Goal: Task Accomplishment & Management: Manage account settings

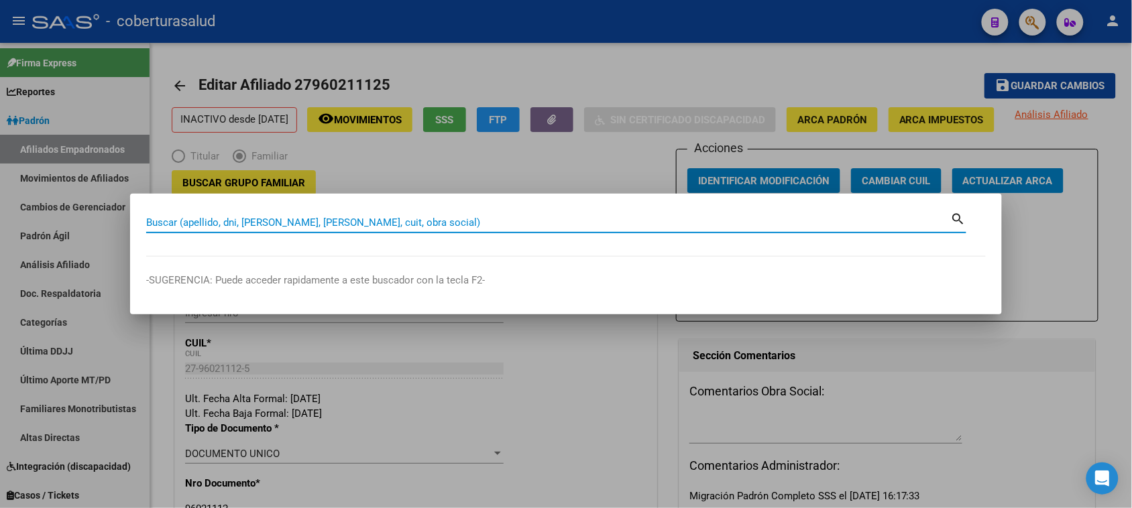
paste input "96021112"
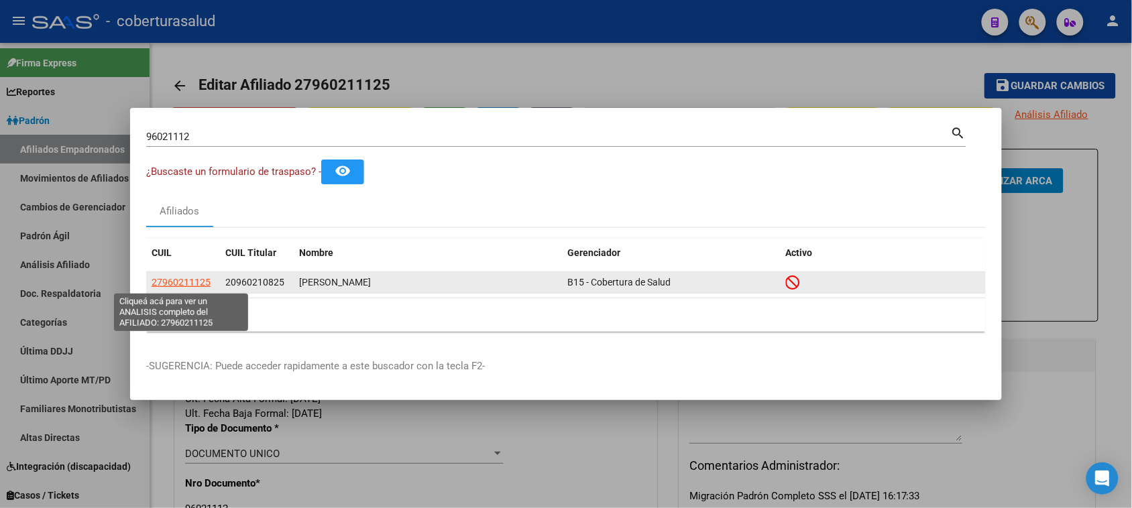
click at [209, 283] on span "27960211125" at bounding box center [181, 282] width 59 height 11
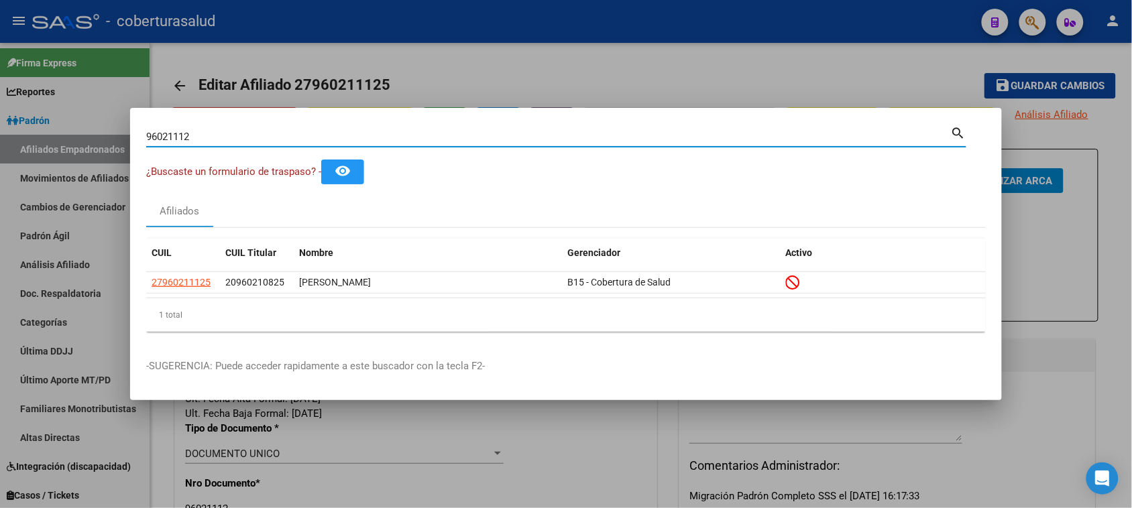
drag, startPoint x: 242, startPoint y: 135, endPoint x: 3, endPoint y: 125, distance: 238.9
click at [0, 131] on div "96021112 Buscar (apellido, dni, cuil, nro traspaso, cuit, obra social) search ¿…" at bounding box center [566, 254] width 1132 height 508
paste input "45761226"
type input "45761226"
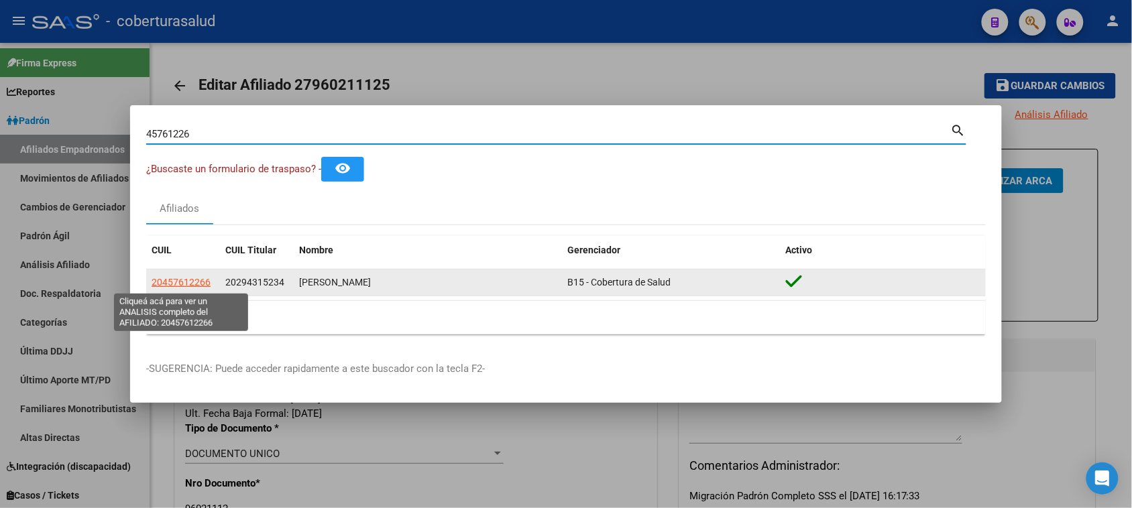
click at [176, 285] on span "20457612266" at bounding box center [181, 282] width 59 height 11
type textarea "20457612266"
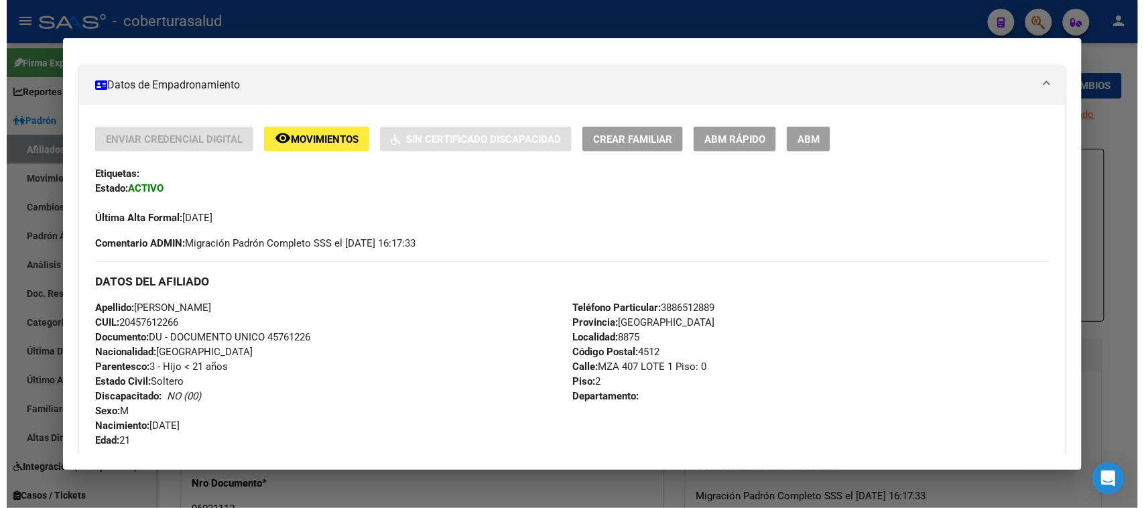
scroll to position [251, 0]
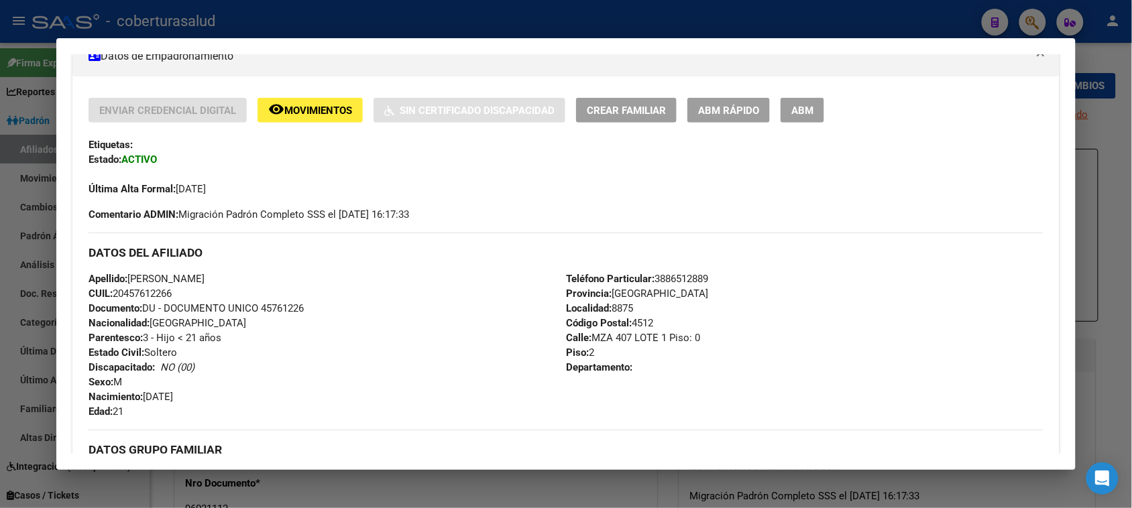
click at [803, 118] on button "ABM" at bounding box center [802, 110] width 44 height 25
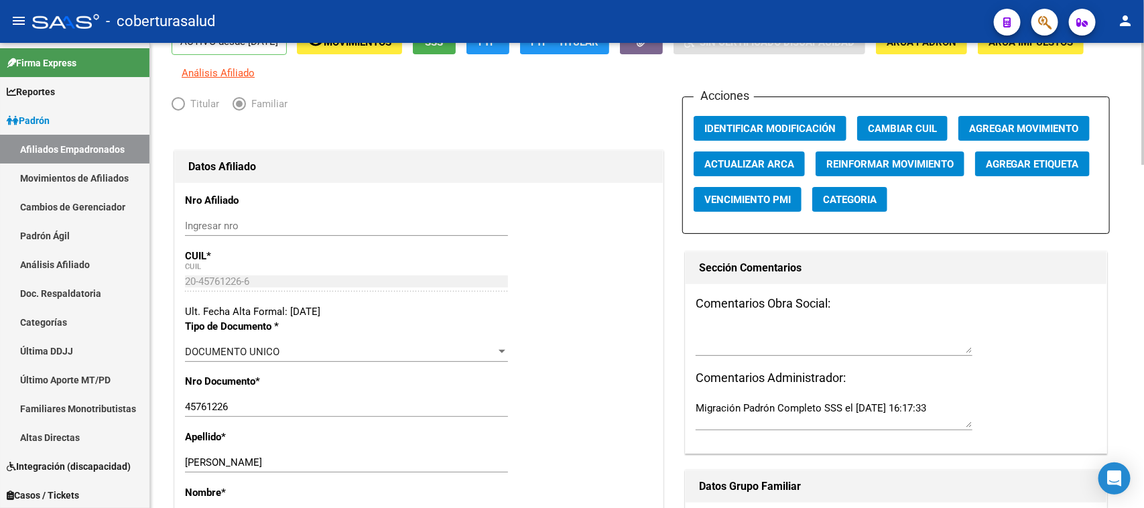
scroll to position [168, 0]
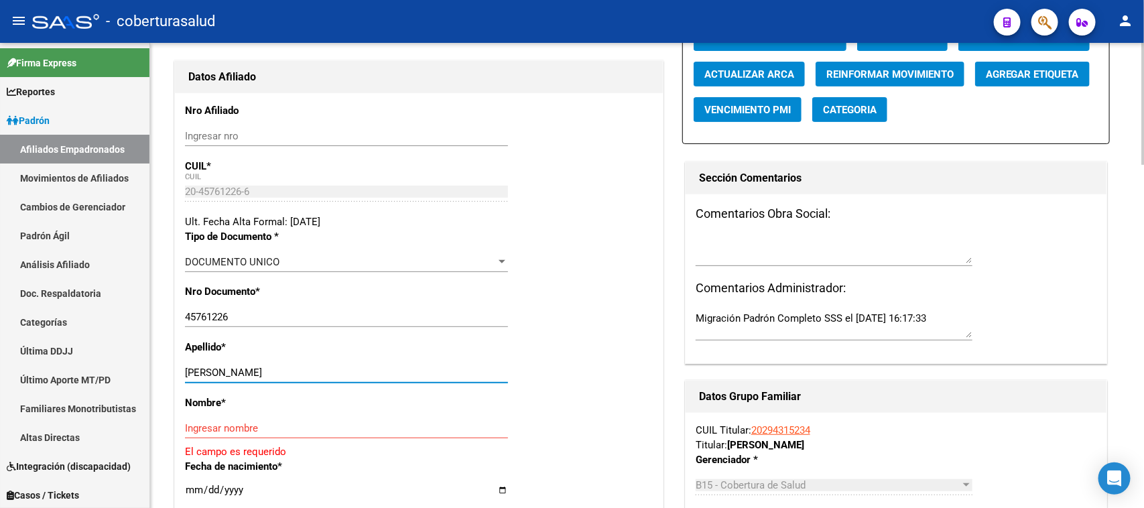
drag, startPoint x: 407, startPoint y: 373, endPoint x: 273, endPoint y: 373, distance: 134.1
click at [273, 373] on input "[PERSON_NAME]" at bounding box center [346, 373] width 323 height 12
type input "GUERRERO CAZON"
click at [253, 426] on input "Ingresar nombre" at bounding box center [346, 428] width 323 height 12
paste input "[PERSON_NAME]"
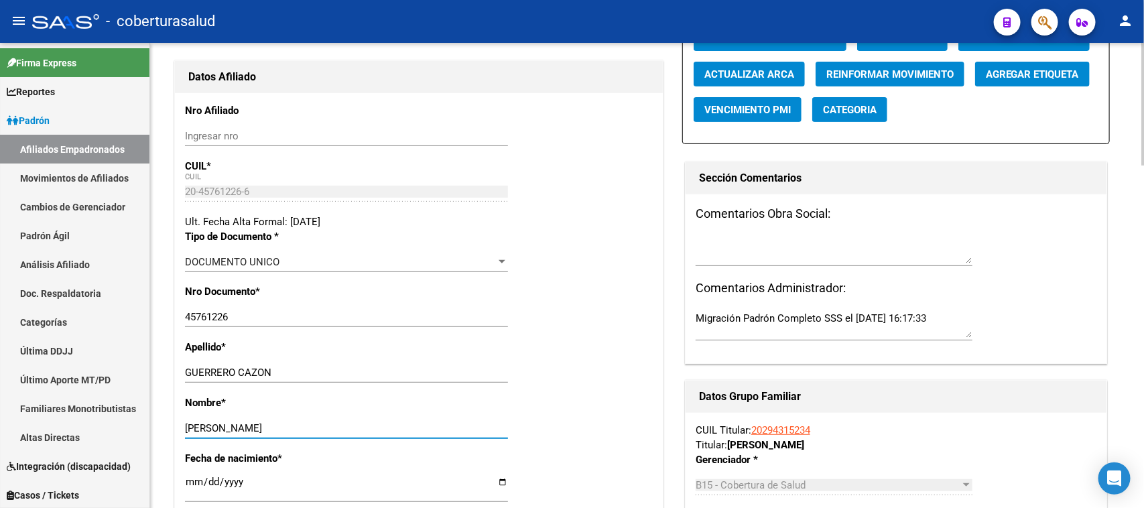
type input "[PERSON_NAME]"
click at [564, 371] on div "Apellido * GUERRERO CAZON Ingresar apellido" at bounding box center [419, 368] width 468 height 56
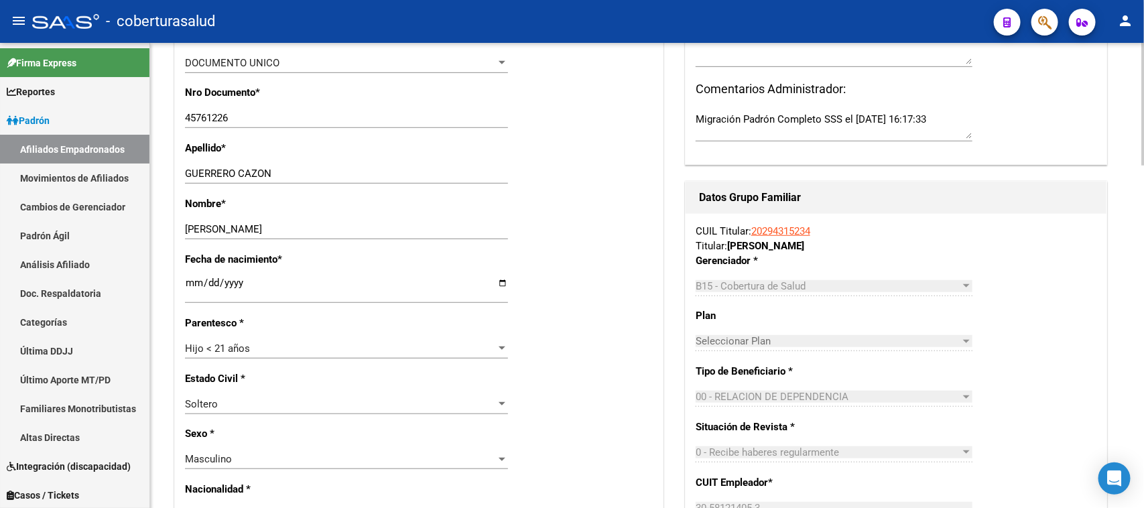
scroll to position [419, 0]
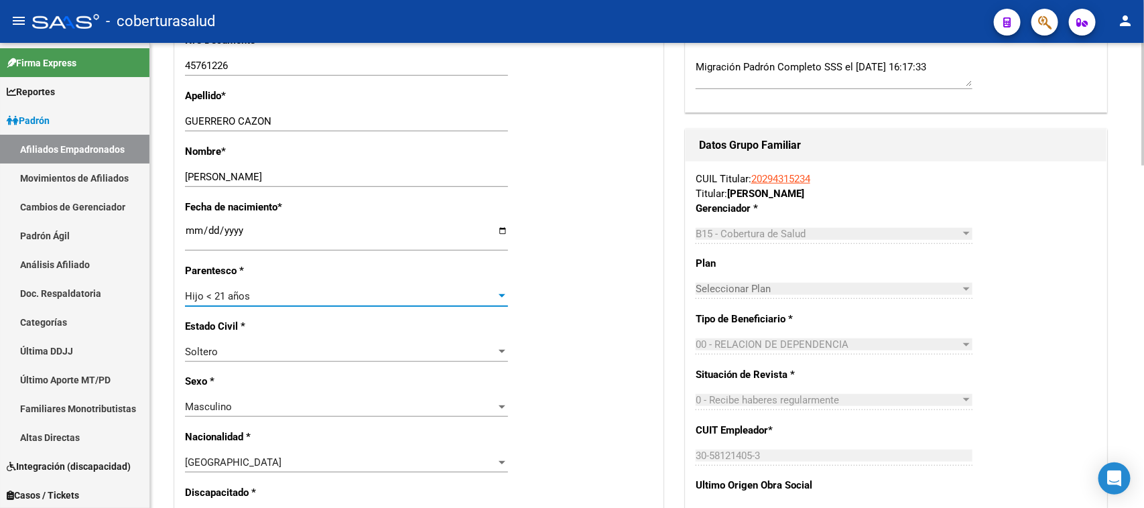
click at [268, 300] on div "Hijo < 21 años" at bounding box center [340, 296] width 311 height 12
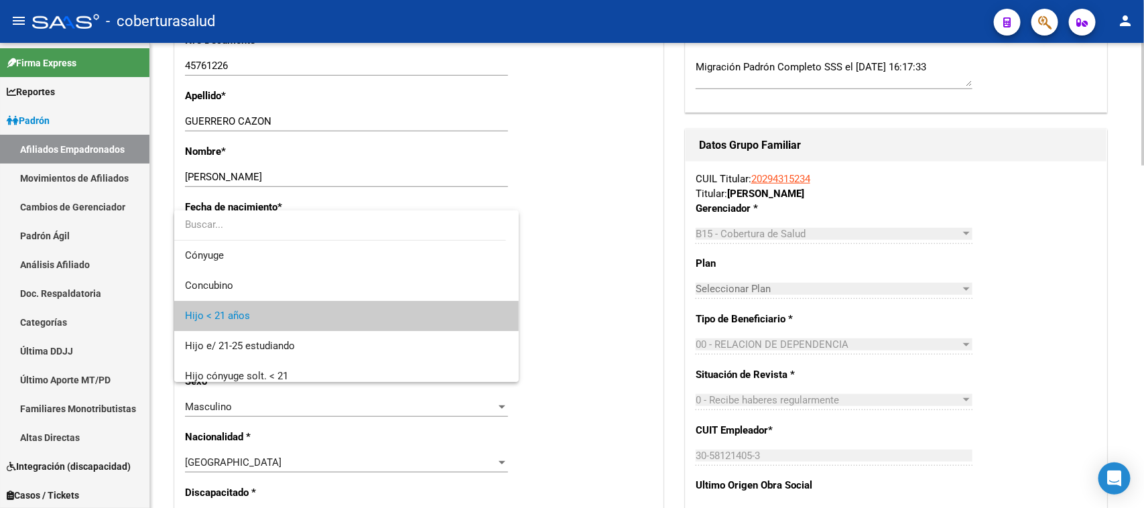
scroll to position [20, 0]
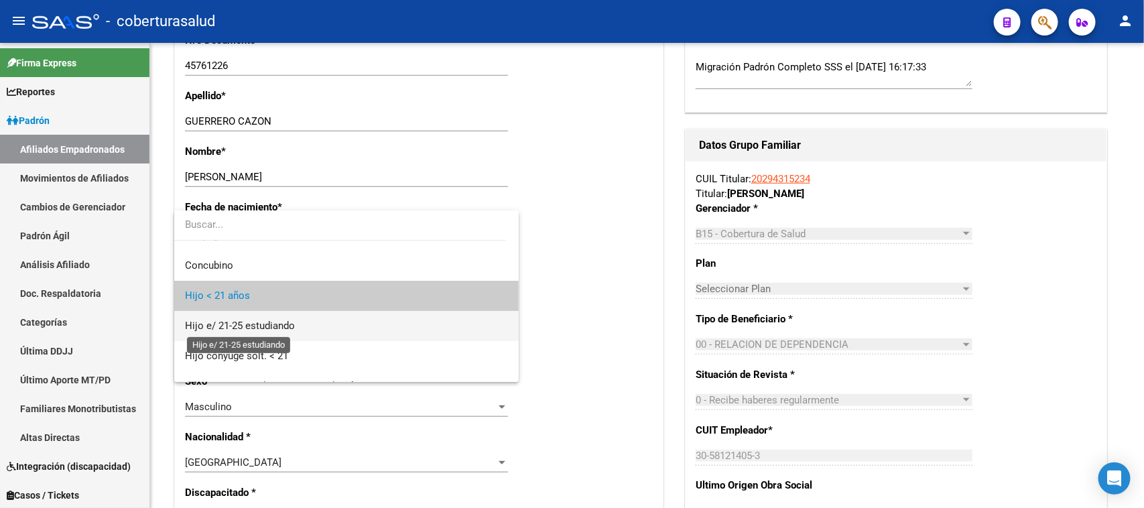
click at [262, 326] on span "Hijo e/ 21-25 estudiando" at bounding box center [240, 326] width 110 height 12
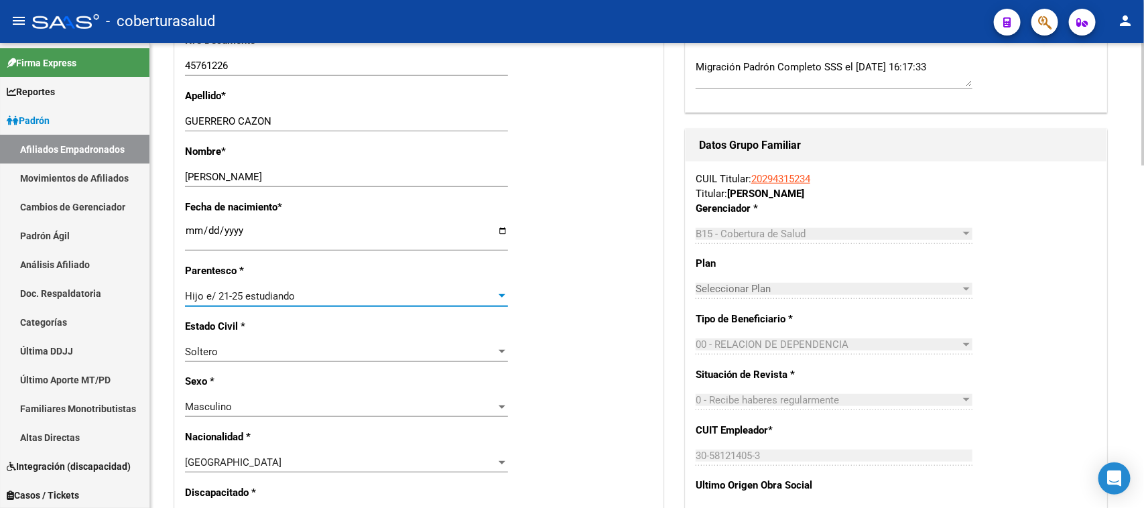
click at [558, 369] on div "Estado Civil * [DEMOGRAPHIC_DATA] Seleccionar tipo" at bounding box center [419, 347] width 468 height 56
click at [587, 215] on div "Fecha de nacimiento * [DEMOGRAPHIC_DATA] Ingresar fecha" at bounding box center [419, 232] width 468 height 64
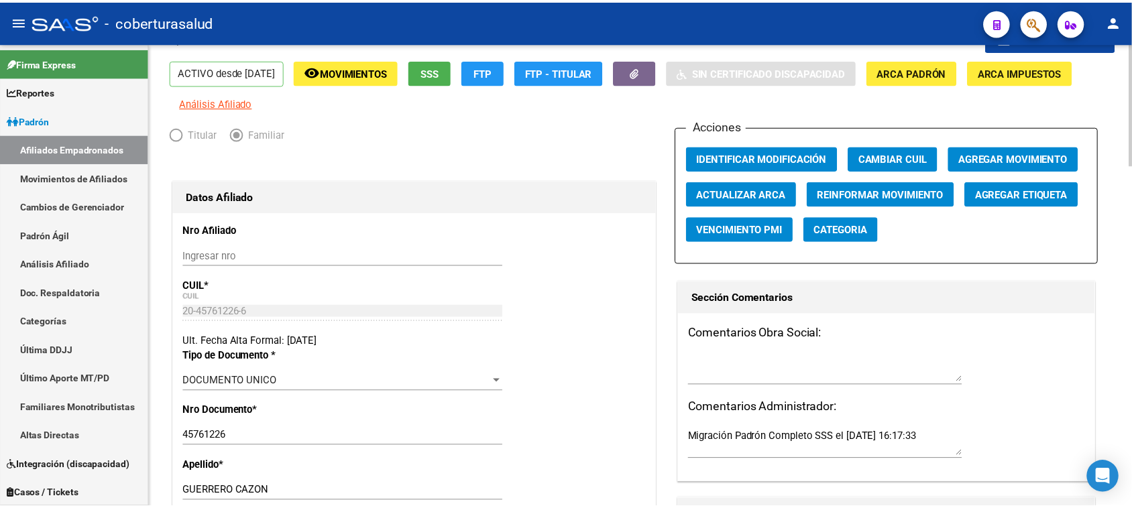
scroll to position [0, 0]
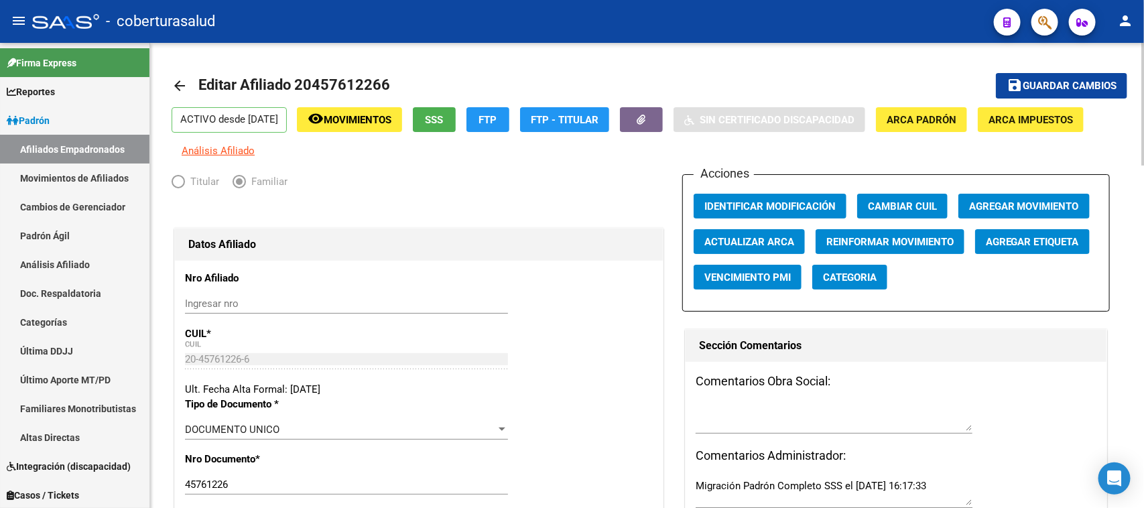
click at [1051, 84] on span "Guardar cambios" at bounding box center [1070, 86] width 94 height 12
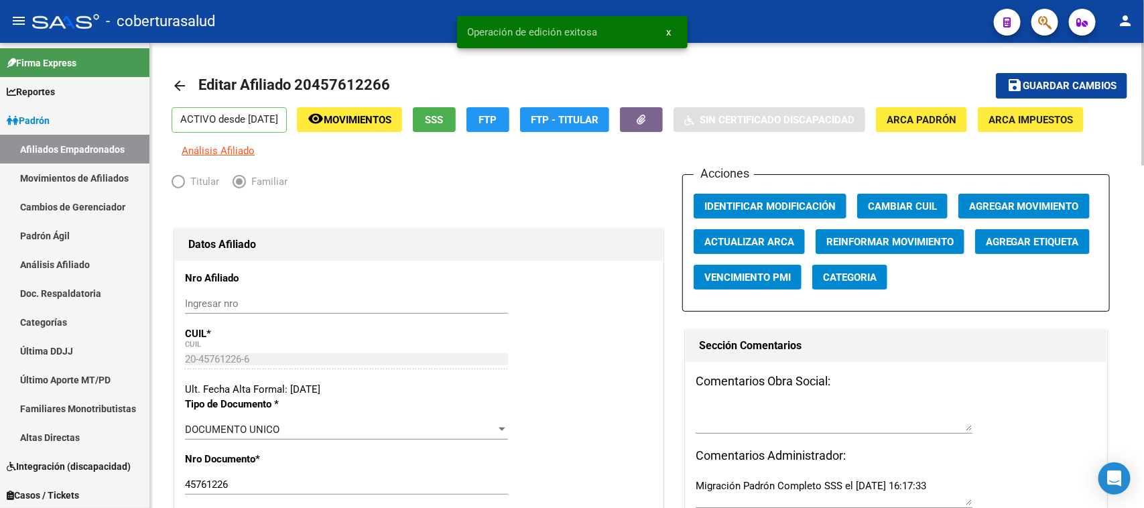
click at [1024, 202] on span "Agregar Movimiento" at bounding box center [1024, 206] width 110 height 12
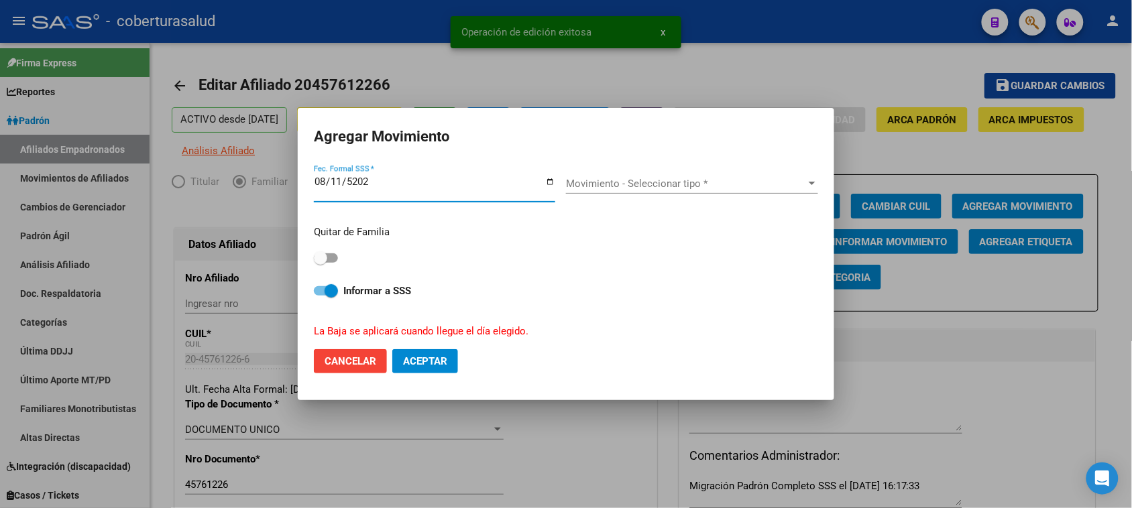
type input "[DATE]"
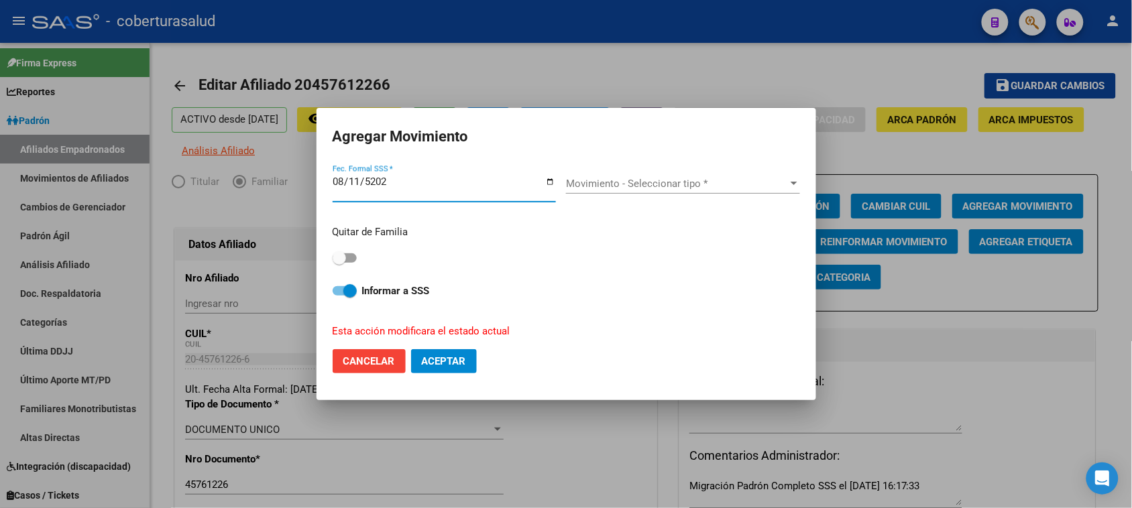
click at [661, 181] on span "Movimiento - Seleccionar tipo *" at bounding box center [677, 184] width 222 height 12
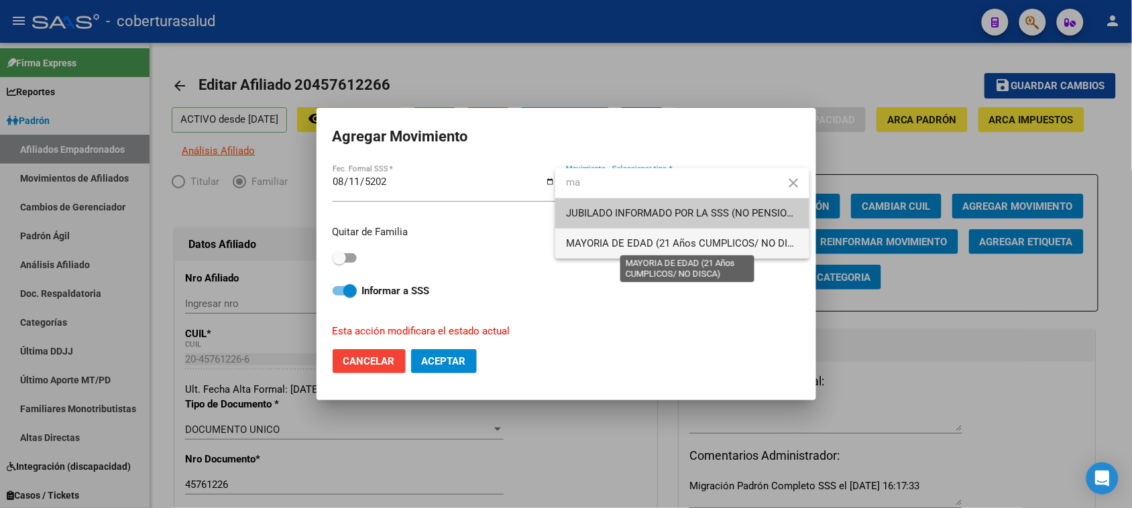
type input "ma"
click at [669, 242] on span "MAYORIA DE EDAD (21 Años CUMPLICOS/ NO DISCA)" at bounding box center [688, 243] width 244 height 12
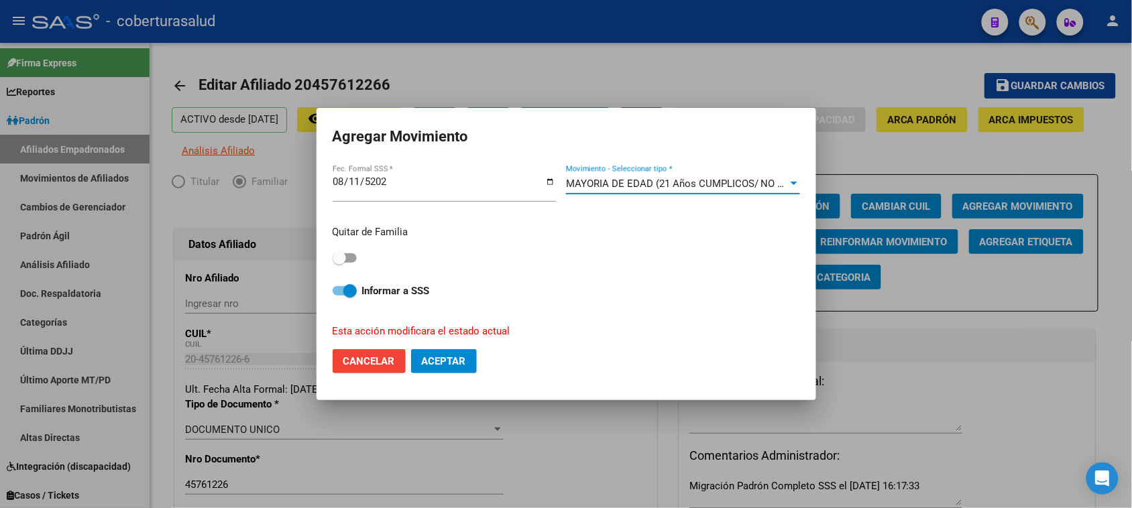
click at [342, 259] on span at bounding box center [339, 257] width 13 height 13
click at [339, 263] on input "checkbox" at bounding box center [339, 263] width 1 height 1
checkbox input "true"
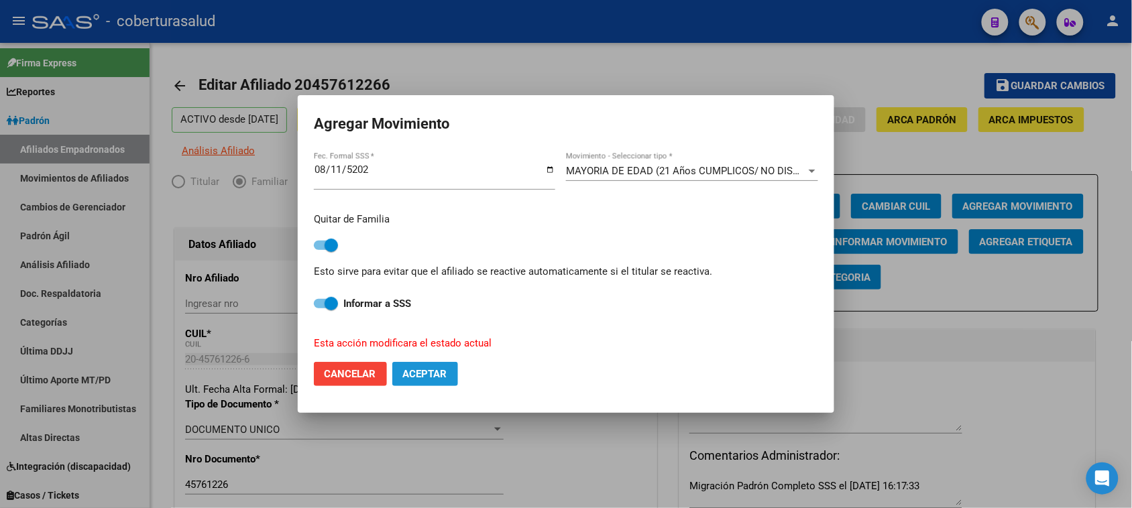
click at [432, 371] on span "Aceptar" at bounding box center [425, 374] width 44 height 12
checkbox input "false"
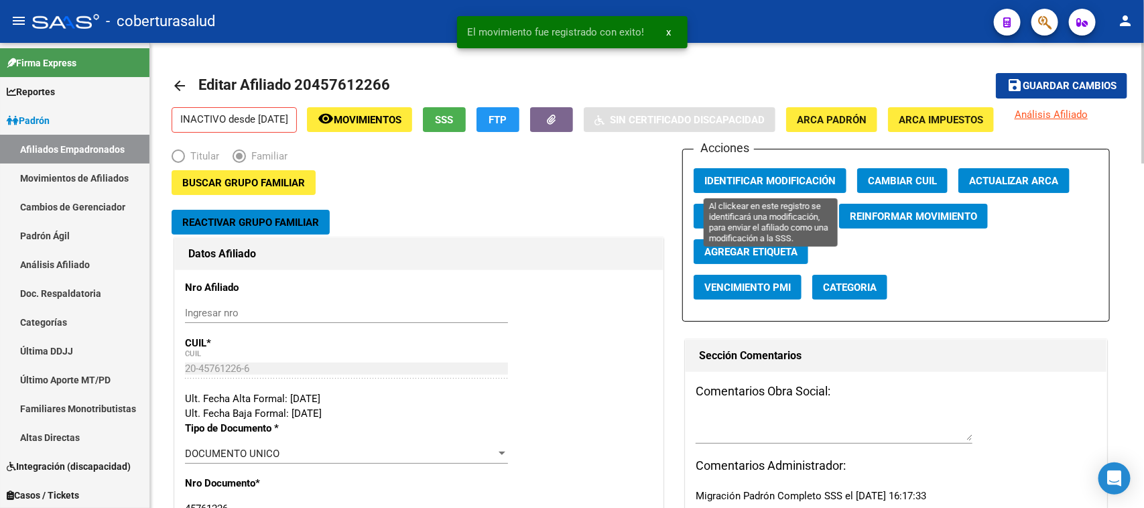
click at [789, 179] on span "Identificar Modificación" at bounding box center [770, 181] width 131 height 12
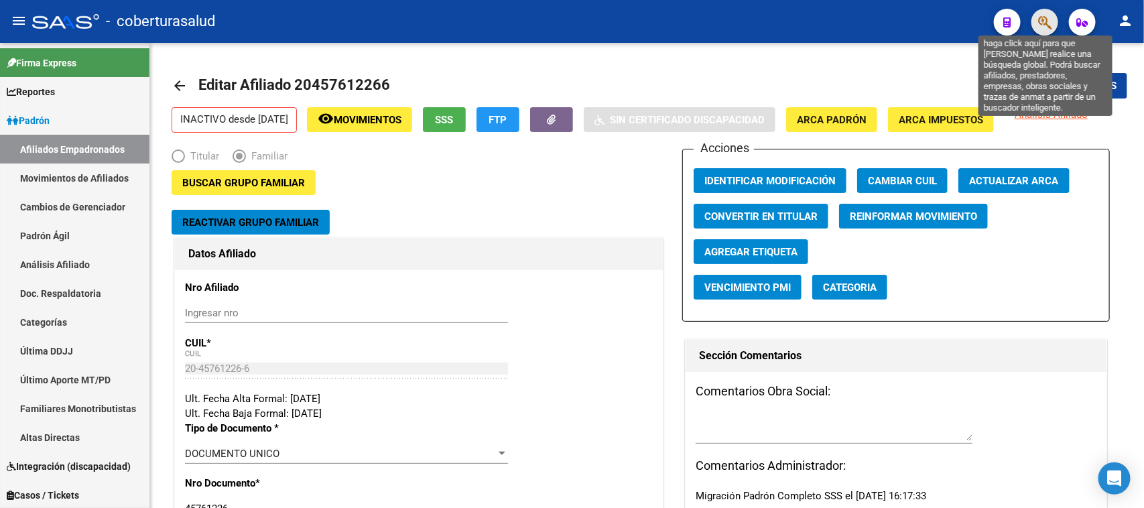
click at [1040, 15] on icon "button" at bounding box center [1045, 22] width 13 height 15
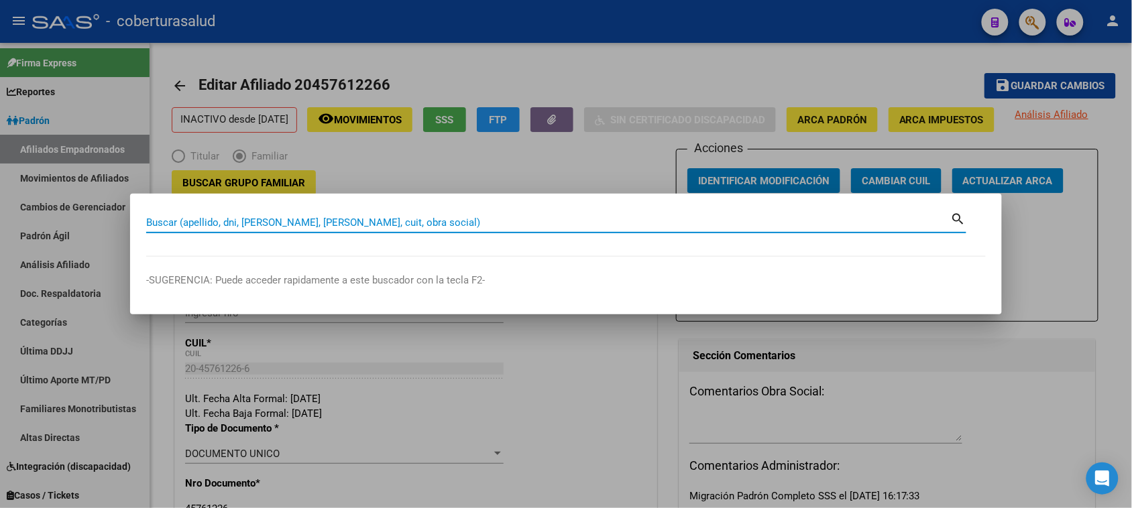
paste input "45661396"
type input "45661396"
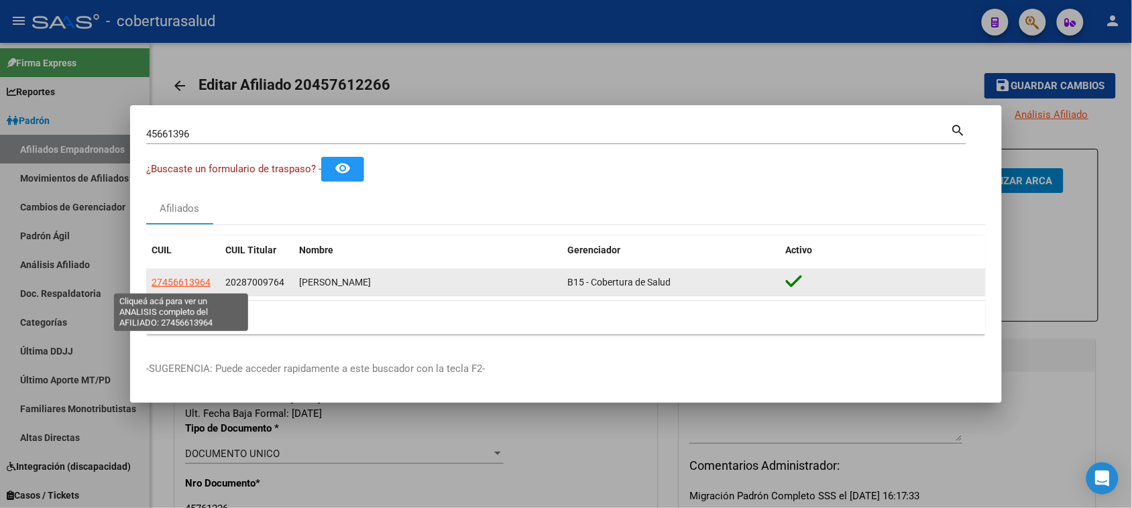
click at [192, 280] on span "27456613964" at bounding box center [181, 282] width 59 height 11
type textarea "27456613964"
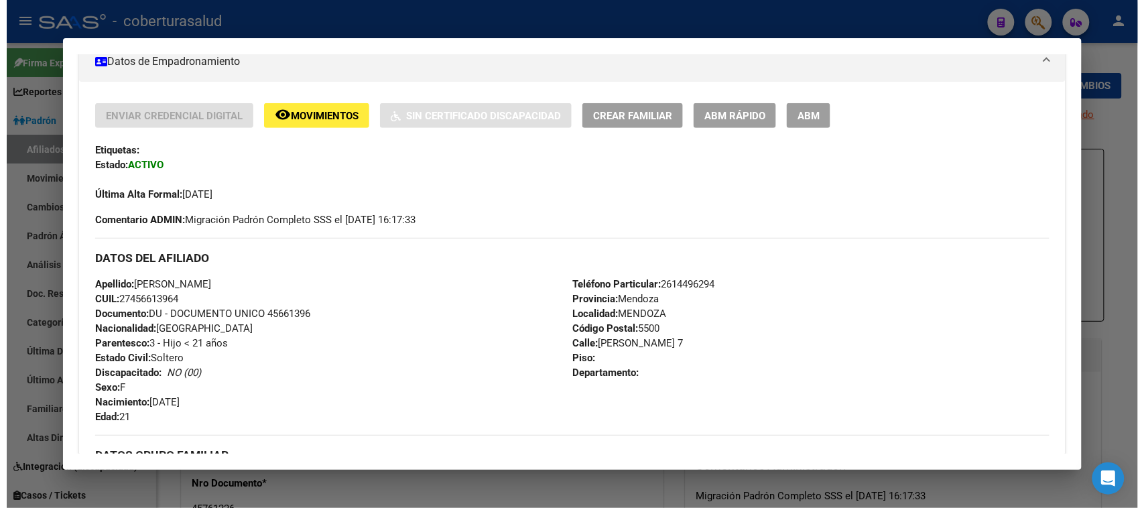
scroll to position [251, 0]
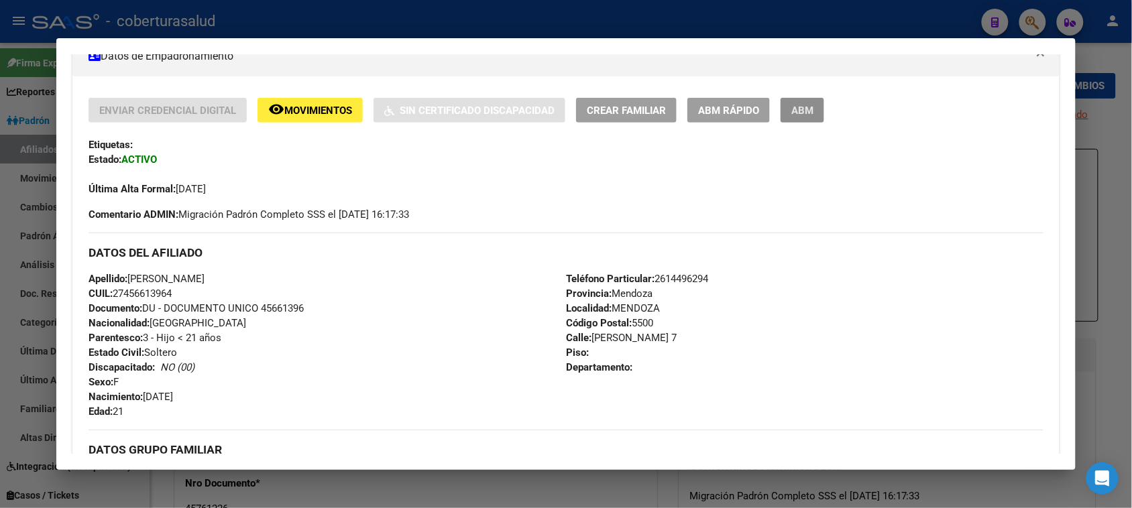
click at [795, 109] on span "ABM" at bounding box center [802, 111] width 22 height 12
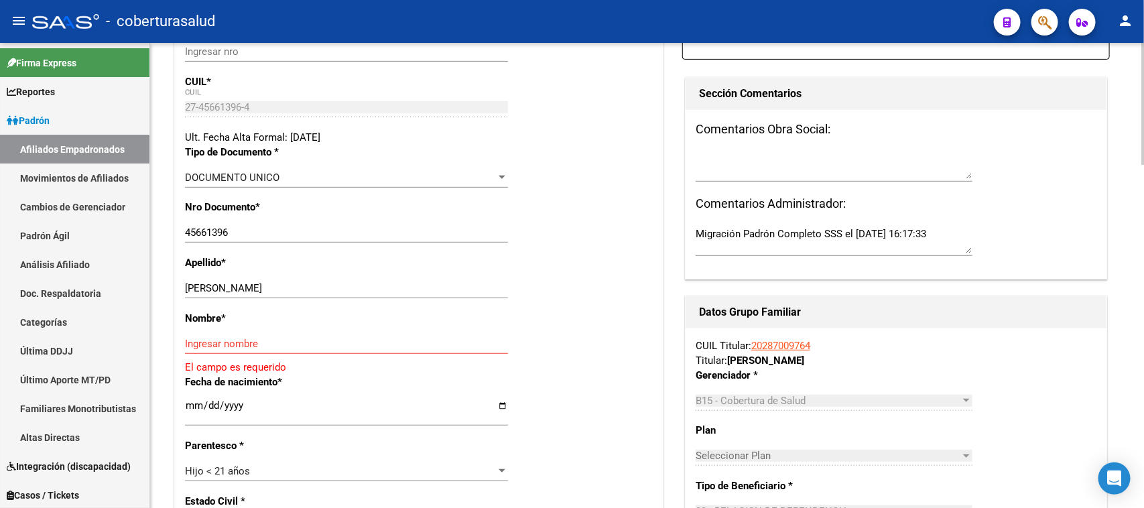
scroll to position [335, 0]
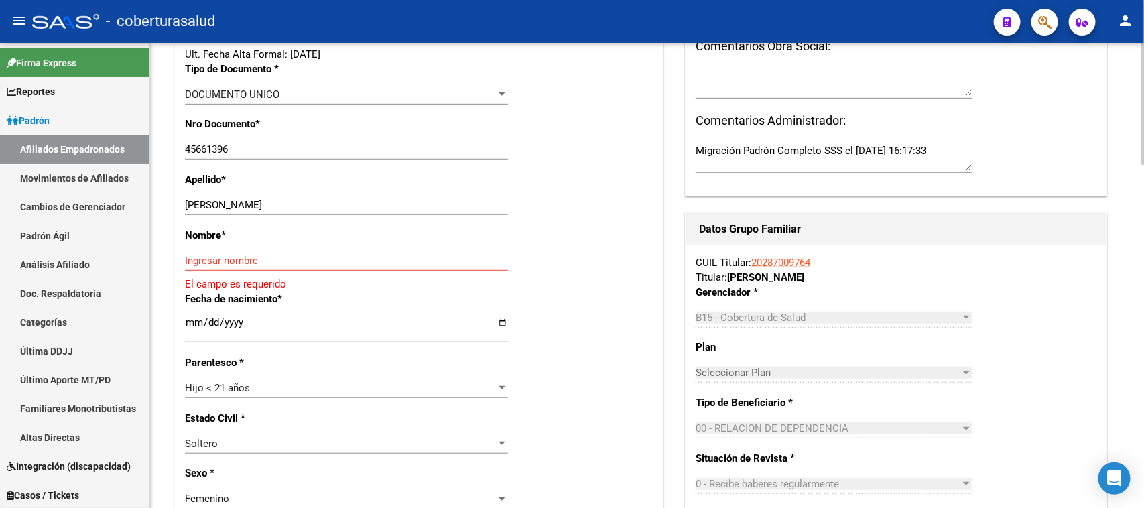
drag, startPoint x: 351, startPoint y: 212, endPoint x: 309, endPoint y: 209, distance: 41.7
click at [304, 212] on div "[PERSON_NAME] Ingresar apellido" at bounding box center [346, 205] width 323 height 20
drag, startPoint x: 329, startPoint y: 202, endPoint x: 373, endPoint y: 208, distance: 44.7
click at [329, 202] on input "[PERSON_NAME]" at bounding box center [346, 205] width 323 height 12
drag, startPoint x: 379, startPoint y: 209, endPoint x: 225, endPoint y: 209, distance: 154.2
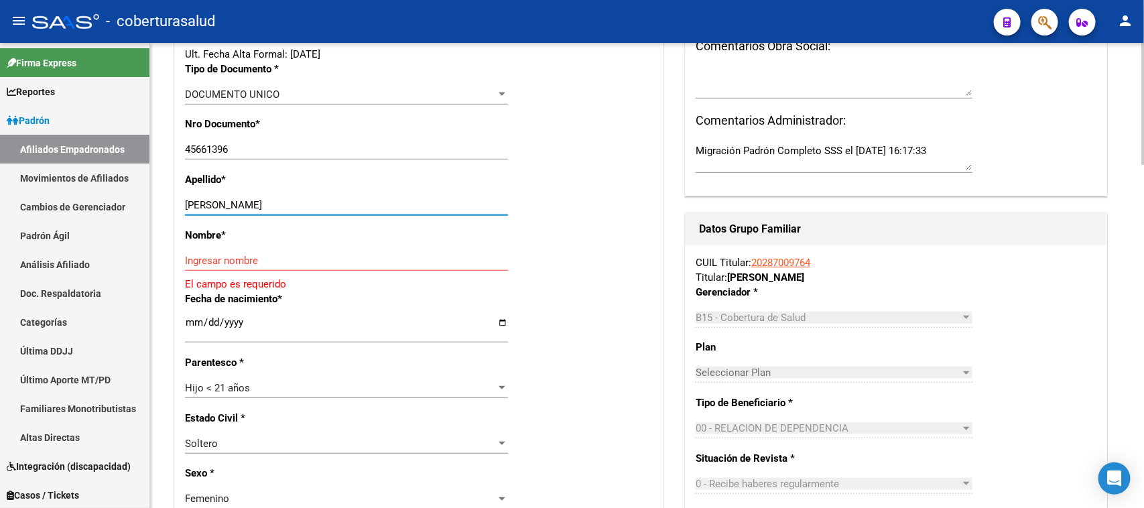
click at [225, 209] on input "[PERSON_NAME]" at bounding box center [346, 205] width 323 height 12
type input "FLORES"
click at [216, 252] on div "Ingresar nombre" at bounding box center [346, 261] width 323 height 20
paste input "[PERSON_NAME]"
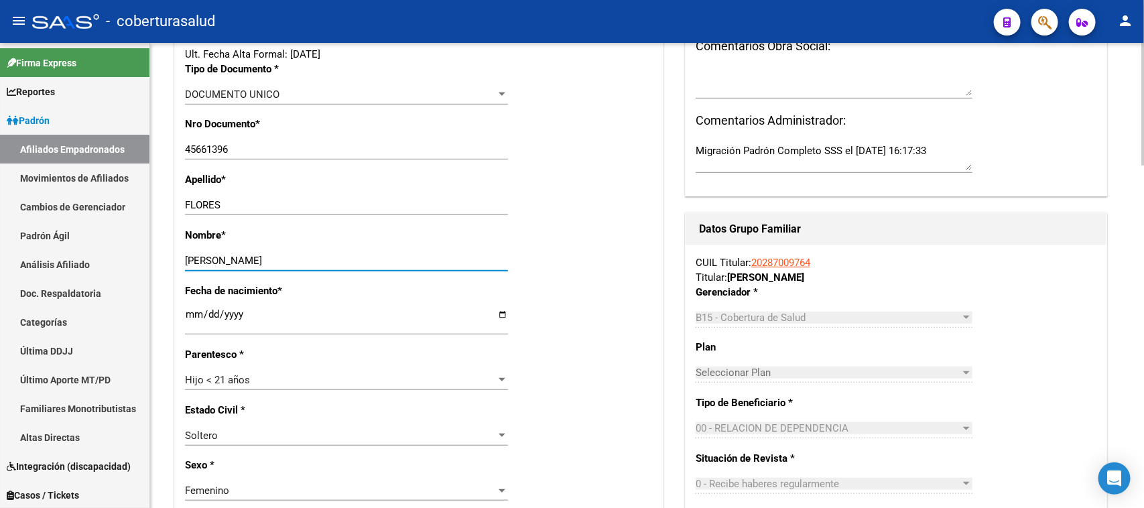
type input "[PERSON_NAME]"
click at [594, 270] on div "Nombre * [PERSON_NAME] nombre" at bounding box center [419, 256] width 468 height 56
click at [279, 388] on div "Hijo < 21 años Seleccionar parentesco" at bounding box center [346, 380] width 323 height 20
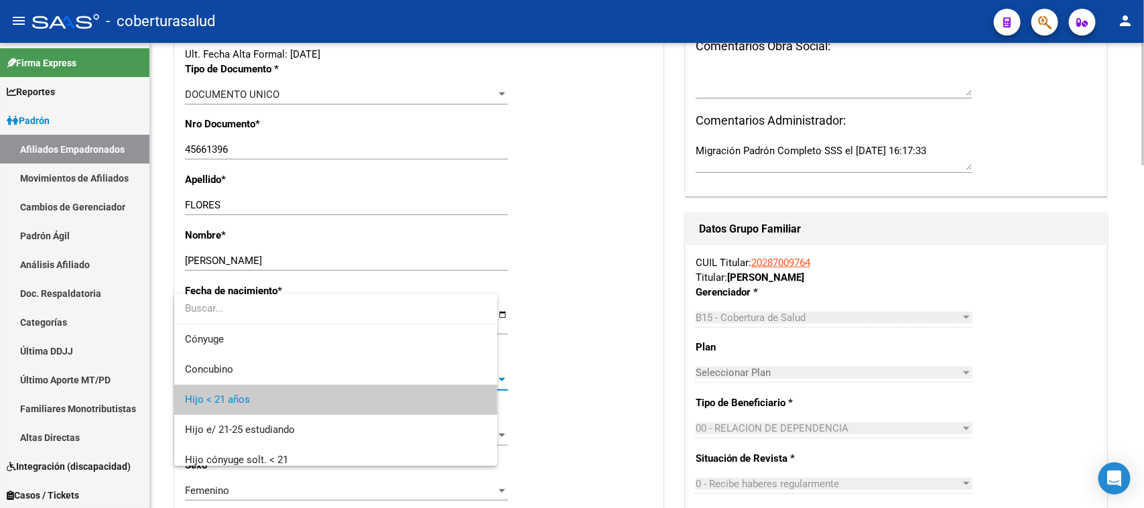
scroll to position [20, 0]
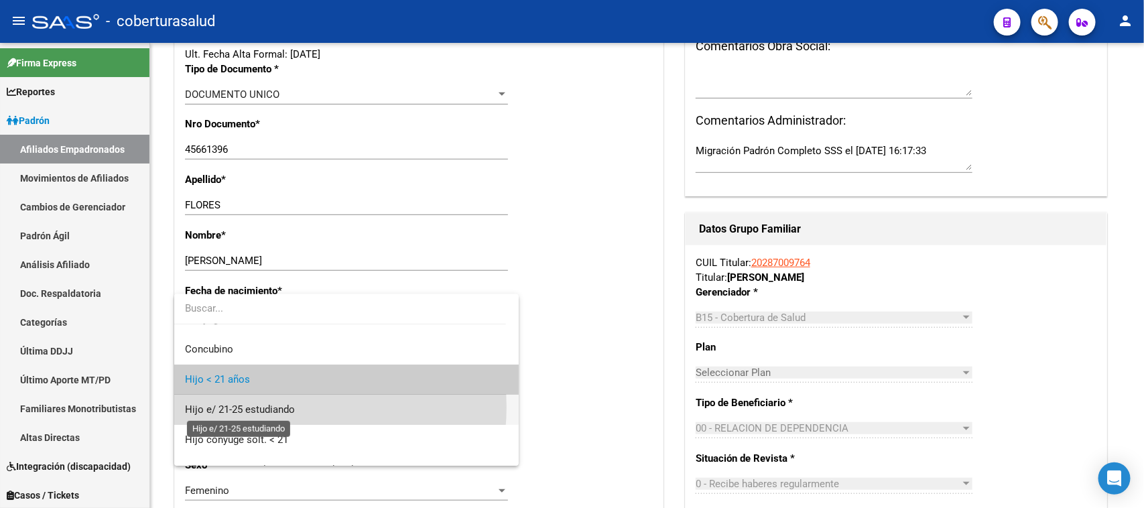
click at [282, 408] on span "Hijo e/ 21-25 estudiando" at bounding box center [240, 410] width 110 height 12
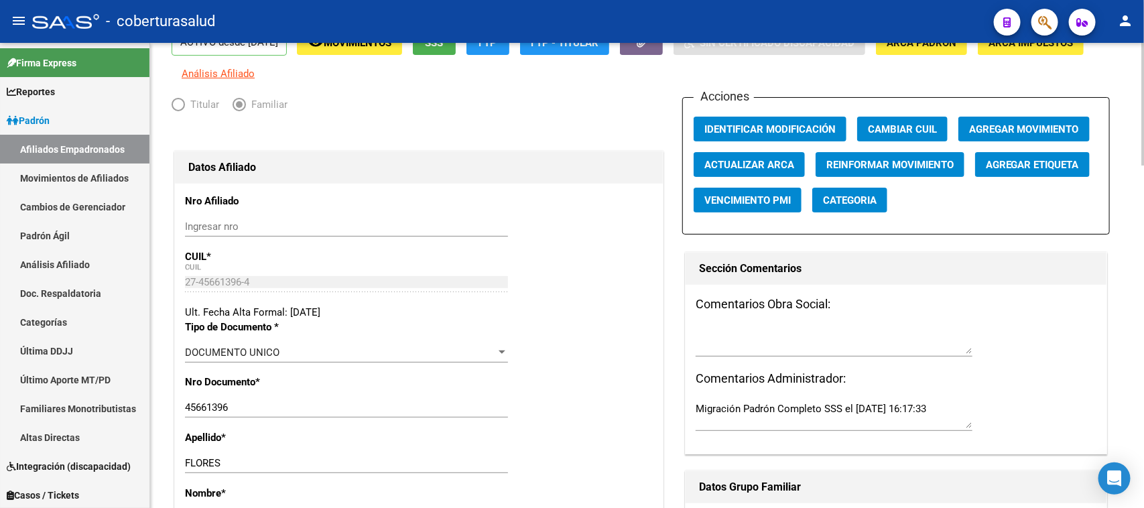
scroll to position [0, 0]
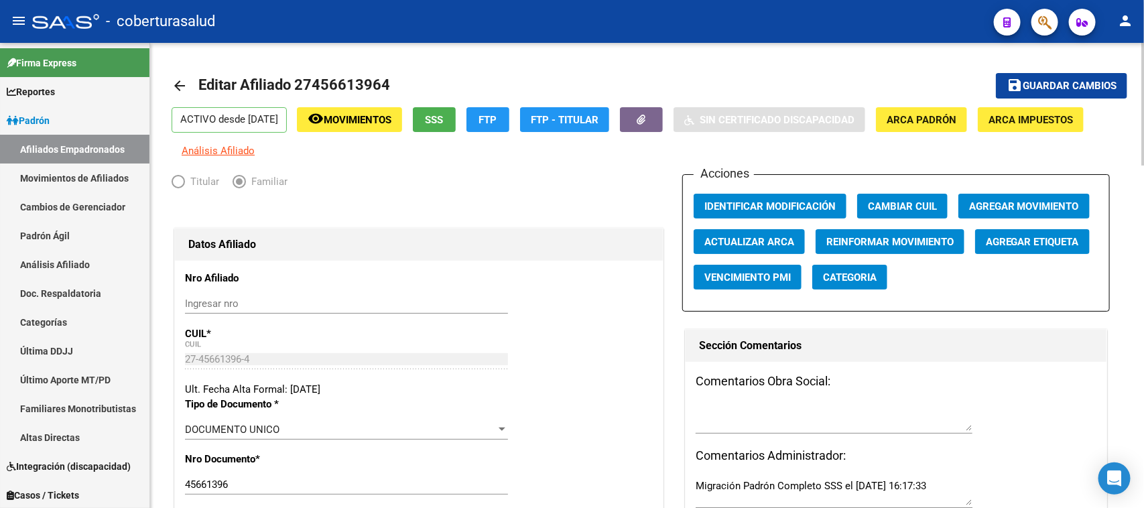
click at [1016, 192] on div "Acciones Identificar Modificación Cambiar CUIL Agregar Movimiento Actualizar AR…" at bounding box center [897, 242] width 428 height 137
click at [1043, 75] on button "save Guardar cambios" at bounding box center [1061, 85] width 131 height 25
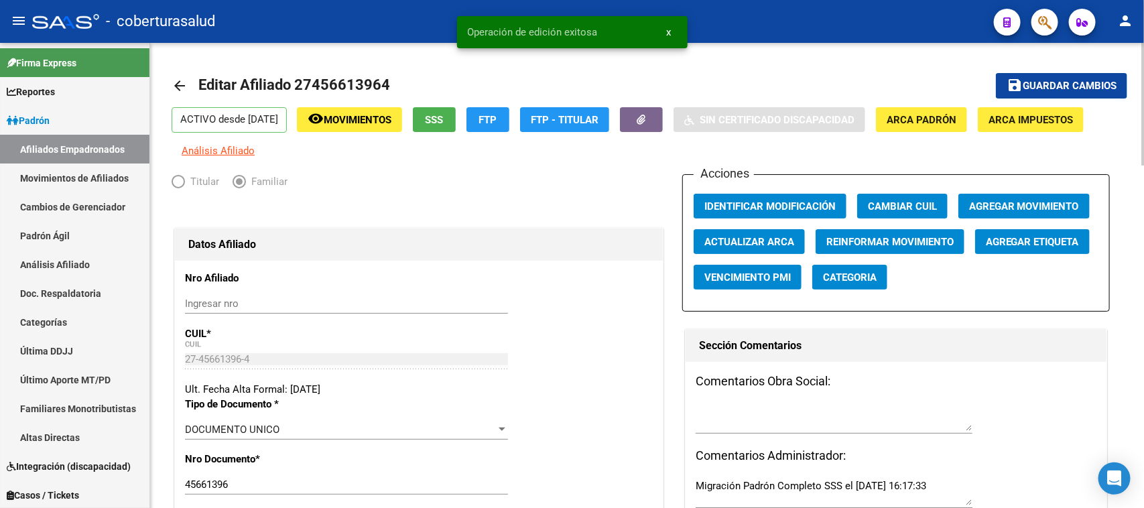
click at [1000, 201] on span "Agregar Movimiento" at bounding box center [1024, 206] width 110 height 12
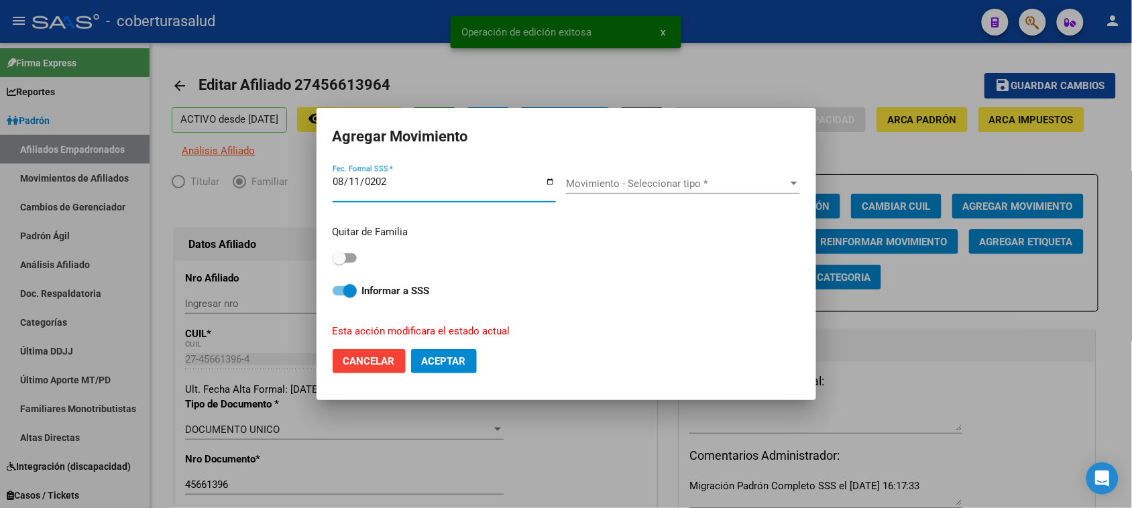
type input "[DATE]"
click at [615, 190] on div "Movimiento - Seleccionar tipo * Movimiento - Seleccionar tipo *" at bounding box center [683, 184] width 234 height 20
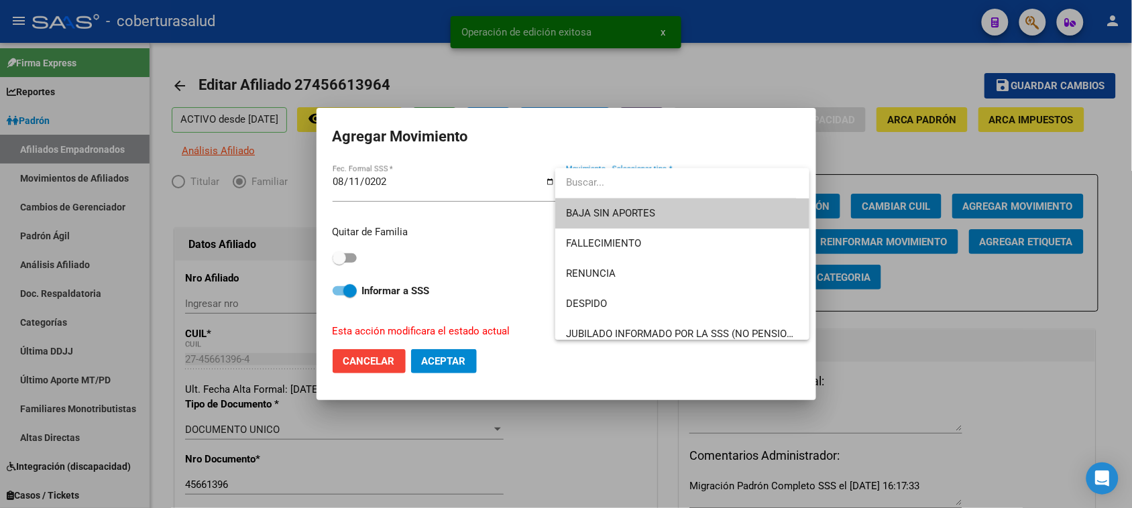
click at [615, 189] on input "dropdown search" at bounding box center [675, 183] width 241 height 30
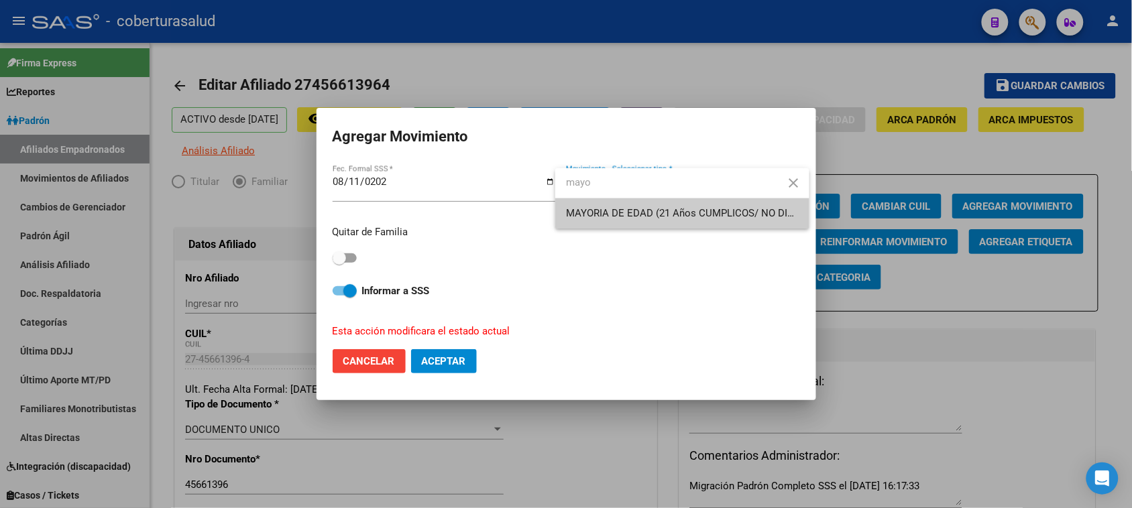
type input "mayo"
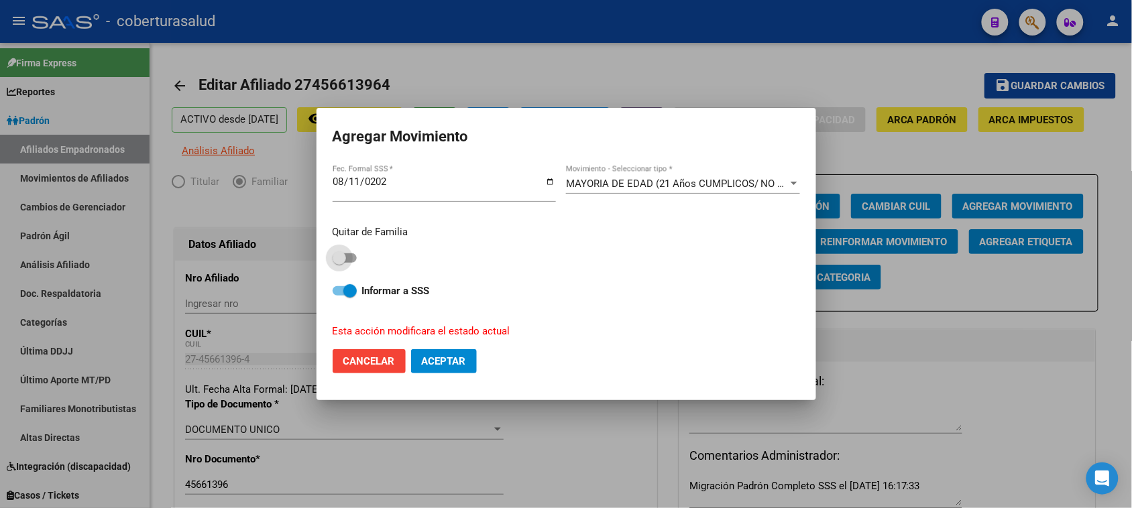
click at [347, 255] on span at bounding box center [345, 257] width 24 height 9
click at [339, 263] on input "checkbox" at bounding box center [339, 263] width 1 height 1
checkbox input "true"
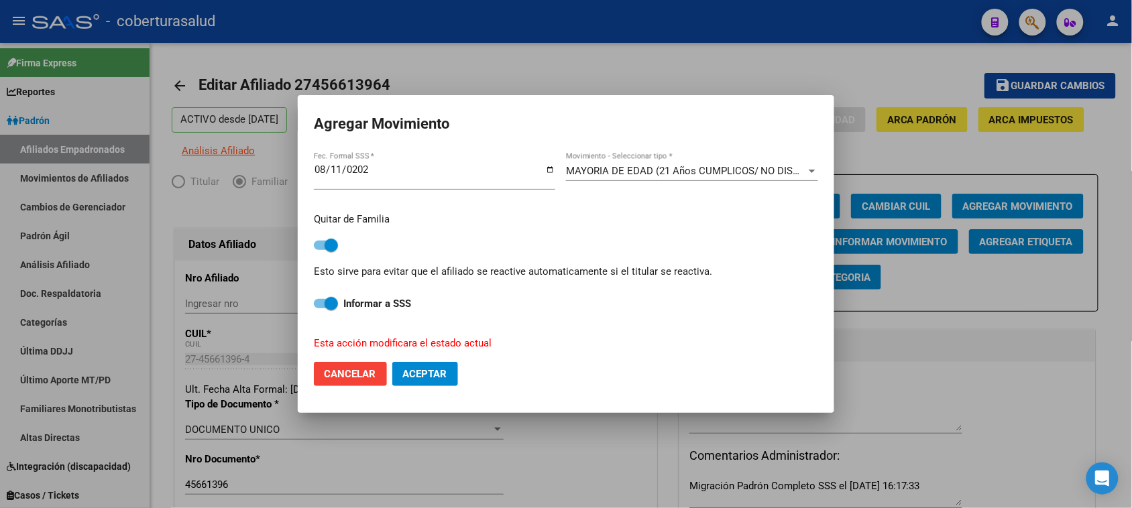
click at [347, 255] on div "Quitar de Familia Esto sirve para evitar que el afiliado se reactive automatica…" at bounding box center [566, 246] width 504 height 68
click at [347, 253] on div "Quitar de Familia Esto sirve para evitar que el afiliado se reactive automatica…" at bounding box center [566, 246] width 504 height 68
click at [408, 365] on button "Aceptar" at bounding box center [425, 374] width 66 height 24
checkbox input "false"
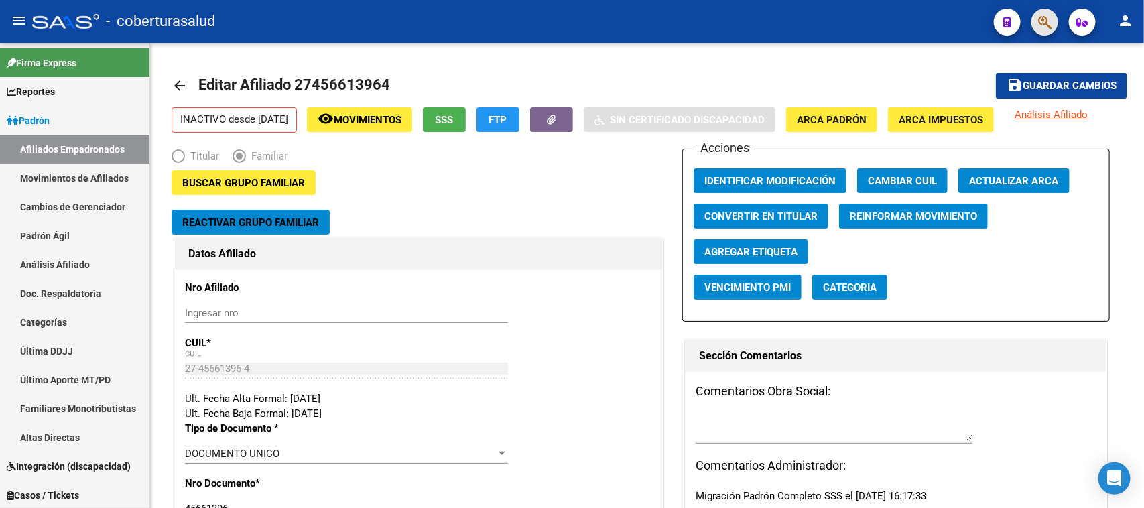
click at [1033, 28] on button "button" at bounding box center [1045, 22] width 27 height 27
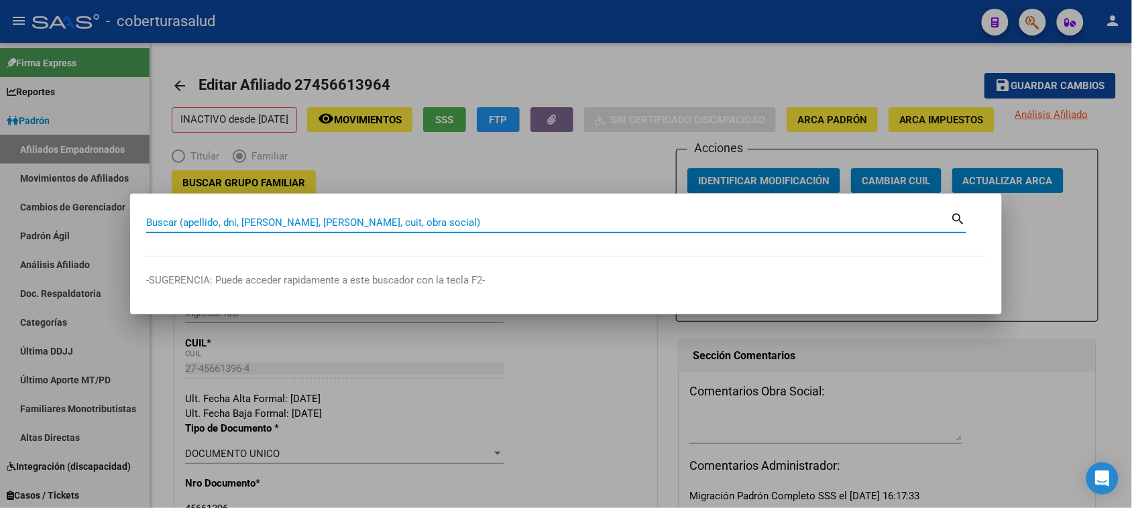
paste input "45277907"
type input "45277907"
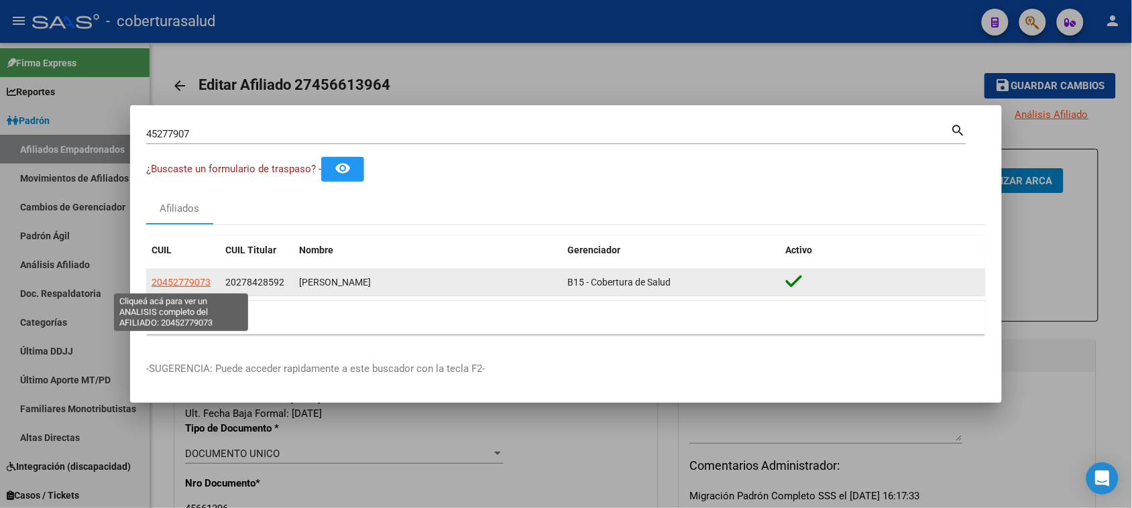
click at [168, 282] on span "20452779073" at bounding box center [181, 282] width 59 height 11
type textarea "20452779073"
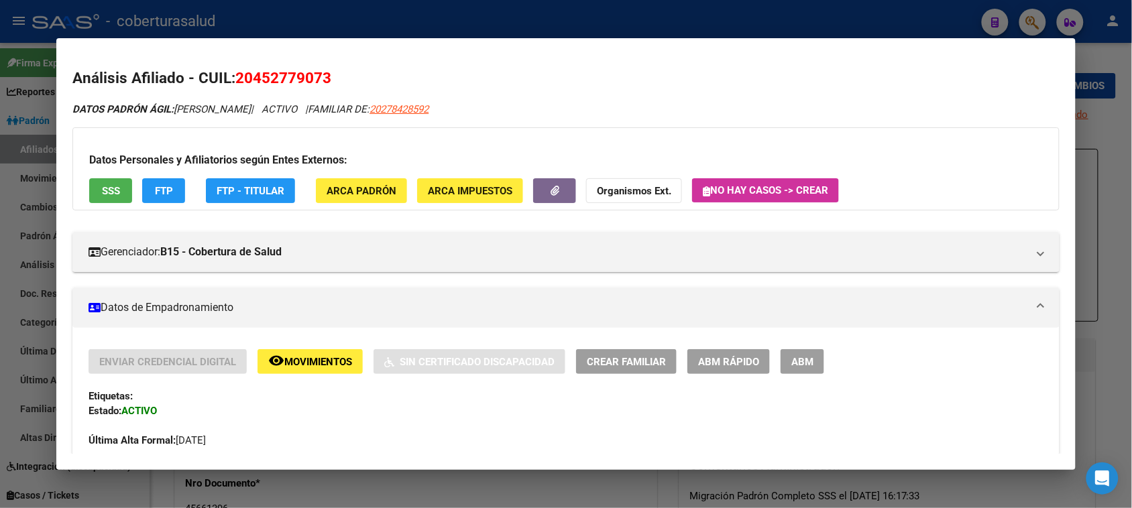
click at [801, 366] on span "ABM" at bounding box center [802, 362] width 22 height 12
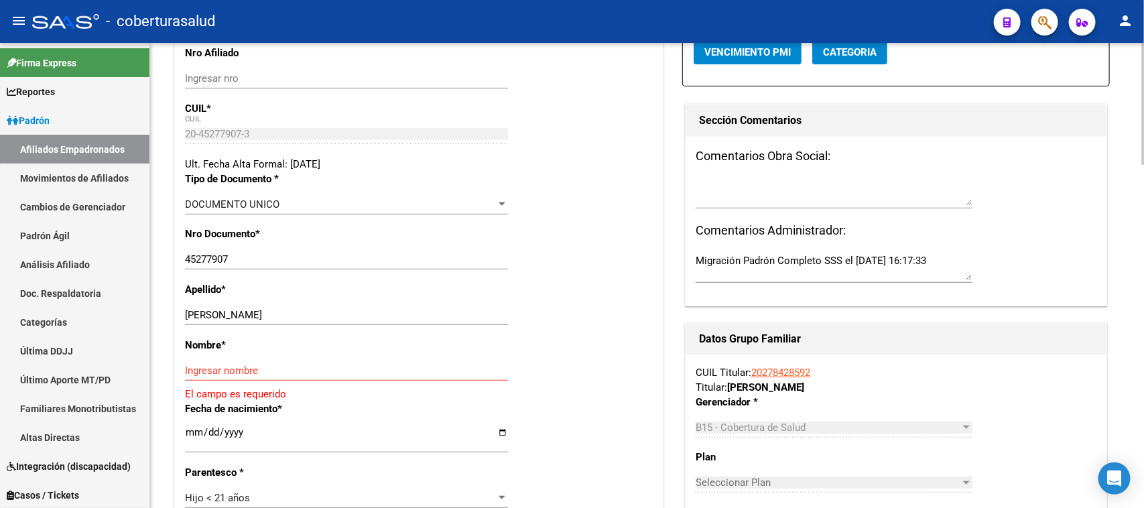
scroll to position [335, 0]
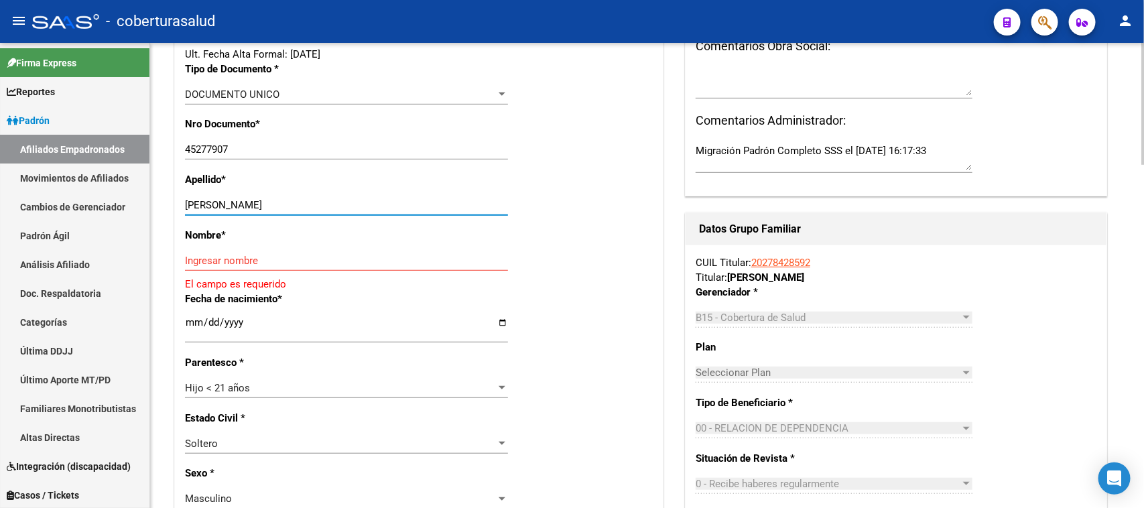
drag, startPoint x: 413, startPoint y: 200, endPoint x: 221, endPoint y: 209, distance: 192.0
click at [221, 209] on input "[PERSON_NAME]" at bounding box center [346, 205] width 323 height 12
paste input "[PERSON_NAME]"
type input "[PERSON_NAME]"
click at [270, 263] on input "Ingresar nombre" at bounding box center [346, 261] width 323 height 12
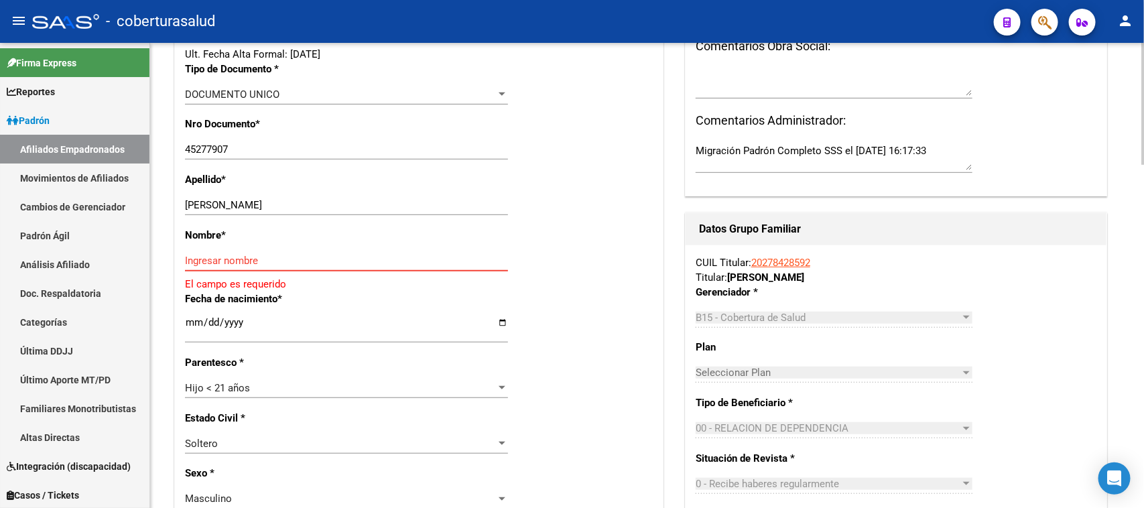
paste input "[PERSON_NAME]"
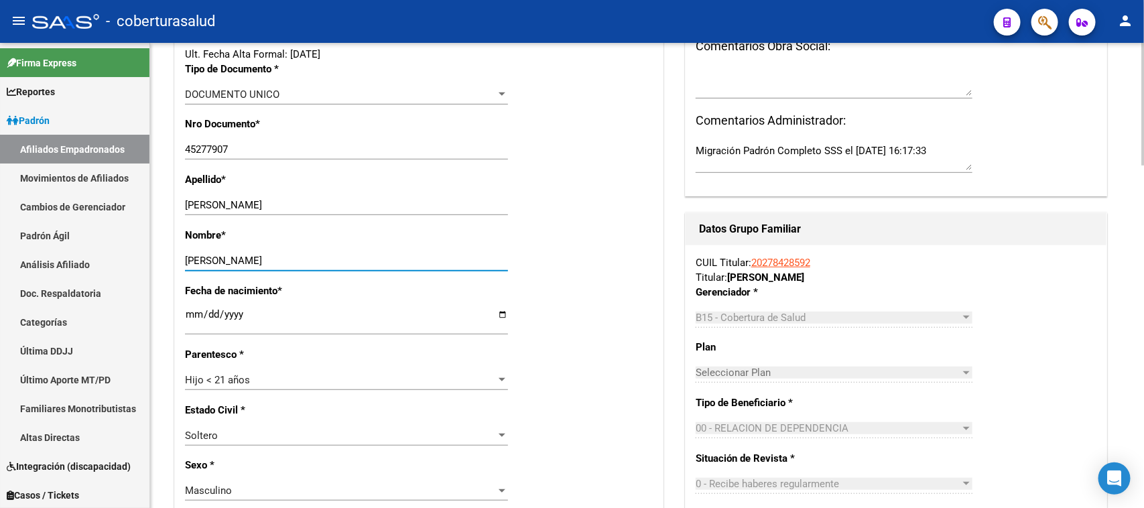
type input "[PERSON_NAME]"
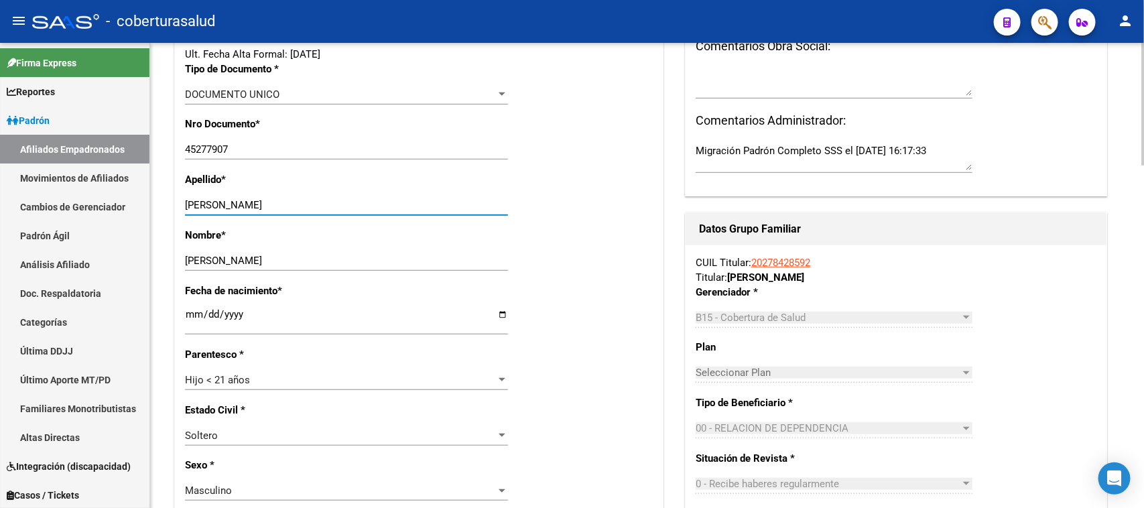
drag, startPoint x: 347, startPoint y: 206, endPoint x: 219, endPoint y: 209, distance: 128.8
click at [219, 209] on input "[PERSON_NAME]" at bounding box center [346, 205] width 323 height 12
type input "RAMOS"
click at [239, 392] on div "Hijo < 21 años Seleccionar parentesco" at bounding box center [346, 386] width 323 height 33
click at [242, 384] on span "Hijo < 21 años" at bounding box center [217, 380] width 65 height 12
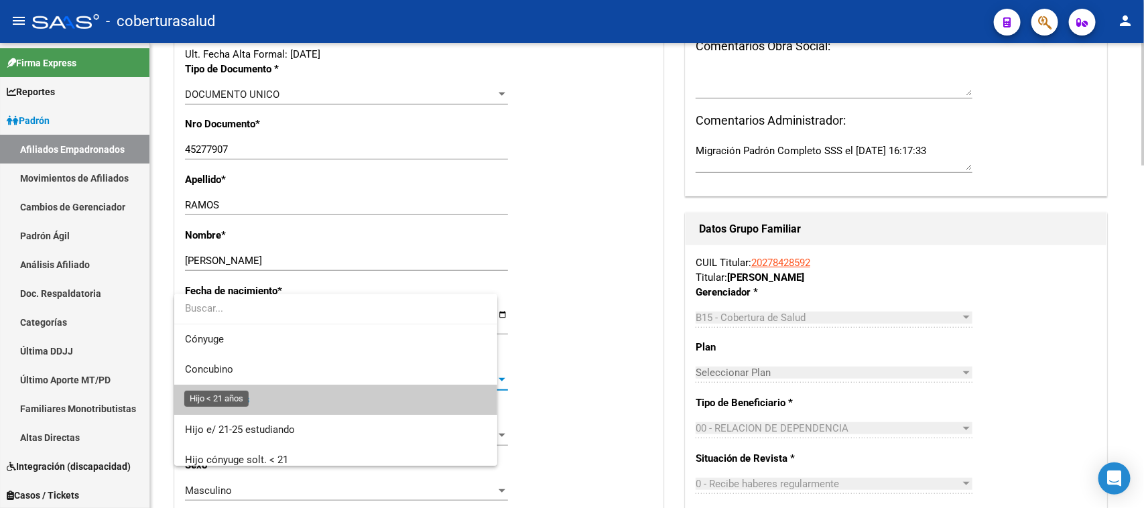
scroll to position [20, 0]
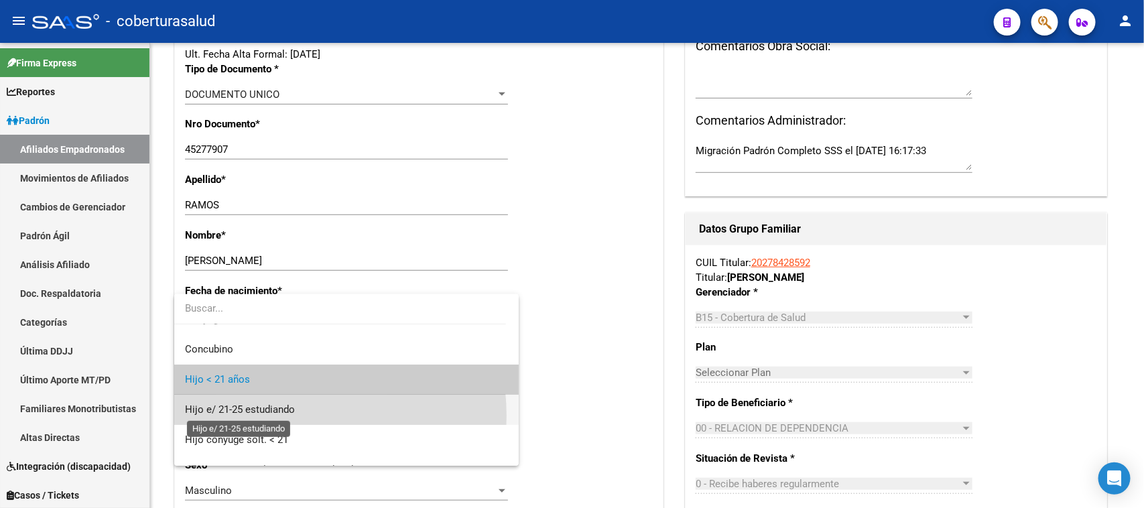
click at [276, 416] on span "Hijo e/ 21-25 estudiando" at bounding box center [240, 410] width 110 height 12
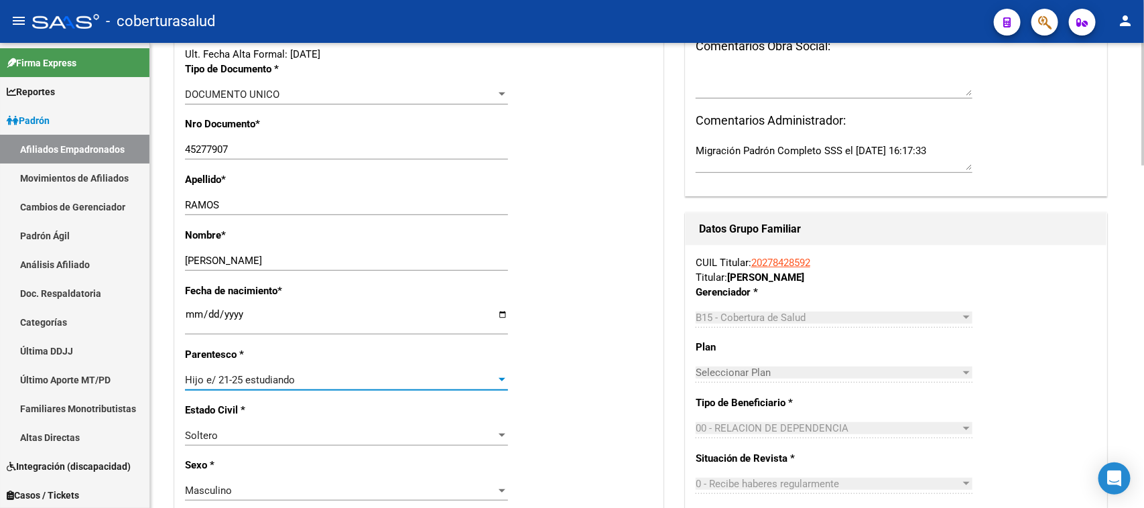
click at [209, 316] on input "[DATE]" at bounding box center [346, 319] width 323 height 21
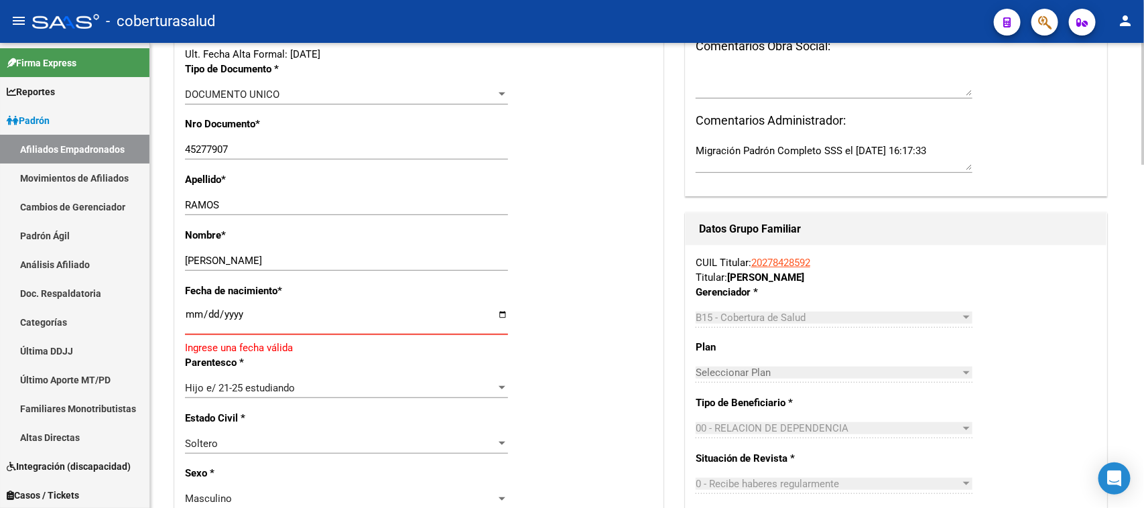
type input "[DATE]"
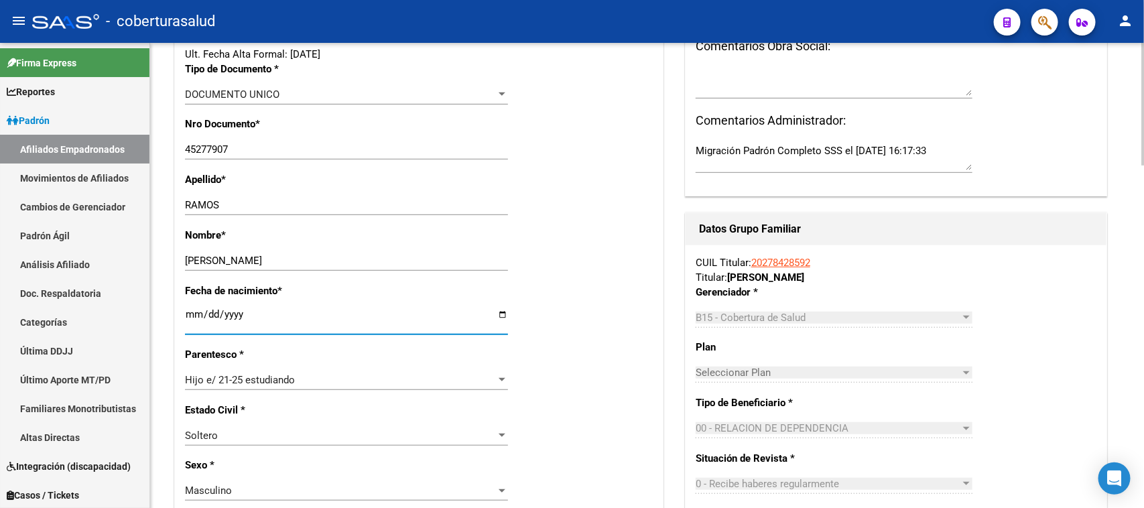
click at [608, 331] on div "Fecha de nacimiento * [DEMOGRAPHIC_DATA] Ingresar fecha" at bounding box center [419, 316] width 468 height 64
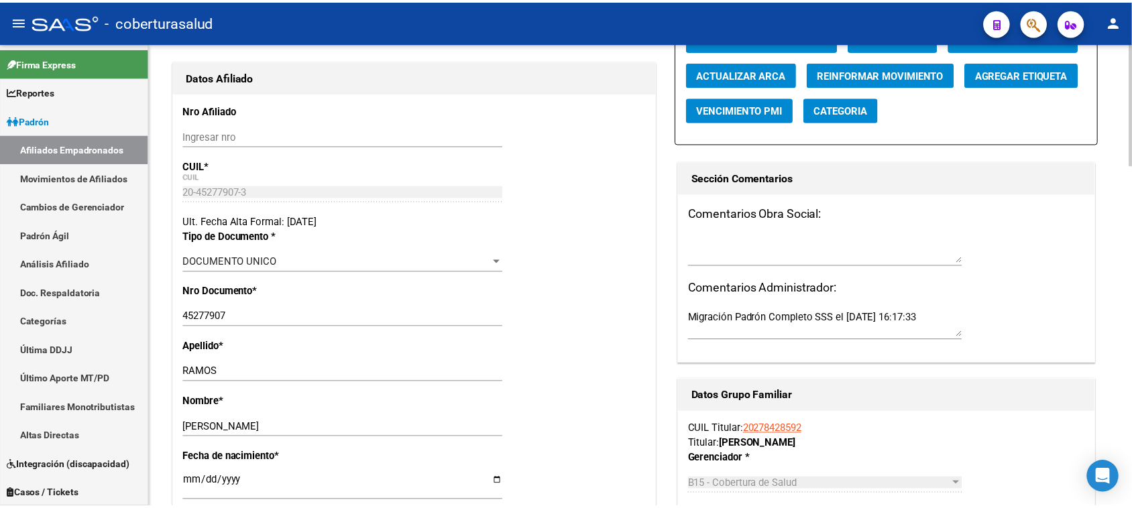
scroll to position [0, 0]
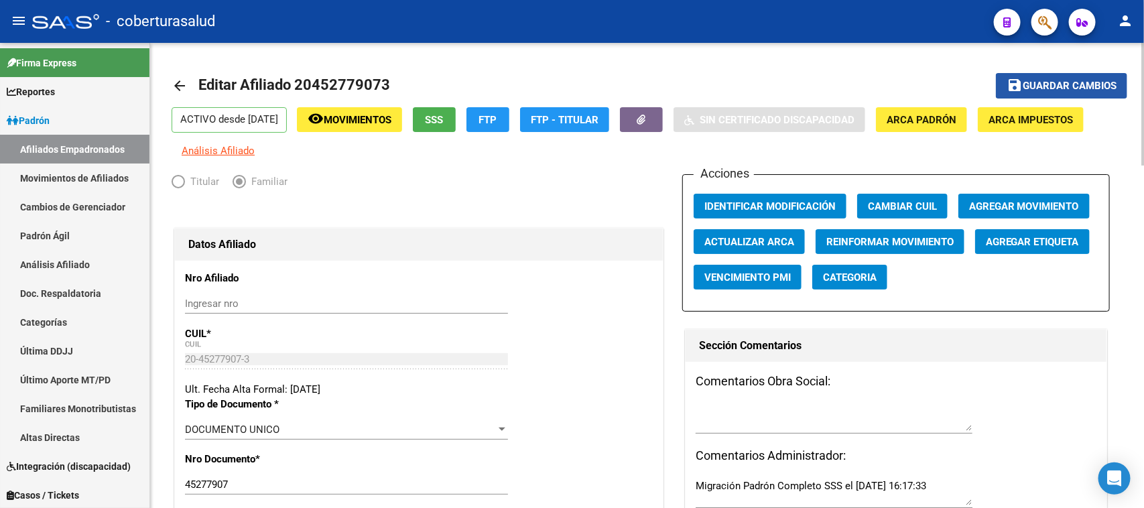
click at [1101, 85] on span "Guardar cambios" at bounding box center [1070, 86] width 94 height 12
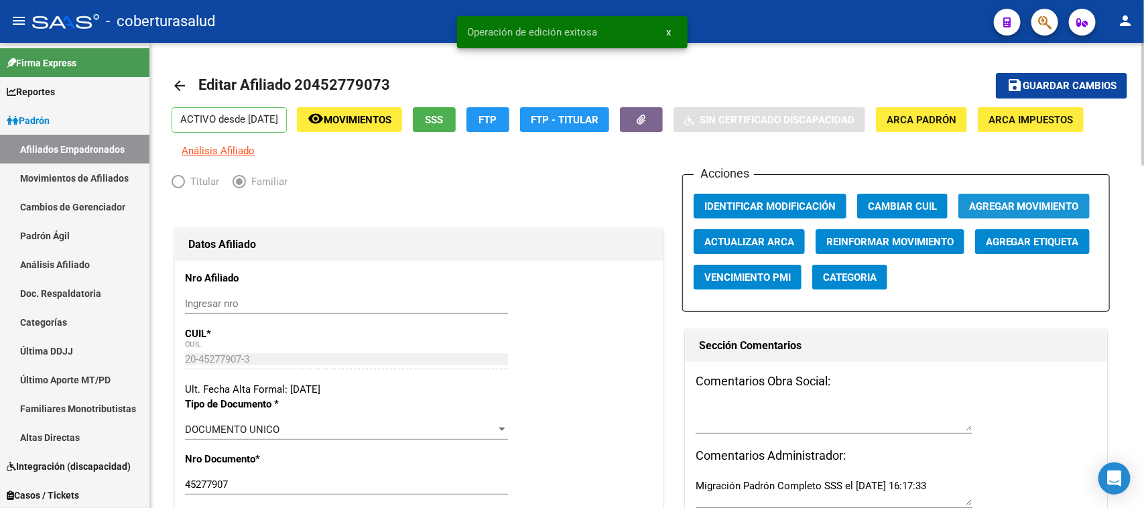
click at [1034, 201] on span "Agregar Movimiento" at bounding box center [1024, 206] width 110 height 12
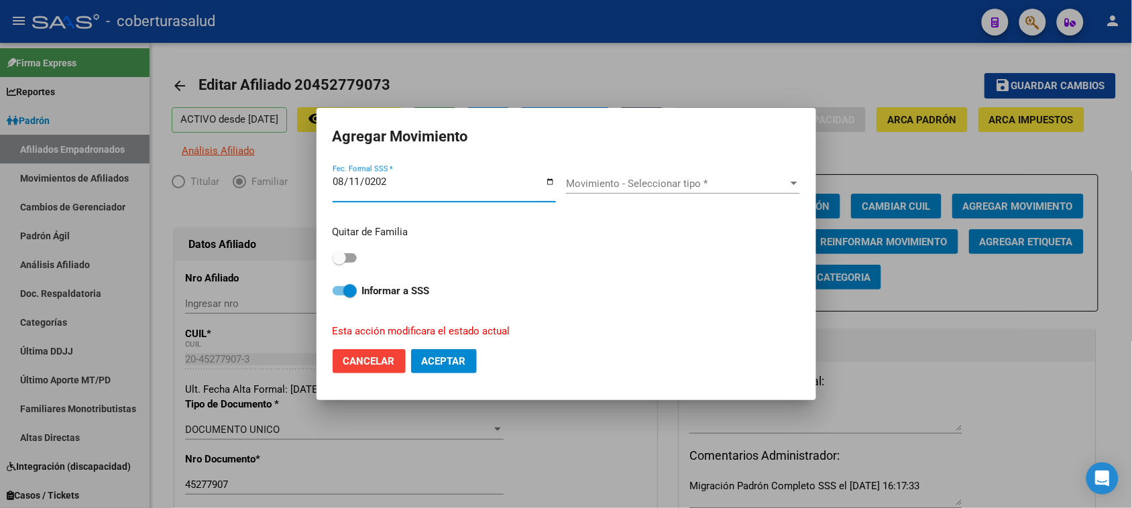
type input "[DATE]"
click at [583, 186] on span "Movimiento - Seleccionar tipo *" at bounding box center [677, 184] width 222 height 12
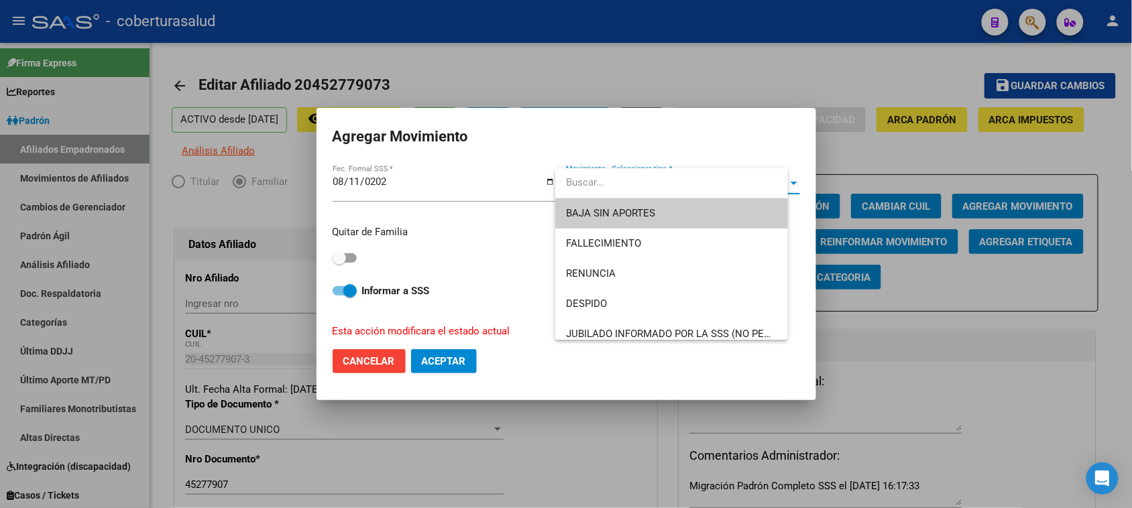
click at [583, 186] on input "dropdown search" at bounding box center [671, 183] width 233 height 30
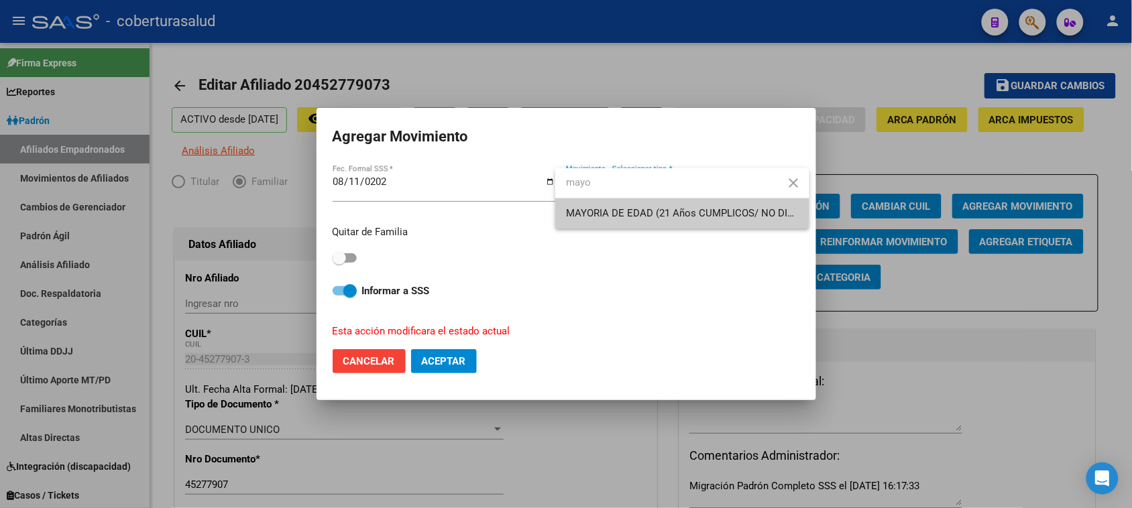
type input "mayo"
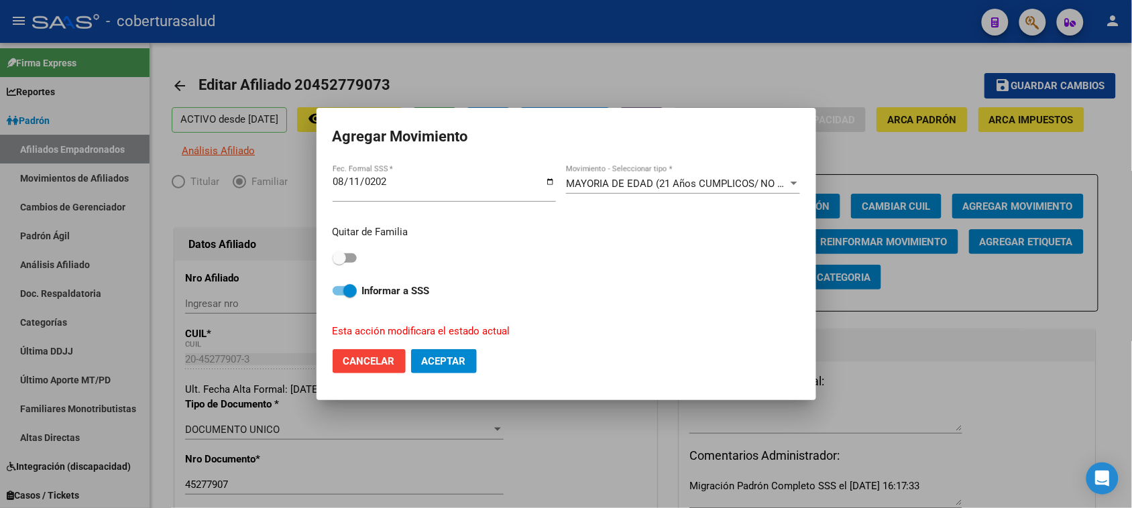
click at [337, 263] on span at bounding box center [339, 257] width 13 height 13
click at [339, 263] on input "checkbox" at bounding box center [339, 263] width 1 height 1
checkbox input "true"
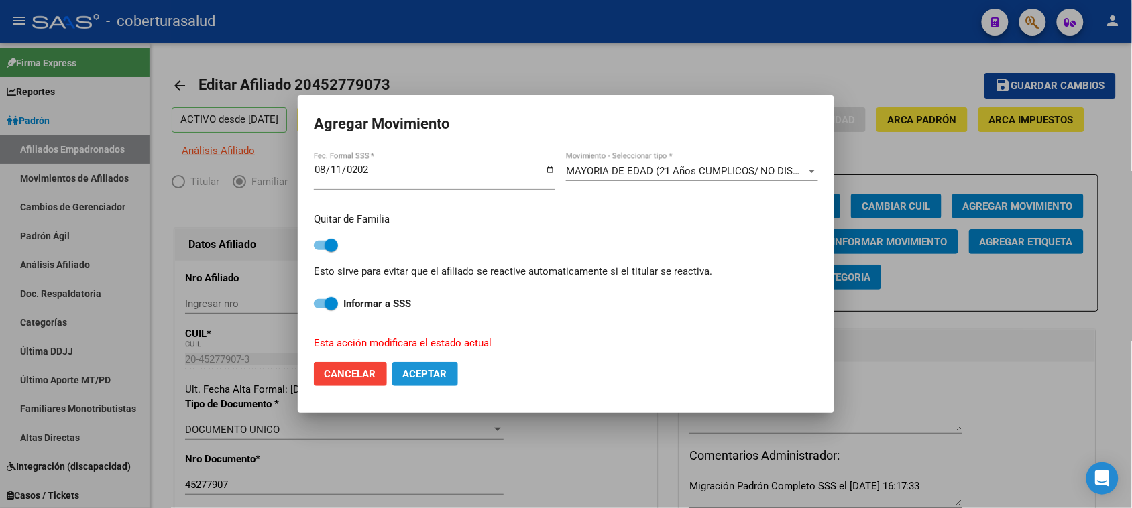
click at [412, 373] on span "Aceptar" at bounding box center [425, 374] width 44 height 12
checkbox input "false"
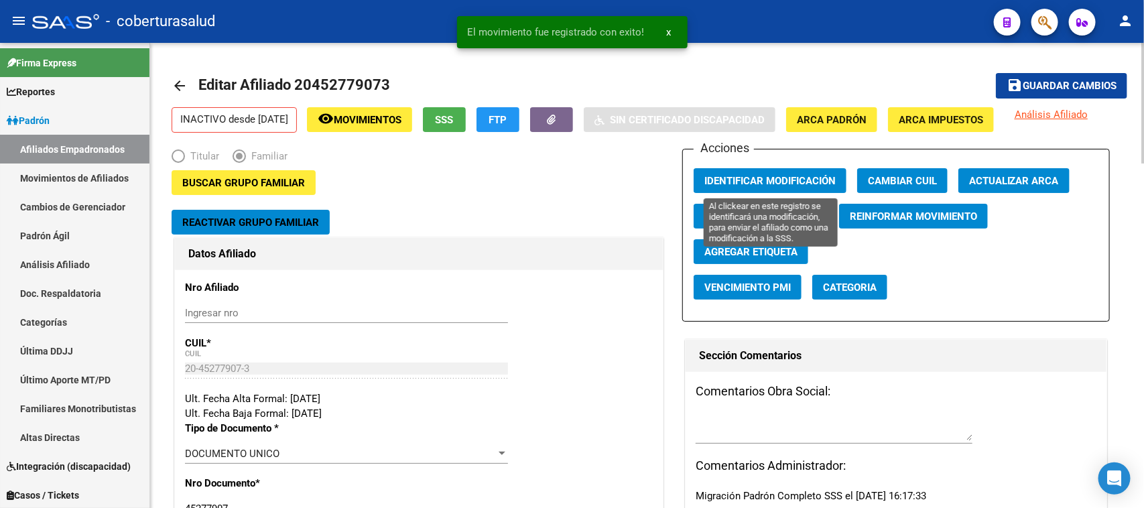
click at [758, 173] on button "Identificar Modificación" at bounding box center [770, 180] width 153 height 25
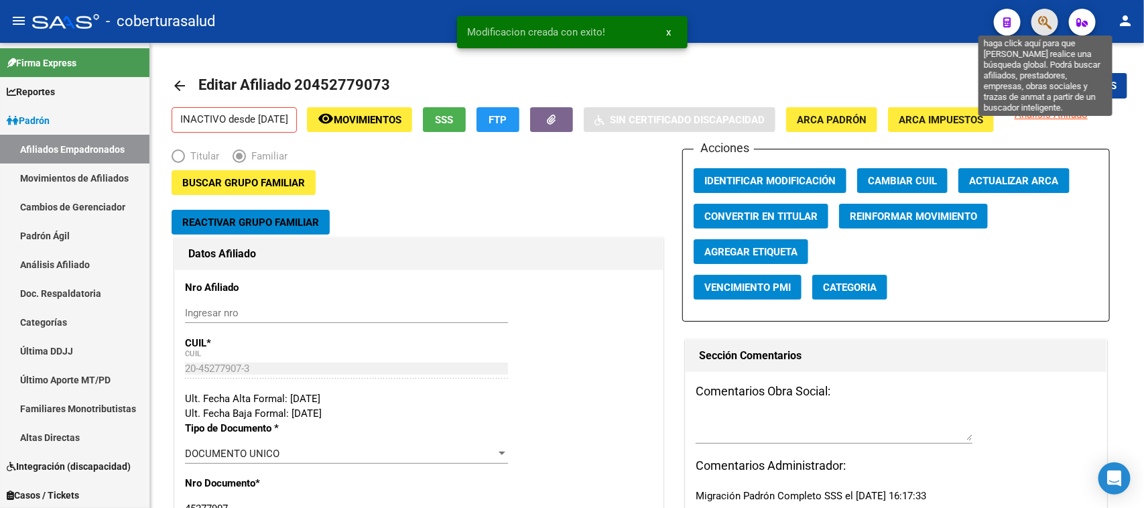
click at [1041, 15] on icon "button" at bounding box center [1045, 22] width 13 height 15
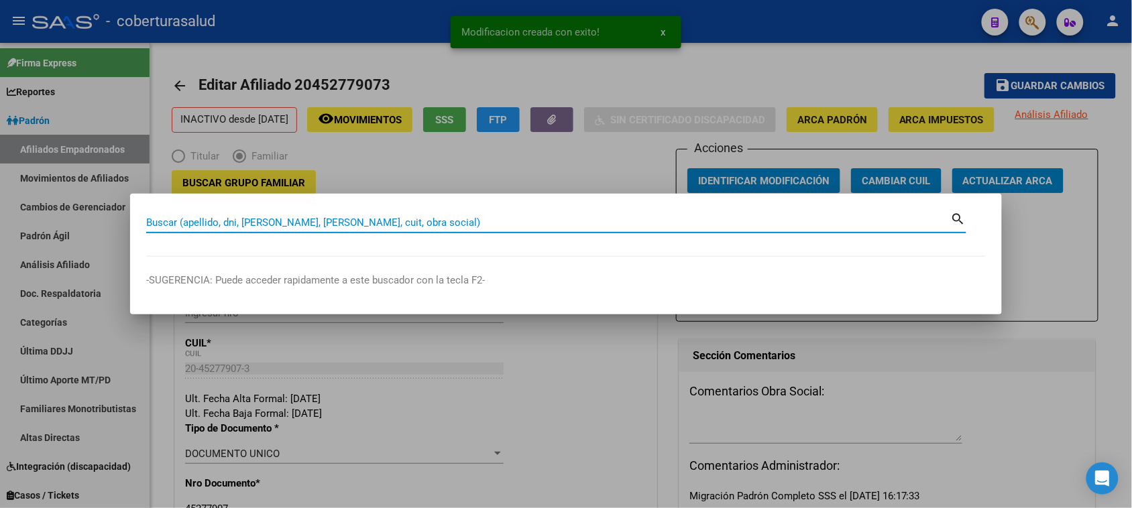
paste input "45274594"
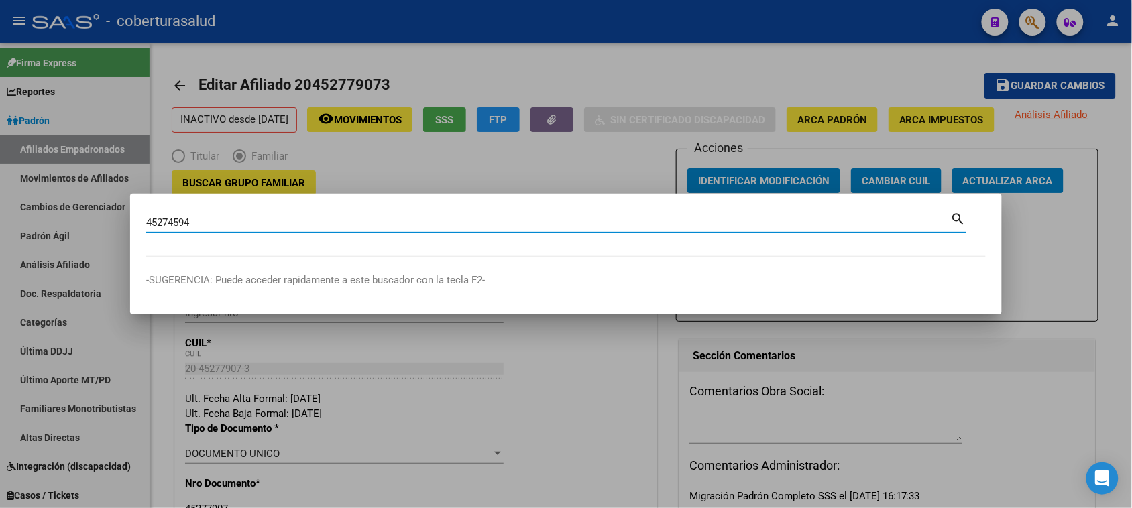
type input "45274594"
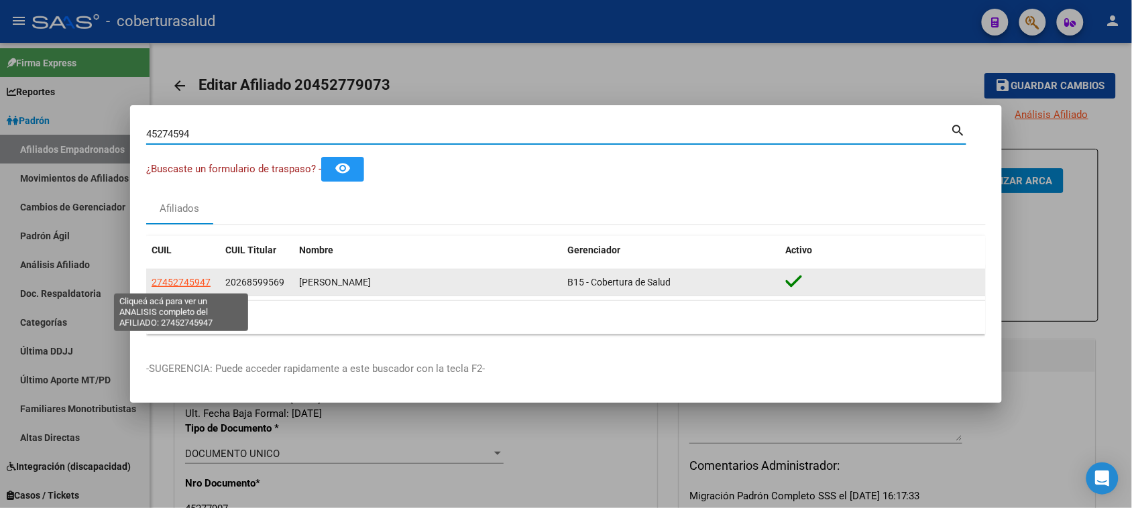
click at [192, 280] on span "27452745947" at bounding box center [181, 282] width 59 height 11
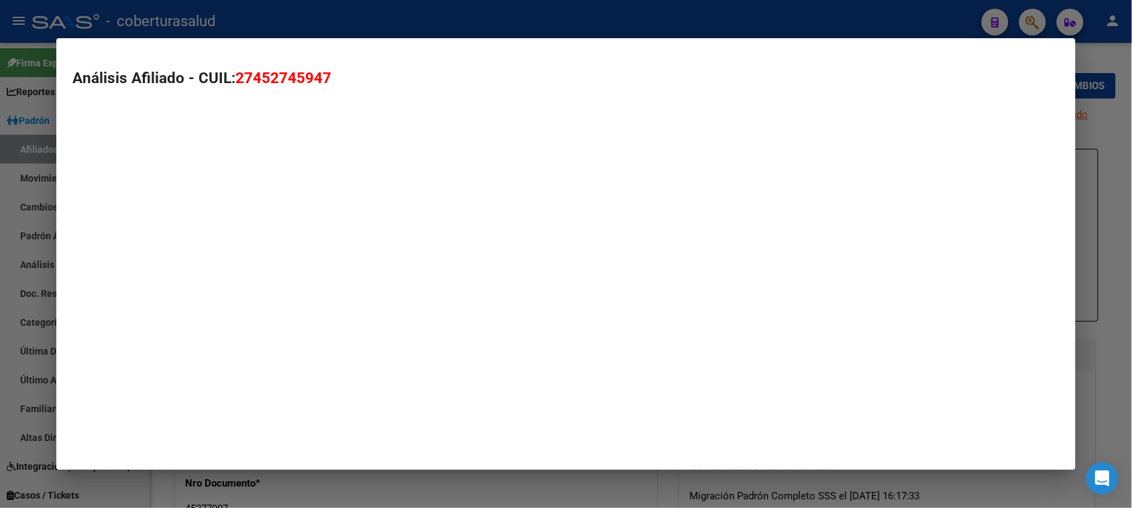
drag, startPoint x: 373, startPoint y: 429, endPoint x: 487, endPoint y: 473, distance: 122.6
click at [467, 471] on div "45274594 Buscar (apellido, dni, cuil, nro traspaso, cuit, obra social) search ¿…" at bounding box center [566, 254] width 1132 height 508
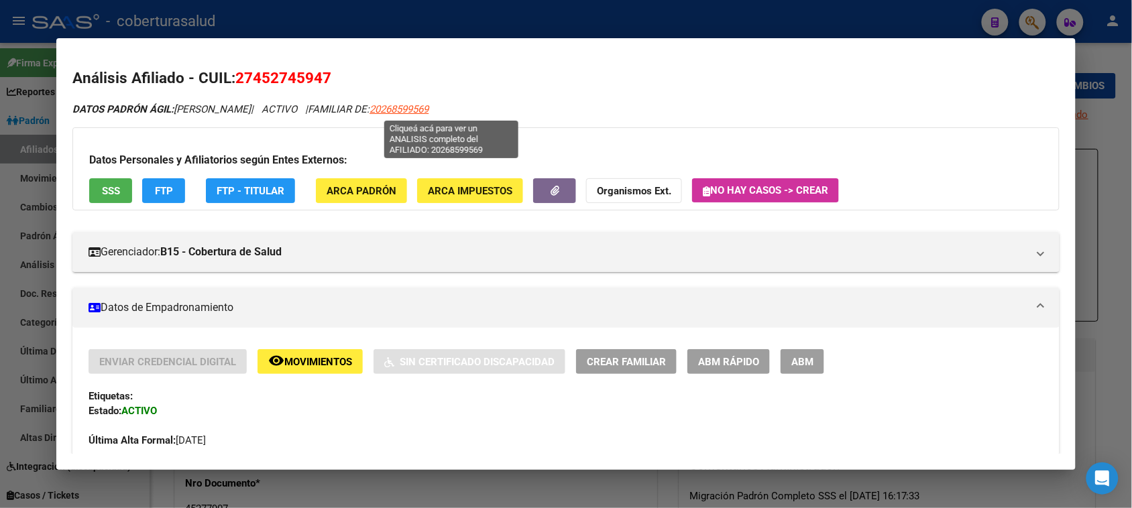
click at [428, 113] on span "20268599569" at bounding box center [398, 109] width 59 height 12
copy div "Análisis Afiliado - CUIL: 27452745947"
type textarea "20268599569"
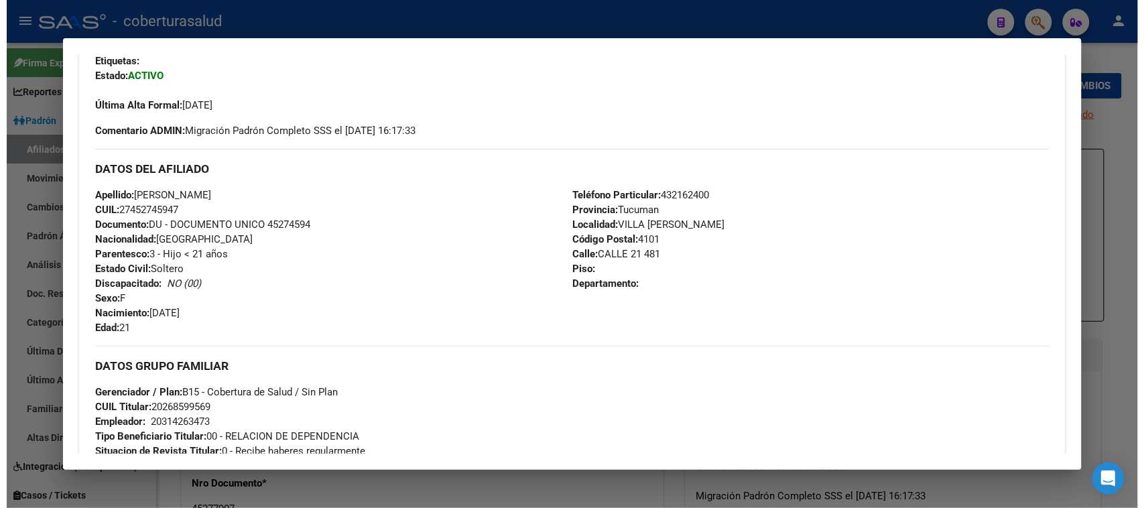
scroll to position [251, 0]
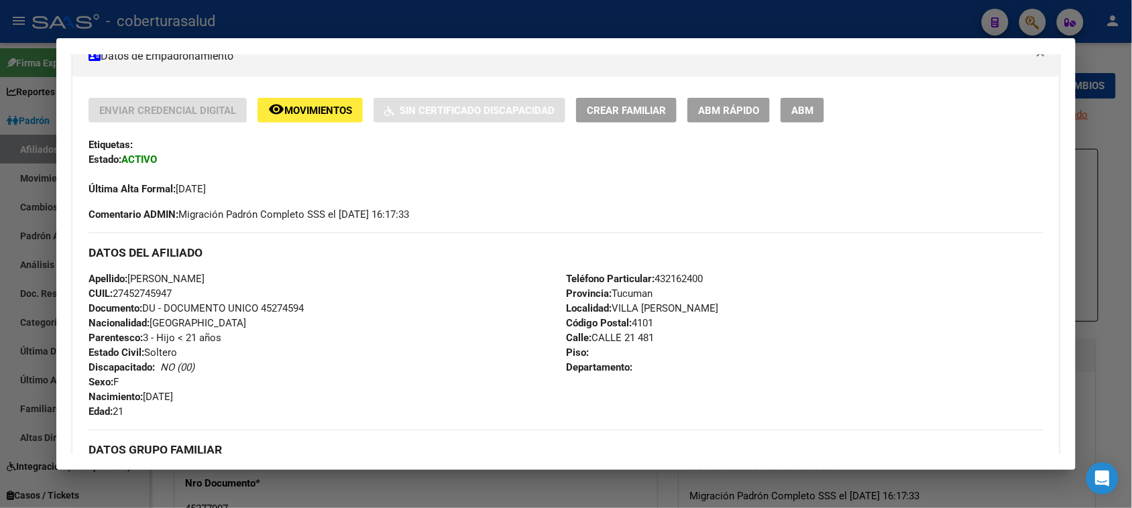
click at [793, 109] on span "ABM" at bounding box center [802, 111] width 22 height 12
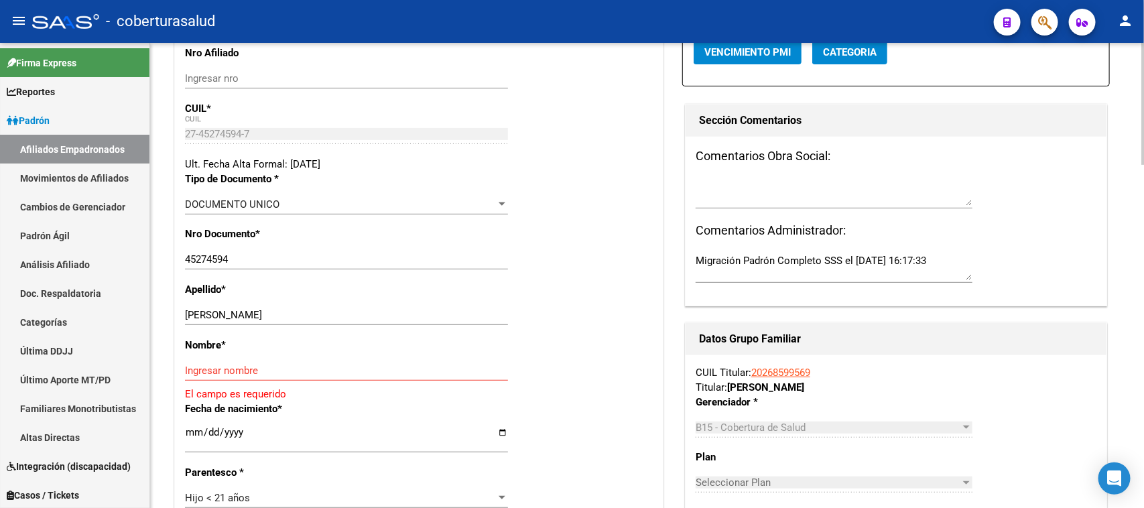
scroll to position [251, 0]
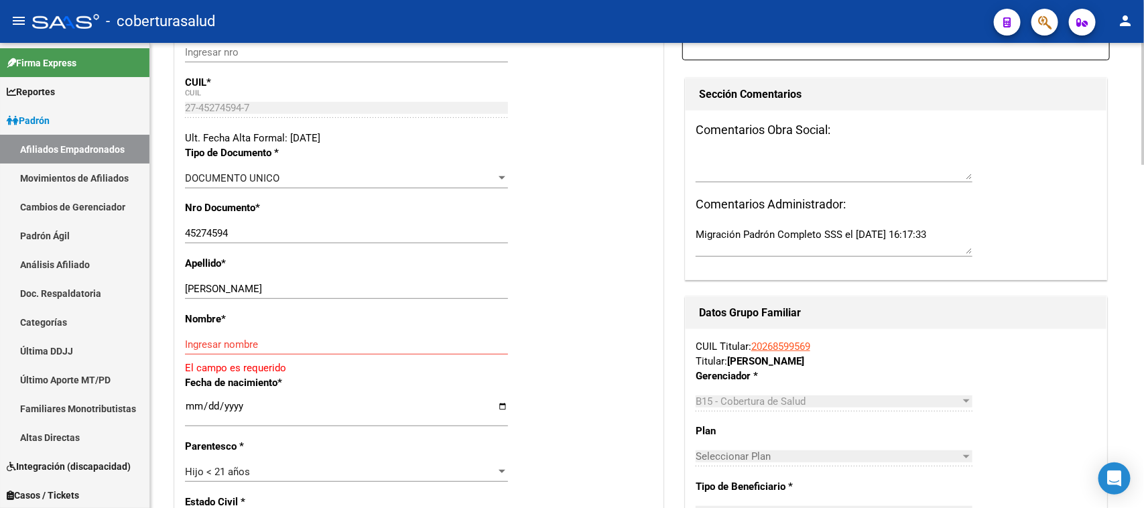
drag, startPoint x: 409, startPoint y: 280, endPoint x: 440, endPoint y: 289, distance: 32.0
click at [410, 282] on div "[PERSON_NAME] Ingresar apellido" at bounding box center [346, 289] width 323 height 20
click at [443, 289] on input "[PERSON_NAME]" at bounding box center [346, 289] width 323 height 12
drag, startPoint x: 443, startPoint y: 289, endPoint x: 229, endPoint y: 289, distance: 213.9
click at [229, 289] on input "[PERSON_NAME]" at bounding box center [346, 289] width 323 height 12
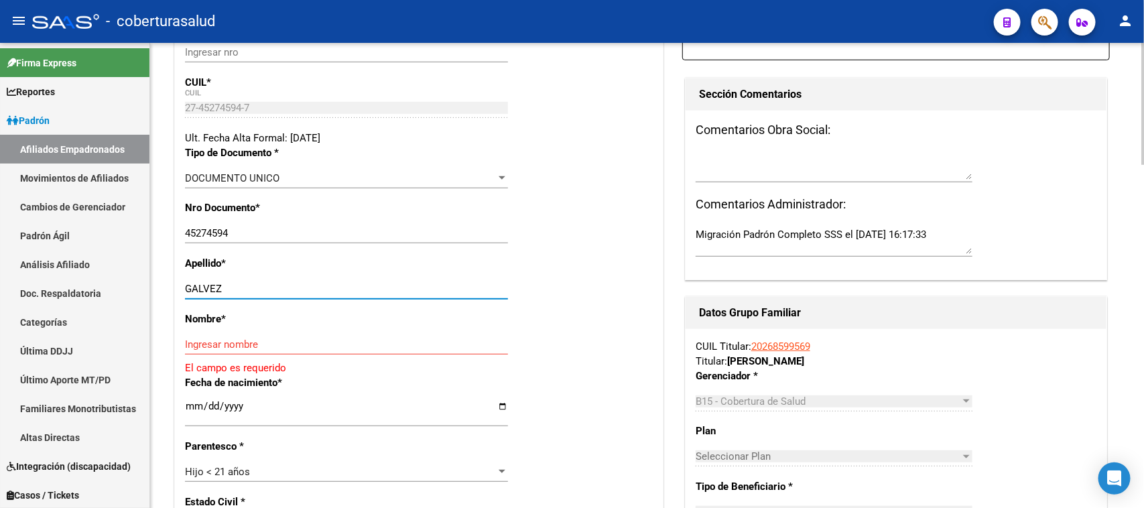
type input "GALVEZ"
click at [229, 333] on div "Nombre * Ingresar nombre El campo es requerido" at bounding box center [419, 344] width 468 height 64
click at [231, 341] on input "Ingresar nombre" at bounding box center [346, 345] width 323 height 12
paste input "[PERSON_NAME]"
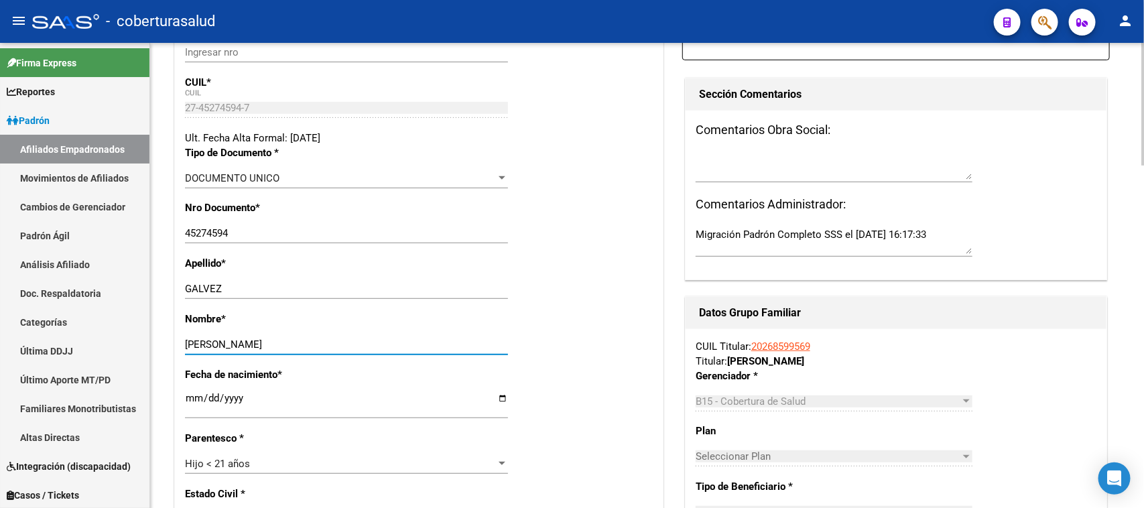
type input "[PERSON_NAME]"
click at [540, 333] on div "Nombre * [PERSON_NAME] Ingresar nombre" at bounding box center [419, 340] width 468 height 56
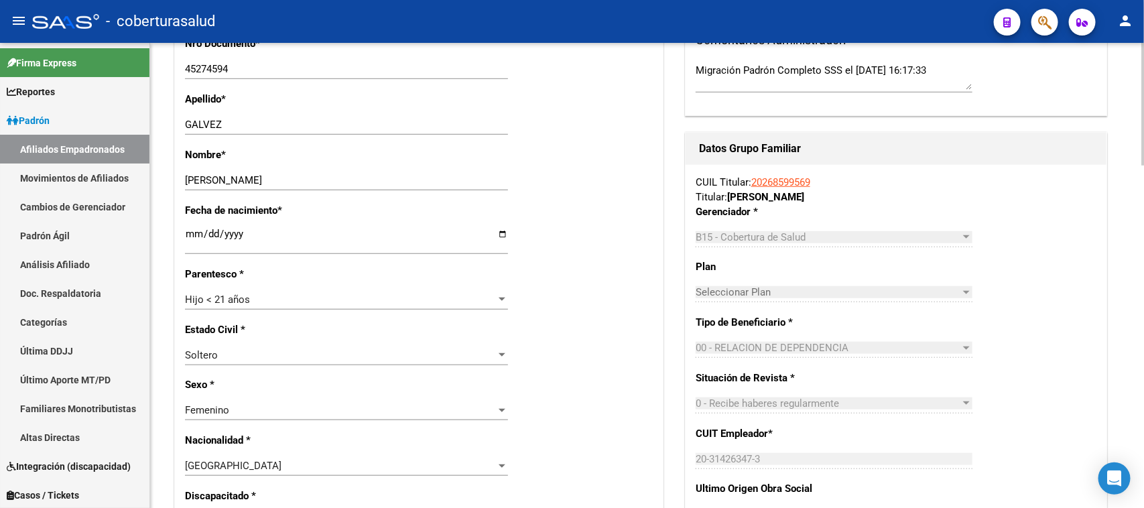
scroll to position [419, 0]
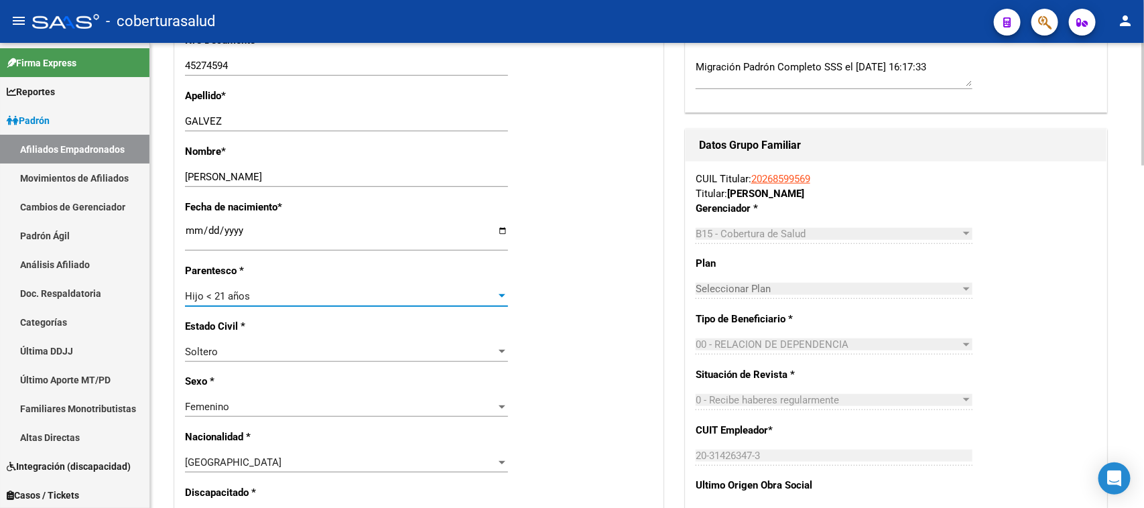
click at [304, 300] on div "Hijo < 21 años" at bounding box center [340, 296] width 311 height 12
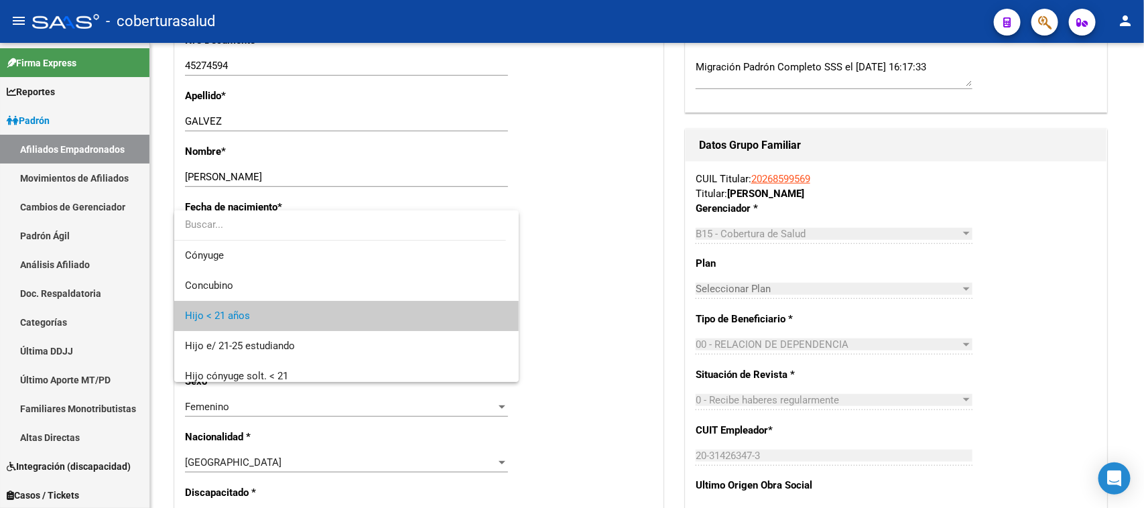
scroll to position [20, 0]
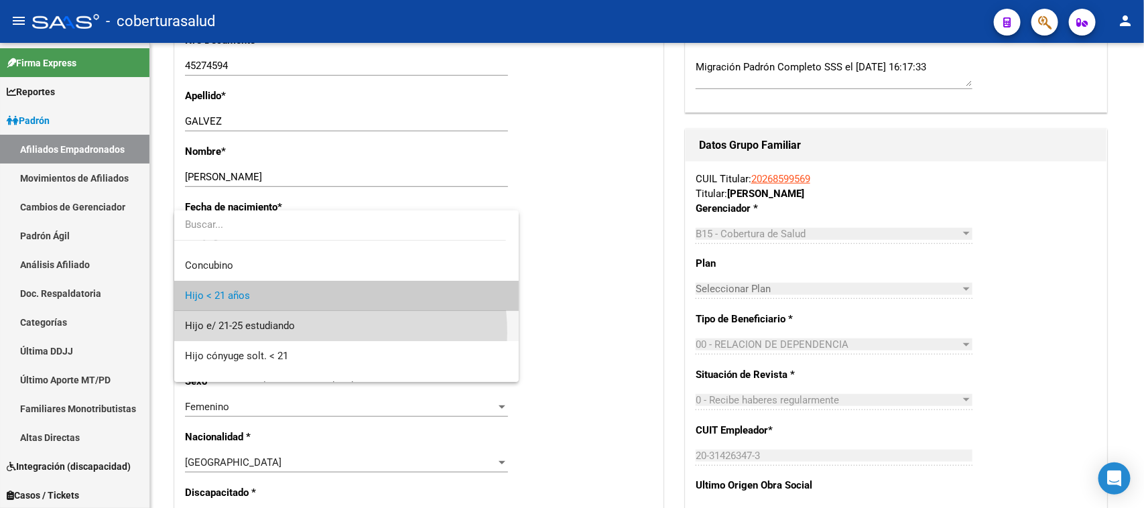
click at [304, 333] on span "Hijo e/ 21-25 estudiando" at bounding box center [346, 326] width 322 height 30
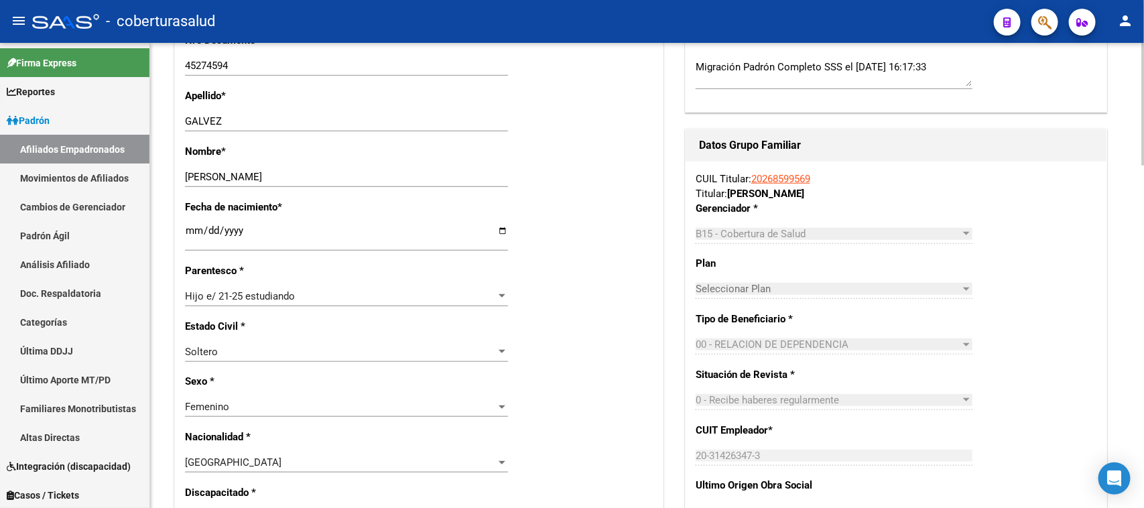
click at [599, 336] on div "Estado Civil * [DEMOGRAPHIC_DATA] Seleccionar tipo" at bounding box center [419, 347] width 468 height 56
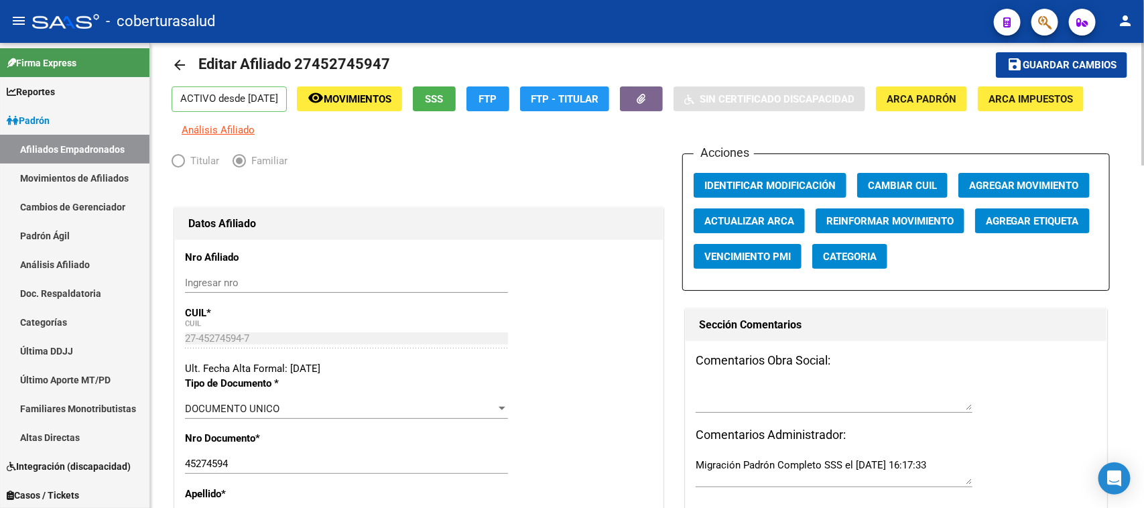
scroll to position [0, 0]
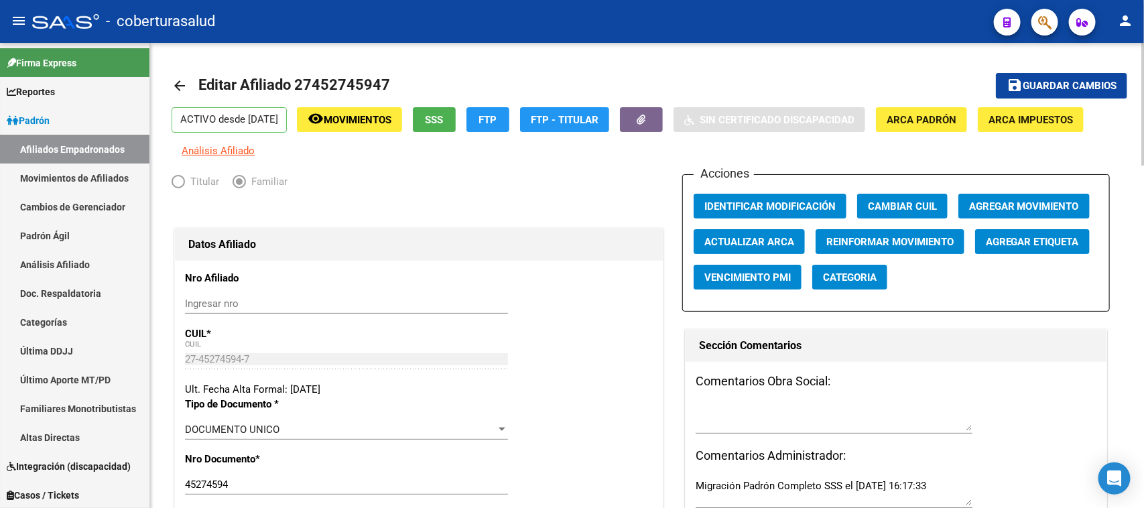
click at [1067, 80] on span "Guardar cambios" at bounding box center [1070, 86] width 94 height 12
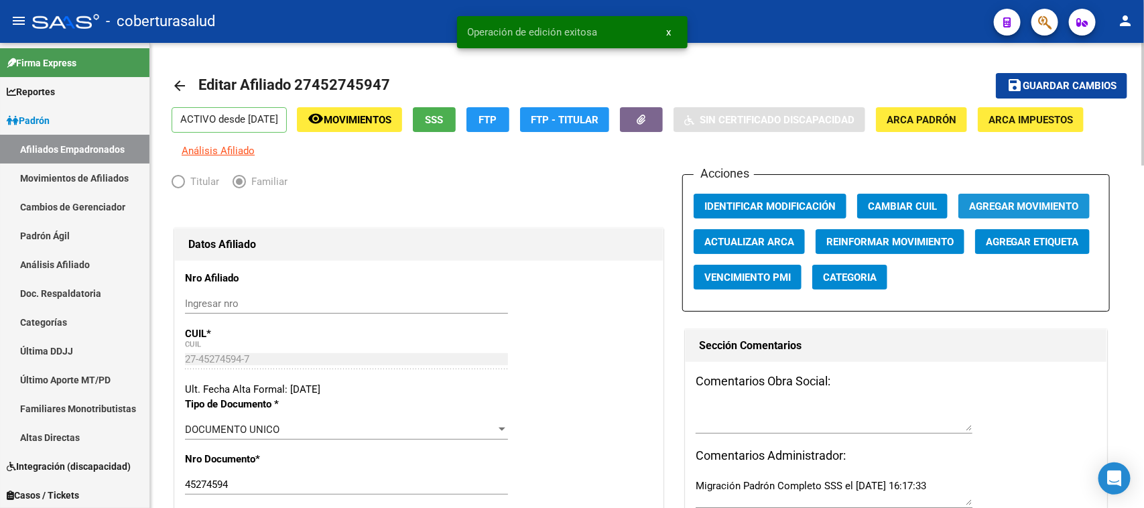
click at [1014, 206] on span "Agregar Movimiento" at bounding box center [1024, 206] width 110 height 12
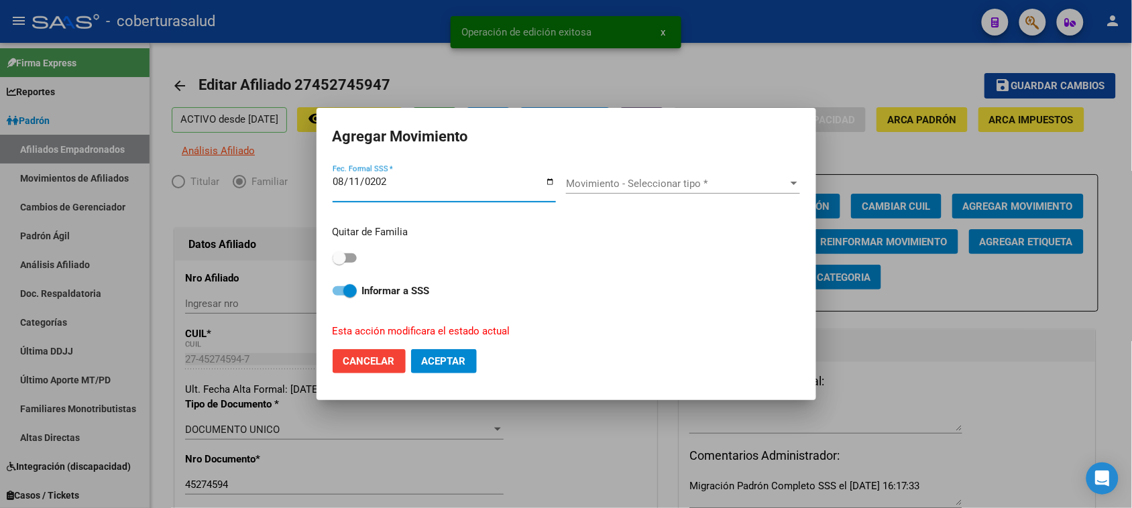
type input "[DATE]"
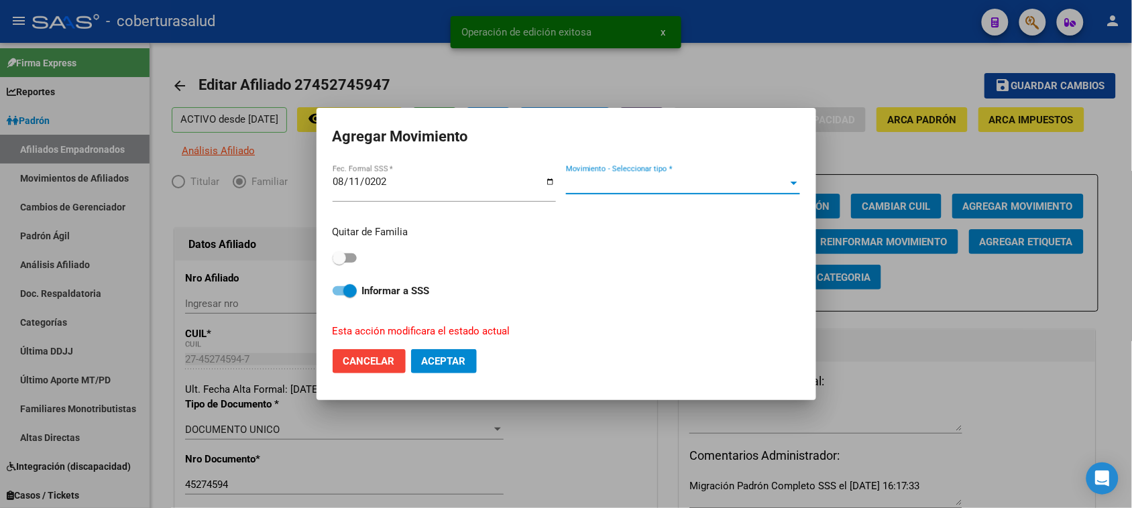
click at [711, 181] on span "Movimiento - Seleccionar tipo *" at bounding box center [677, 184] width 222 height 12
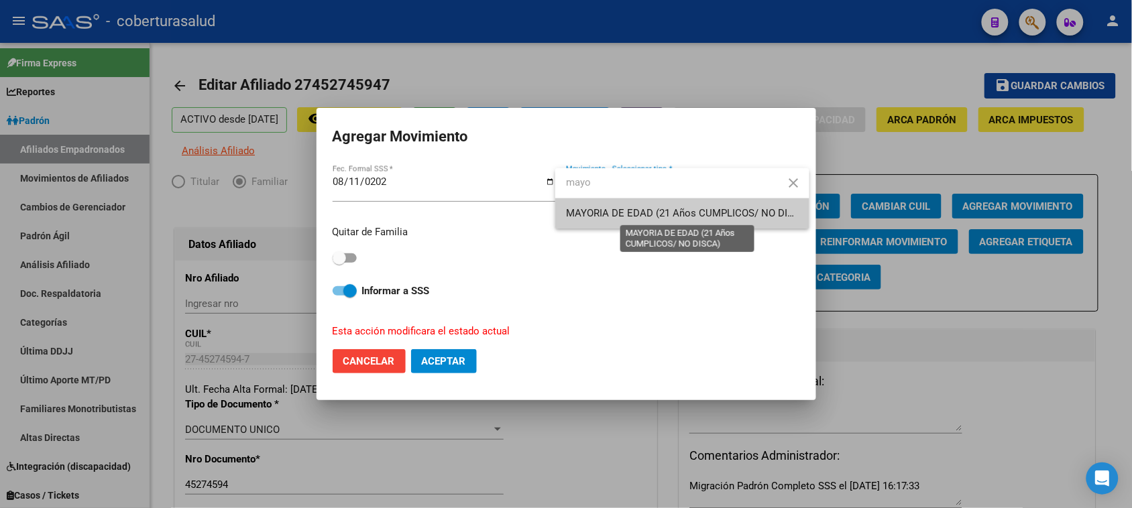
type input "mayo"
click at [674, 219] on span "MAYORIA DE EDAD (21 Años CUMPLICOS/ NO DISCA)" at bounding box center [688, 213] width 244 height 12
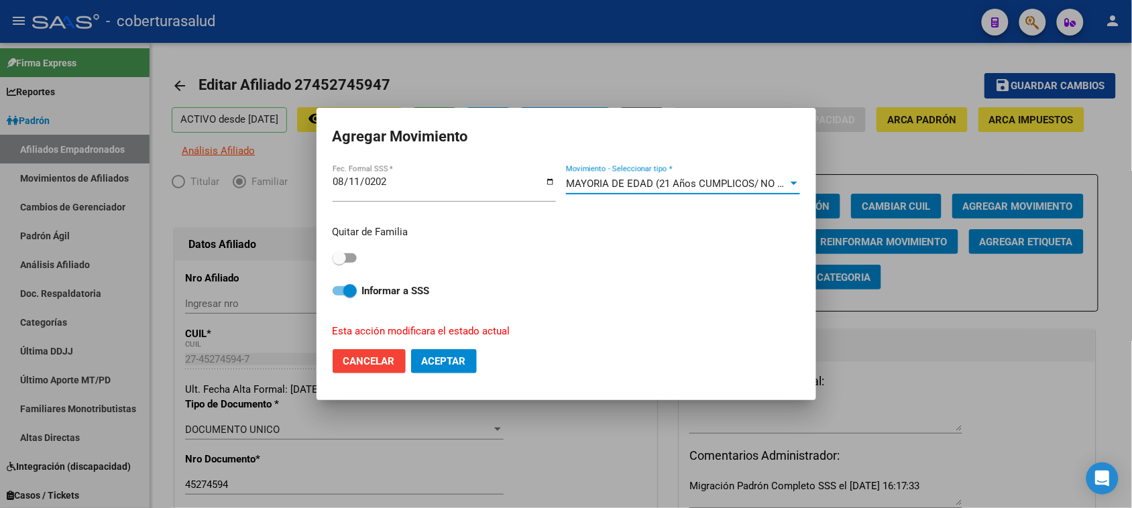
click at [343, 257] on span at bounding box center [339, 257] width 13 height 13
click at [339, 263] on input "checkbox" at bounding box center [339, 263] width 1 height 1
checkbox input "true"
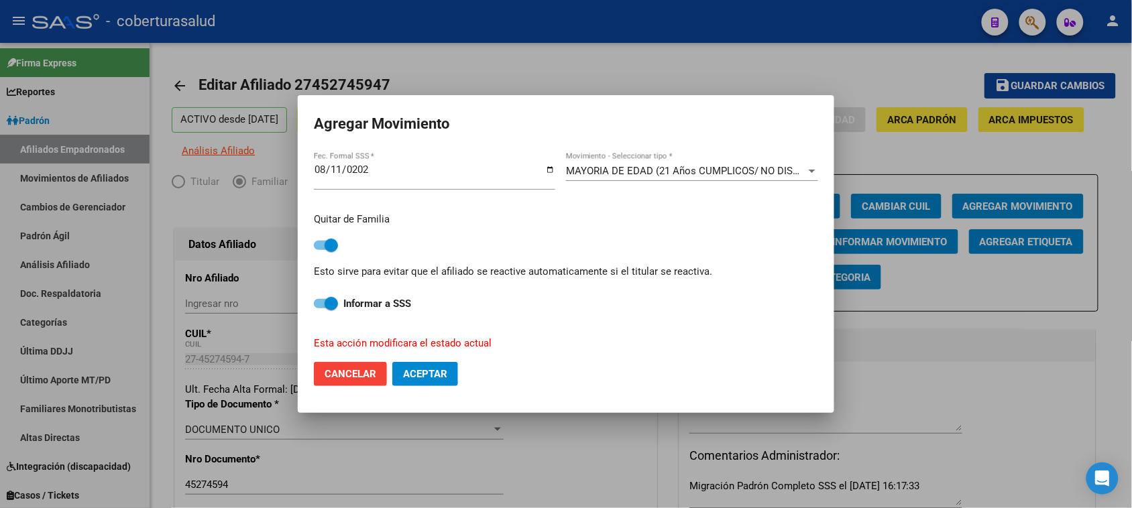
click at [436, 369] on span "Aceptar" at bounding box center [425, 374] width 44 height 12
checkbox input "false"
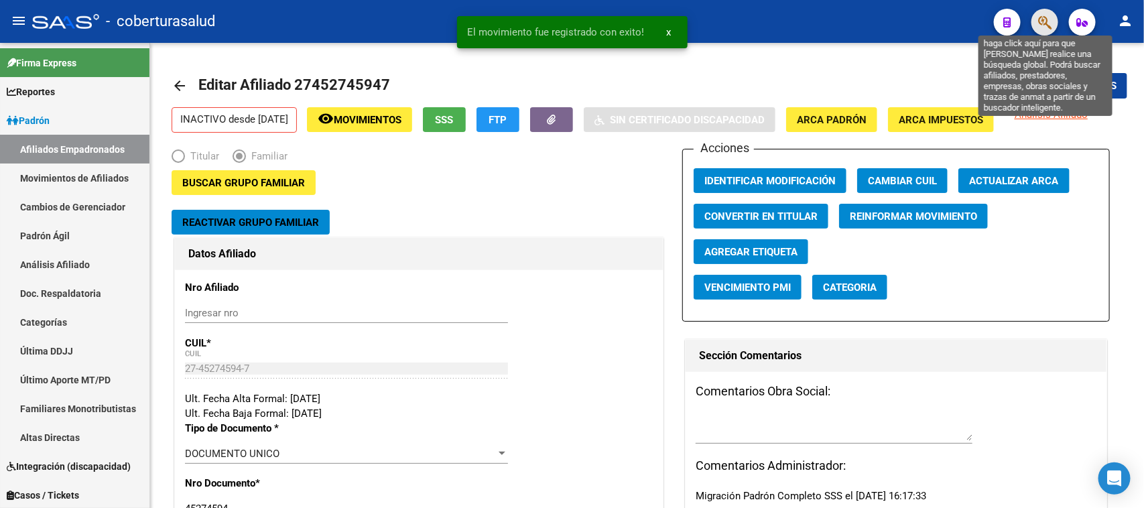
click at [1041, 21] on icon "button" at bounding box center [1045, 22] width 13 height 15
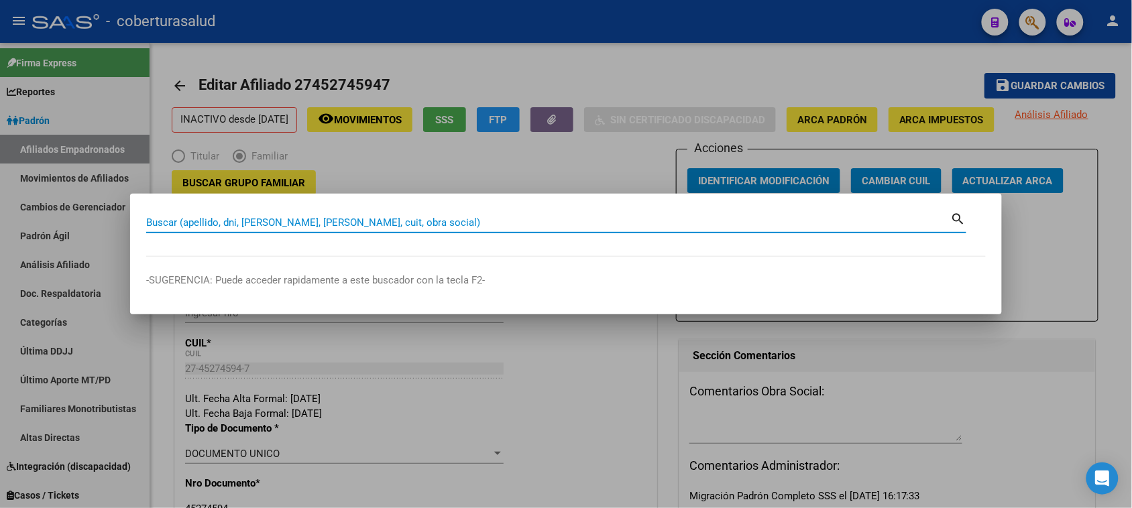
paste input "45597990"
type input "45597990"
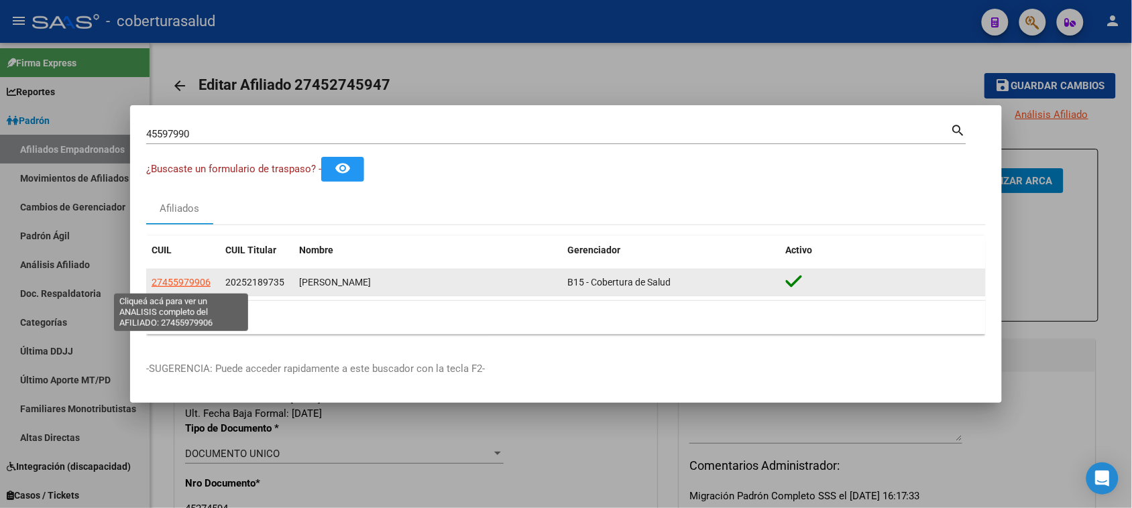
click at [166, 283] on span "27455979906" at bounding box center [181, 282] width 59 height 11
type textarea "27455979906"
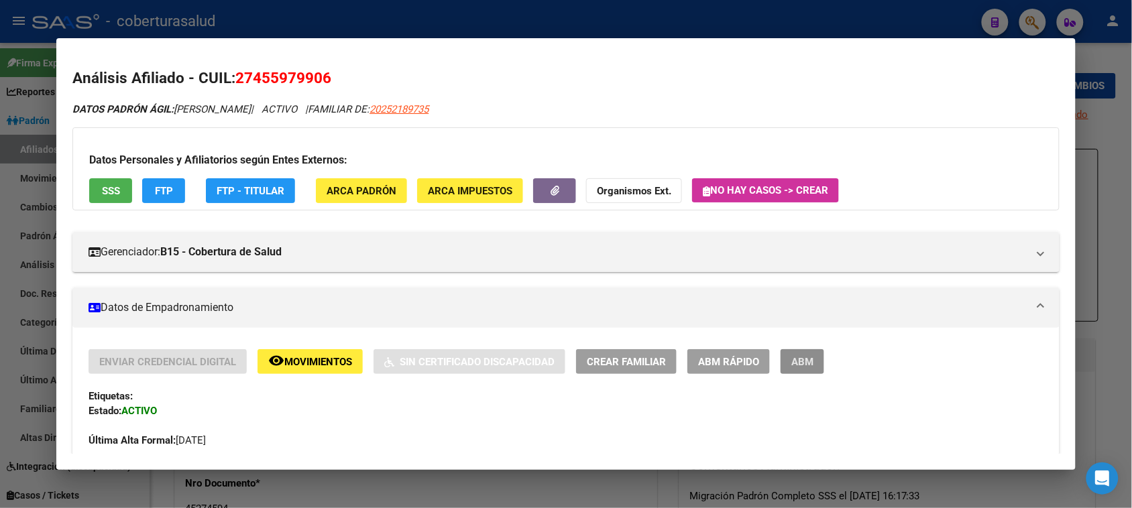
click at [796, 360] on span "ABM" at bounding box center [802, 362] width 22 height 12
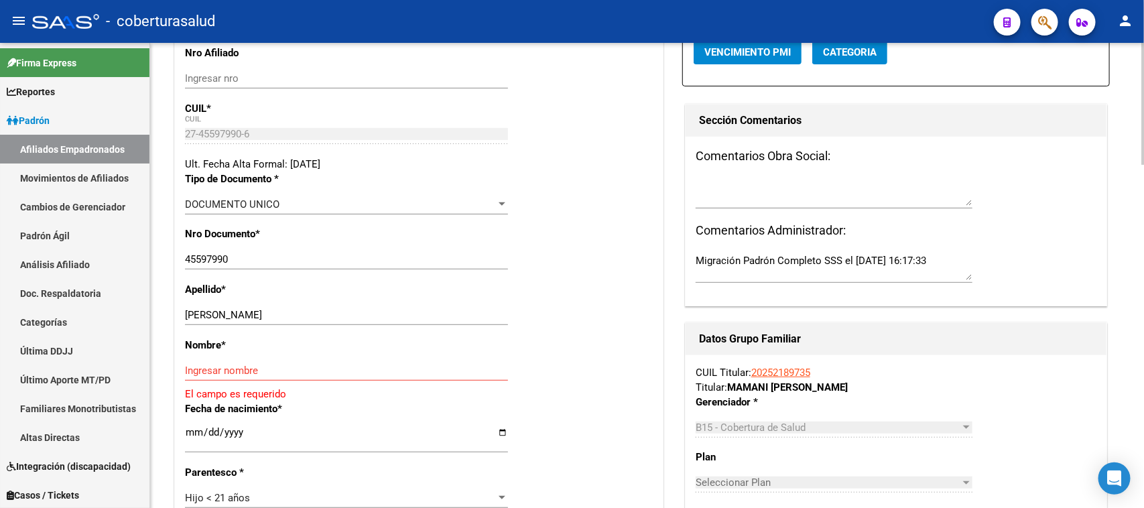
scroll to position [251, 0]
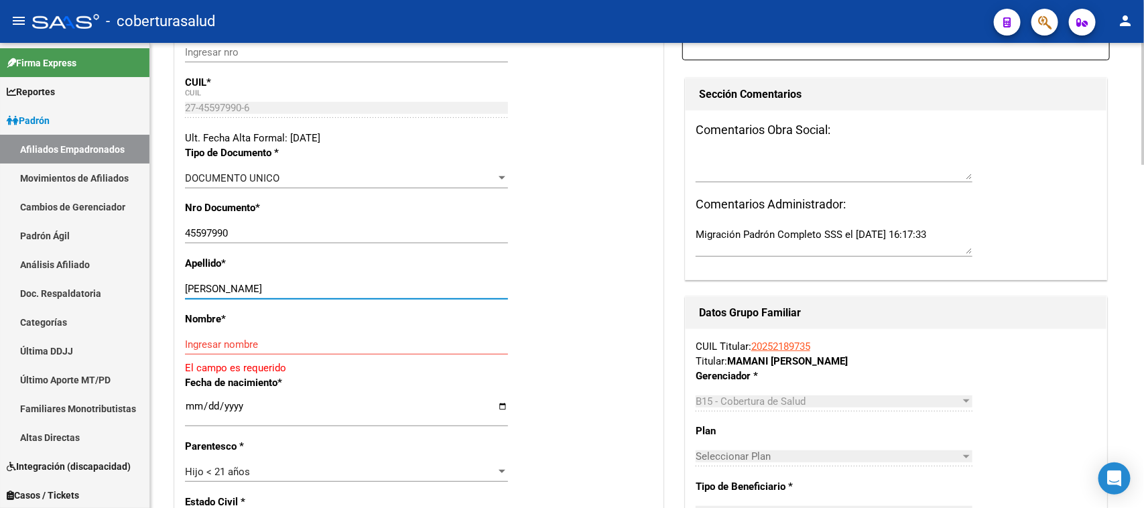
drag, startPoint x: 428, startPoint y: 293, endPoint x: 403, endPoint y: 286, distance: 25.9
click at [401, 286] on input "[PERSON_NAME]" at bounding box center [346, 289] width 323 height 12
drag, startPoint x: 412, startPoint y: 290, endPoint x: 230, endPoint y: 289, distance: 182.4
click at [230, 289] on input "[PERSON_NAME]" at bounding box center [346, 289] width 323 height 12
type input "MAMANI"
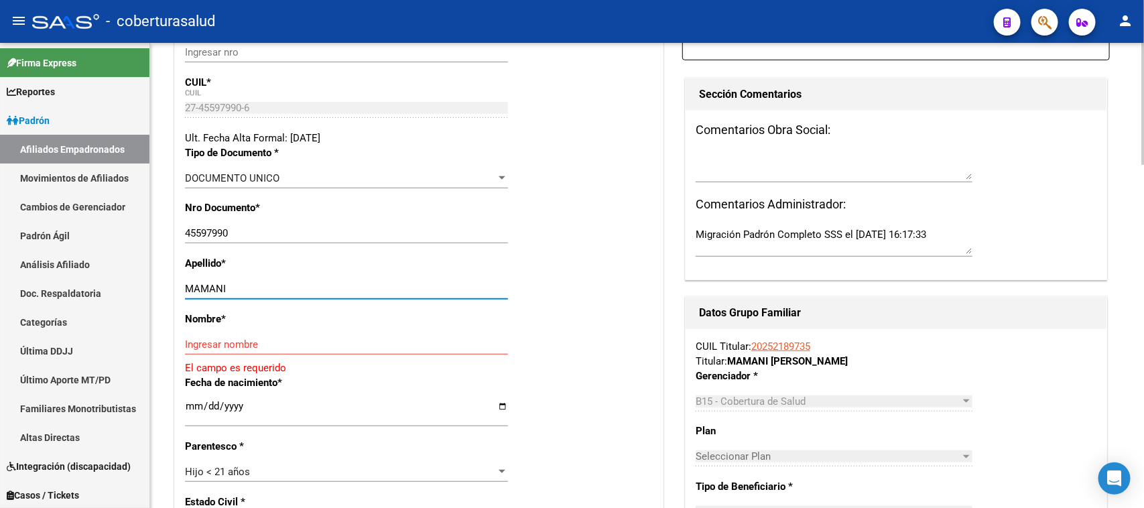
click at [249, 335] on div "Ingresar nombre" at bounding box center [346, 345] width 323 height 20
paste input "[PERSON_NAME]"
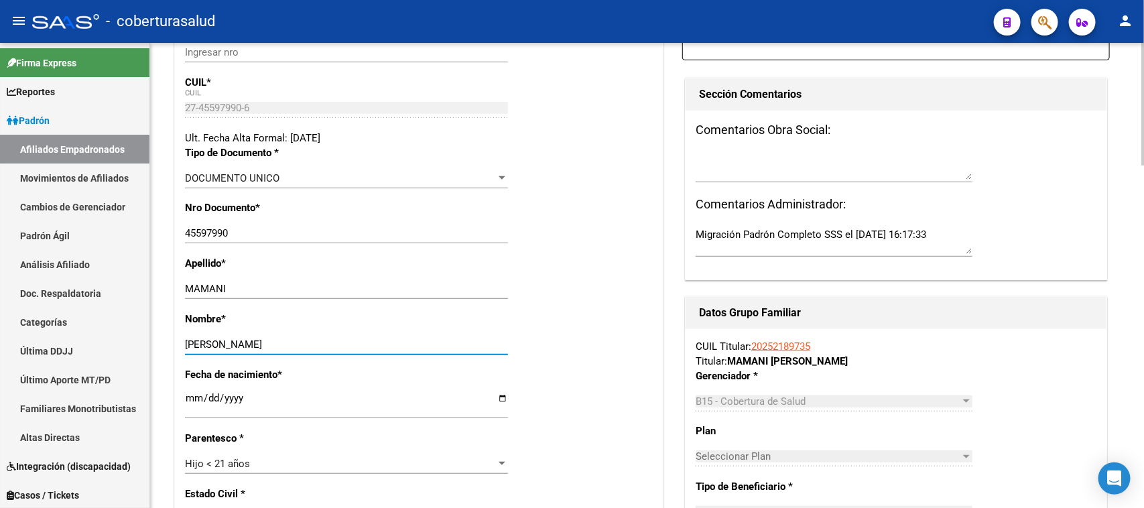
type input "[PERSON_NAME]"
click at [538, 277] on div "Apellido * MAMANI Ingresar apellido" at bounding box center [419, 284] width 468 height 56
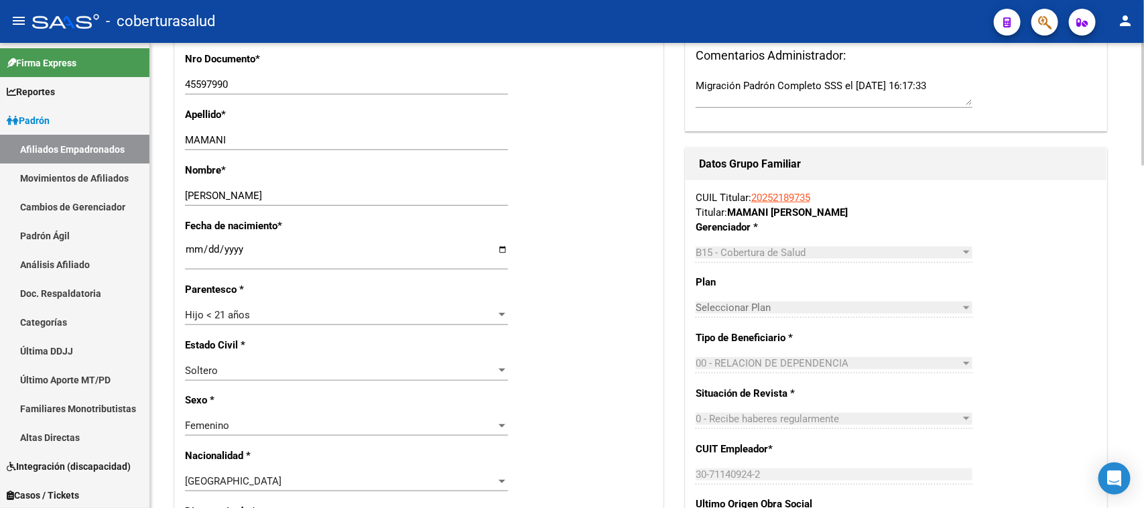
scroll to position [419, 0]
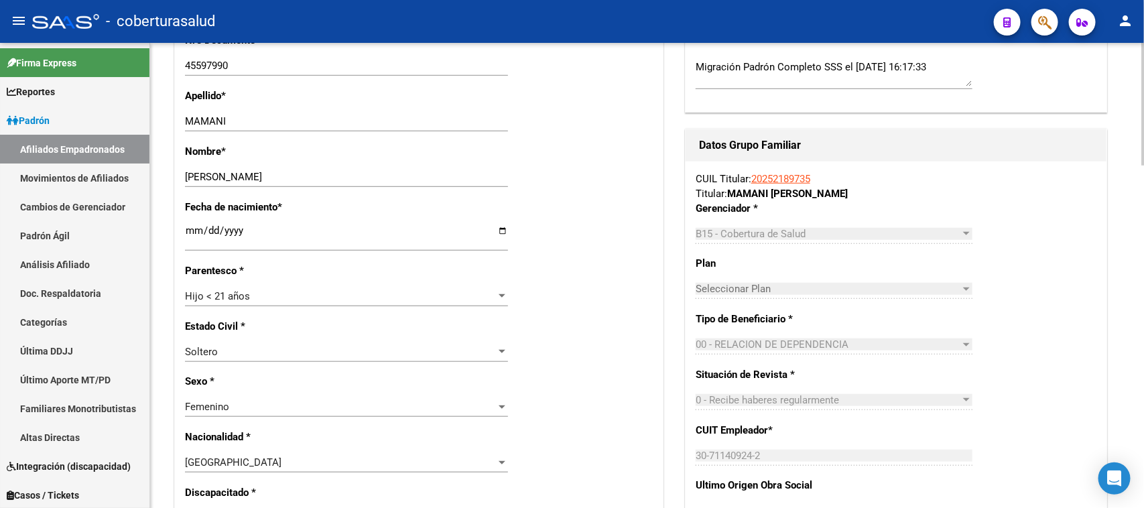
click at [212, 230] on input "[DATE]" at bounding box center [346, 235] width 323 height 21
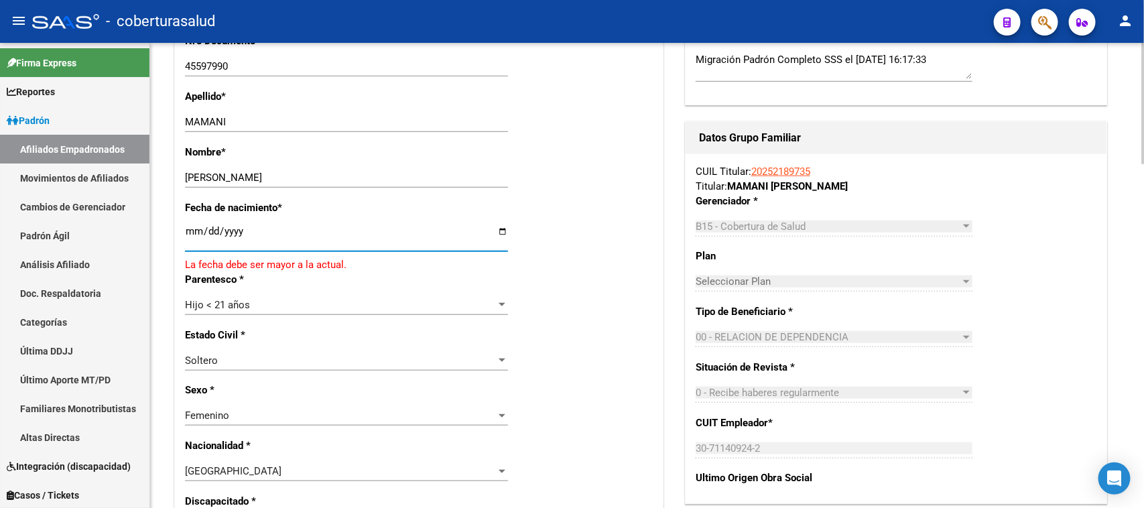
type input "[DATE]"
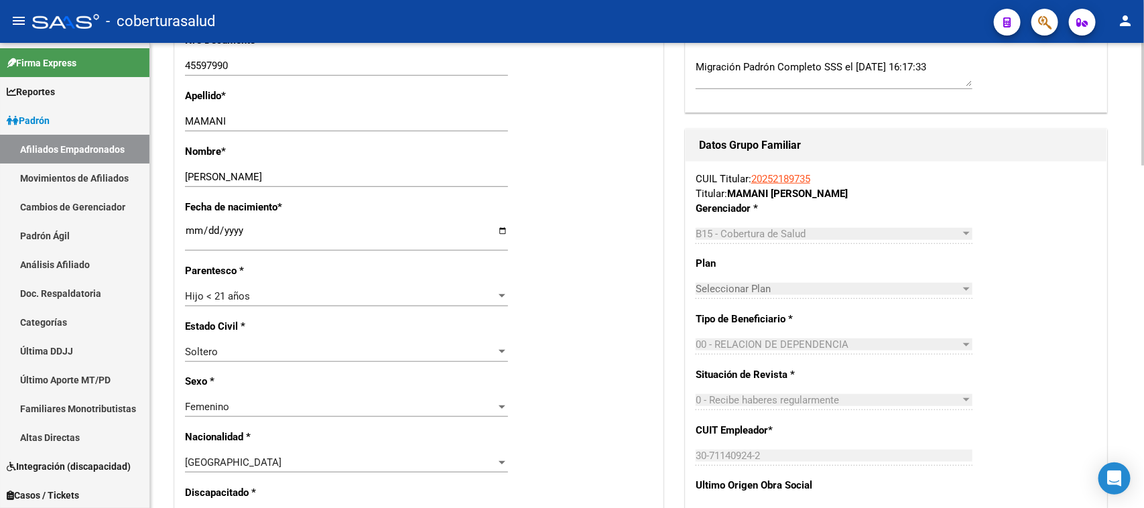
click at [600, 222] on div "Fecha de nacimiento * [DEMOGRAPHIC_DATA] Ingresar fecha" at bounding box center [419, 232] width 468 height 64
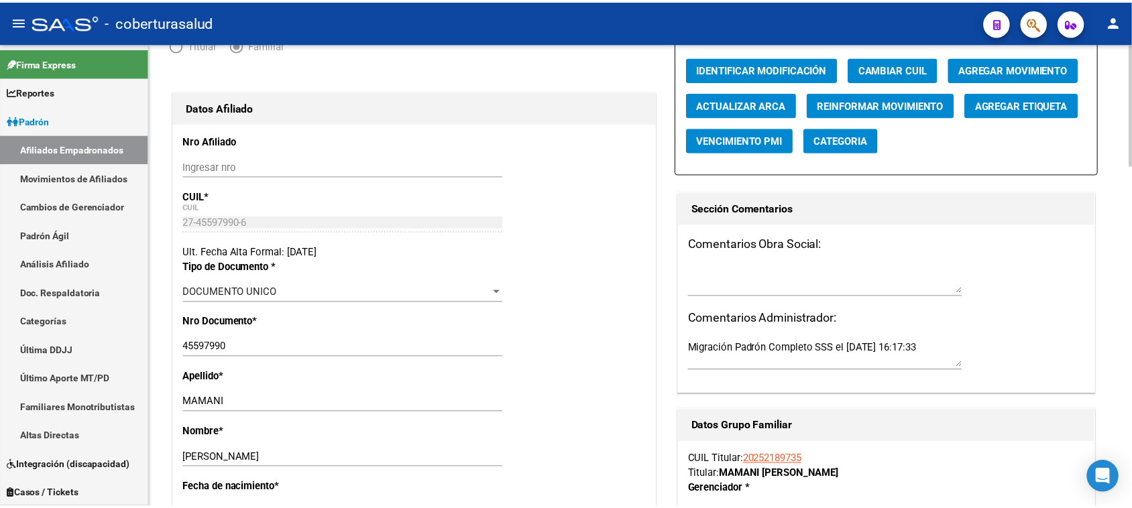
scroll to position [0, 0]
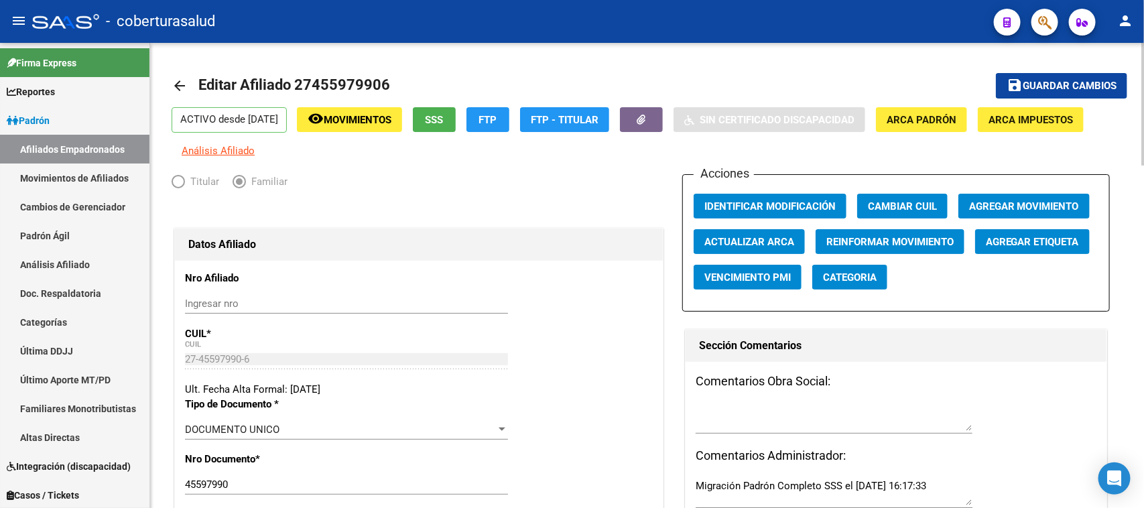
click at [1037, 206] on span "Agregar Movimiento" at bounding box center [1024, 206] width 110 height 12
click at [1078, 84] on span "Guardar cambios" at bounding box center [1070, 86] width 94 height 12
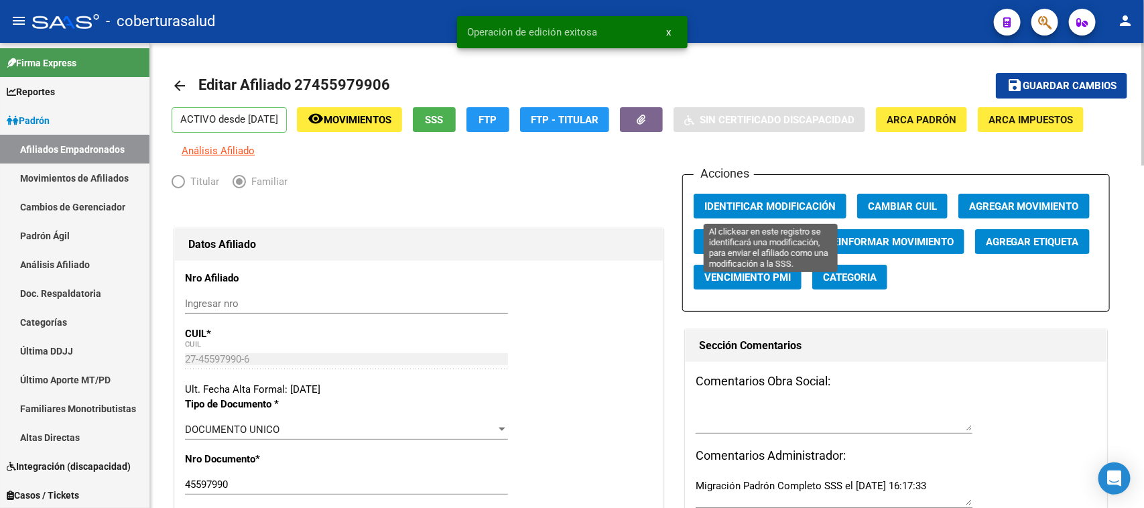
click at [776, 204] on span "Identificar Modificación" at bounding box center [770, 206] width 131 height 12
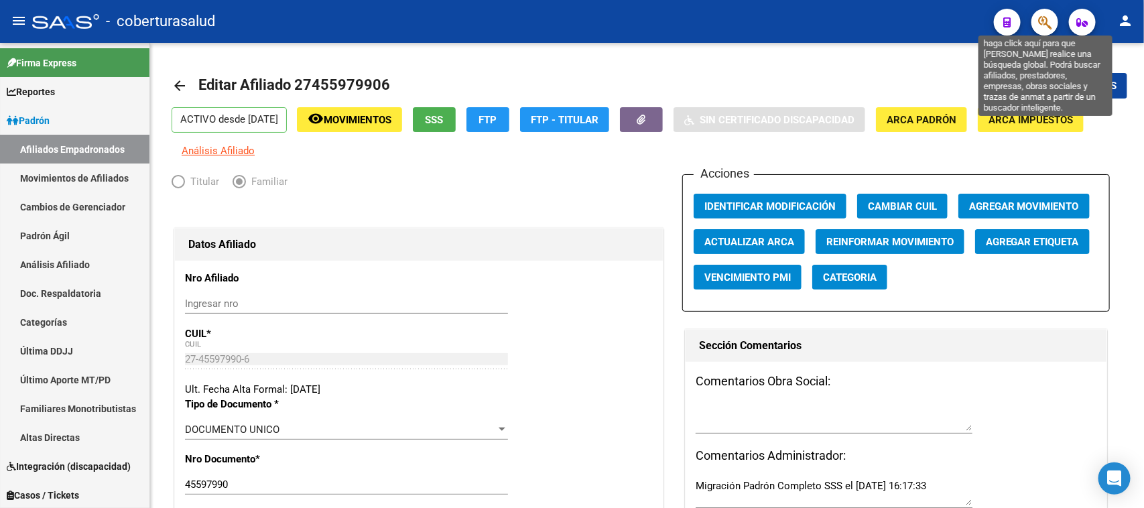
click at [1037, 17] on button "button" at bounding box center [1045, 22] width 27 height 27
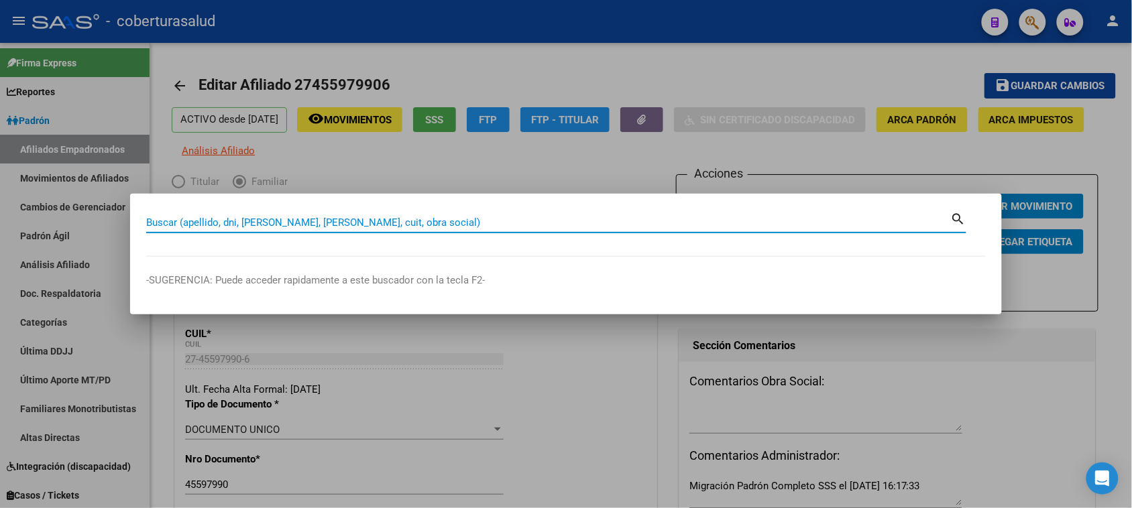
paste input "45457667"
type input "45457667"
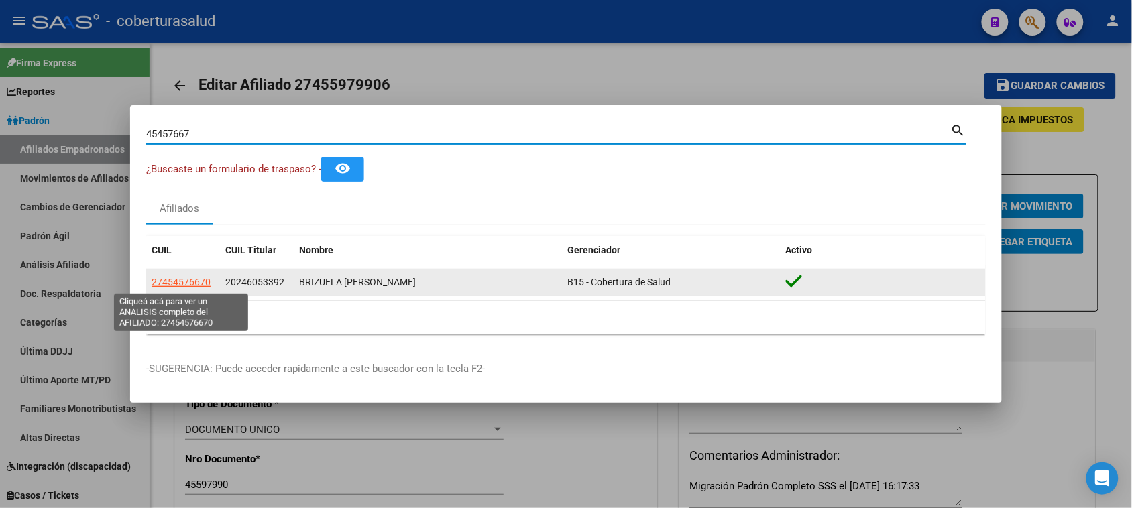
click at [183, 285] on span "27454576670" at bounding box center [181, 282] width 59 height 11
type textarea "27454576670"
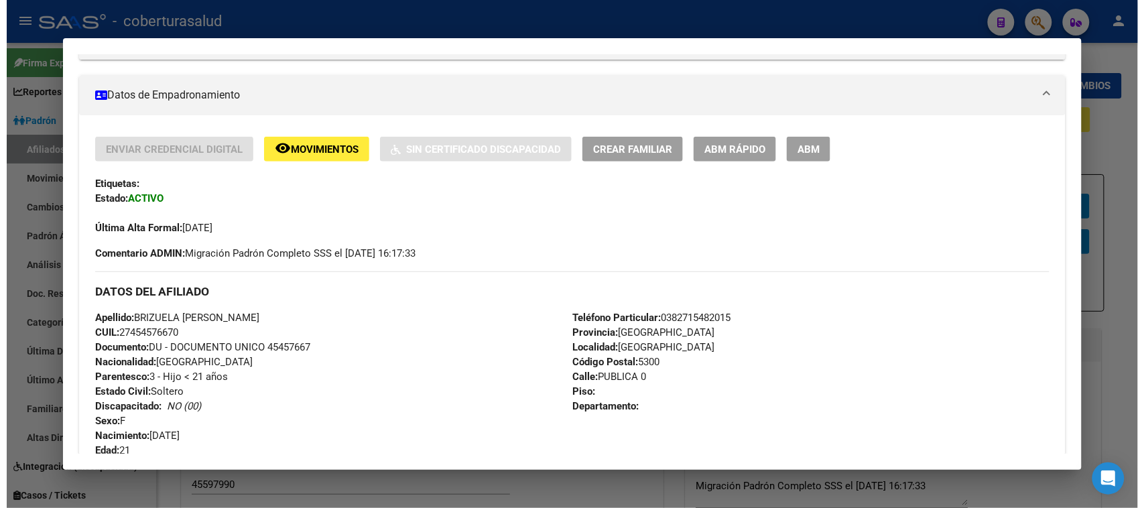
scroll to position [251, 0]
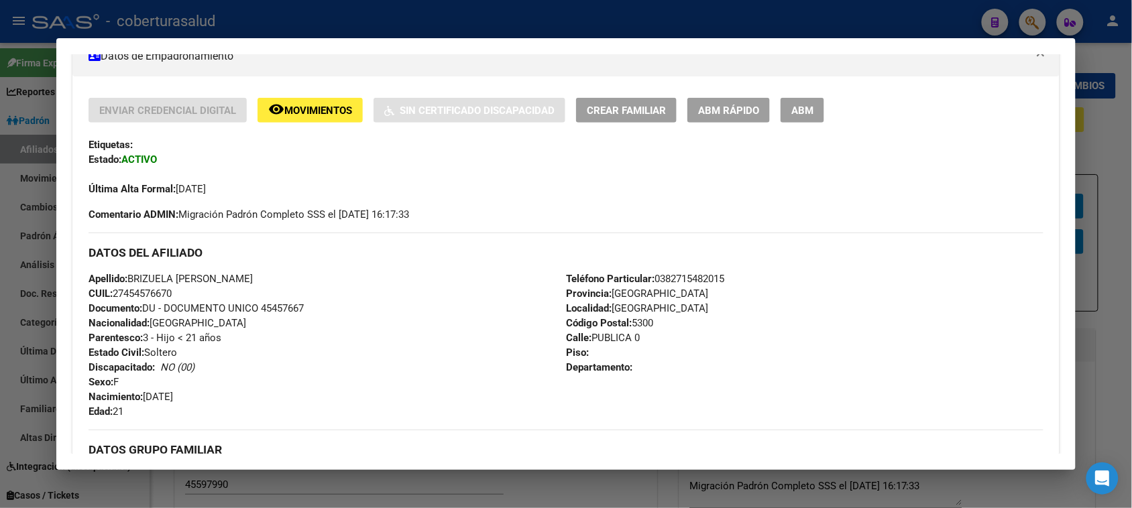
click at [803, 109] on span "ABM" at bounding box center [802, 111] width 22 height 12
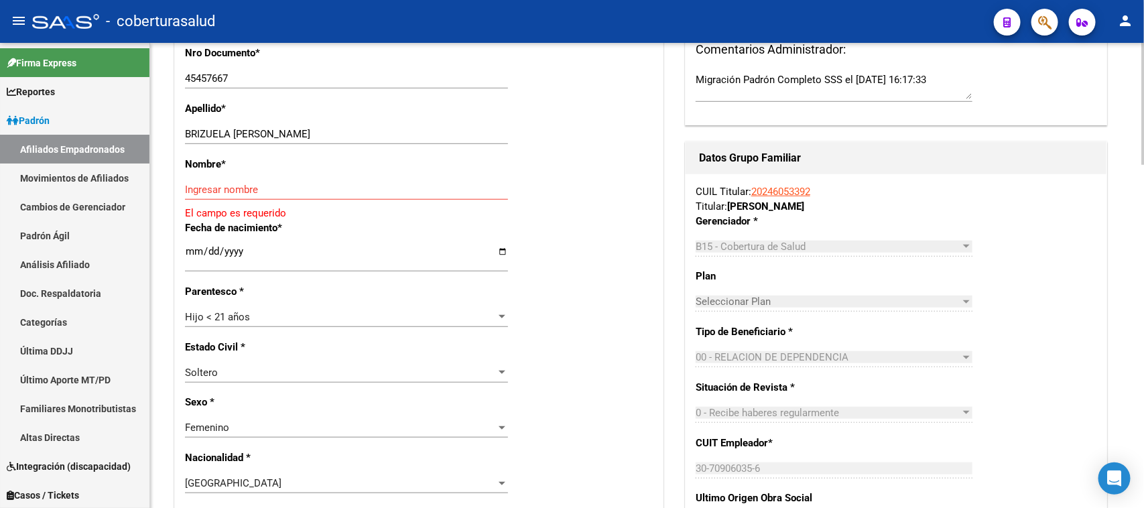
scroll to position [419, 0]
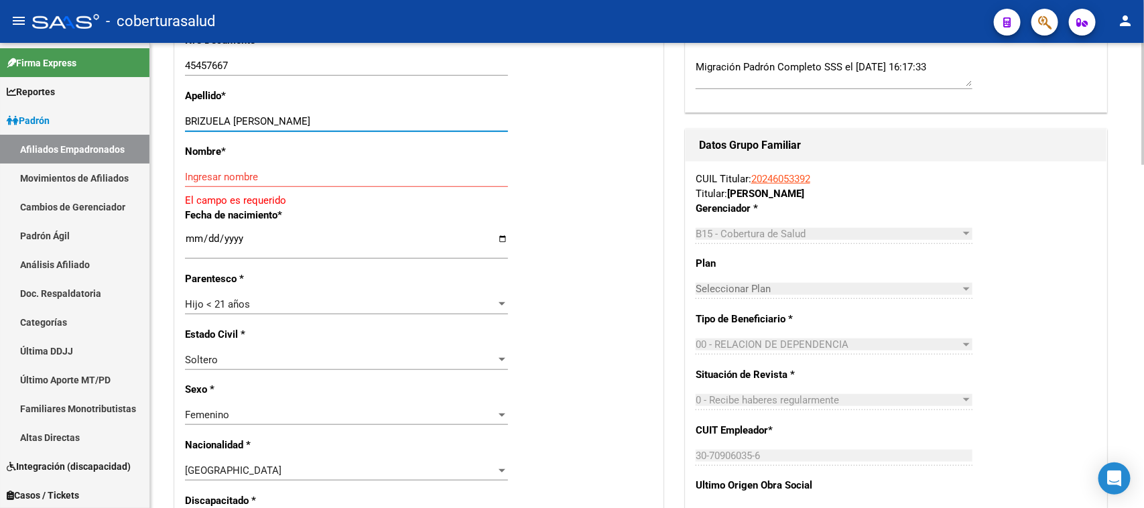
click at [457, 122] on input "BRIZUELA [PERSON_NAME]" at bounding box center [346, 121] width 323 height 12
drag, startPoint x: 464, startPoint y: 119, endPoint x: 230, endPoint y: 118, distance: 234.0
click at [230, 118] on input "BRIZUELA [PERSON_NAME]" at bounding box center [346, 121] width 323 height 12
type input "BRIZUELA"
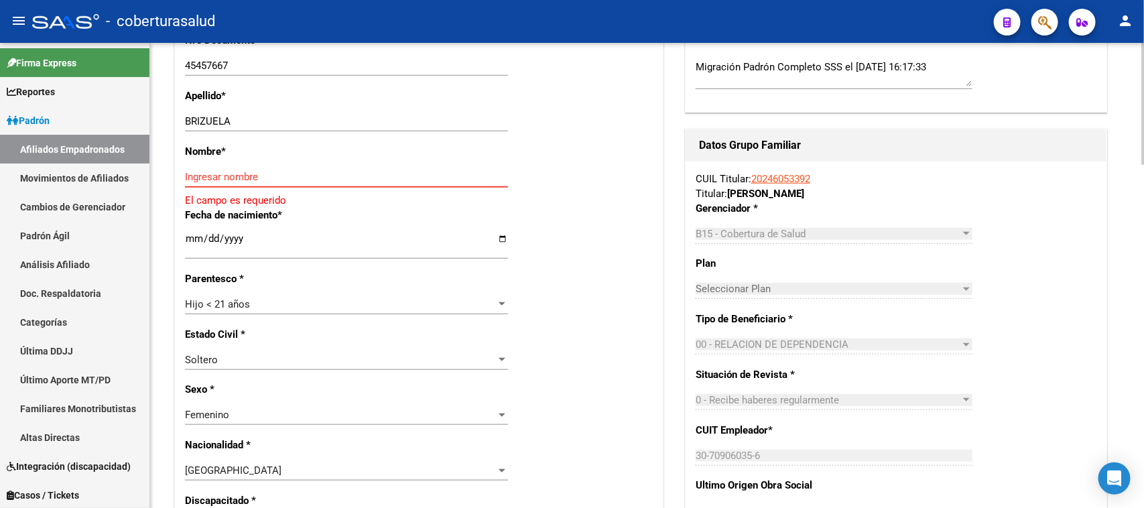
click at [279, 179] on input "Ingresar nombre" at bounding box center [346, 177] width 323 height 12
paste input "[PERSON_NAME]"
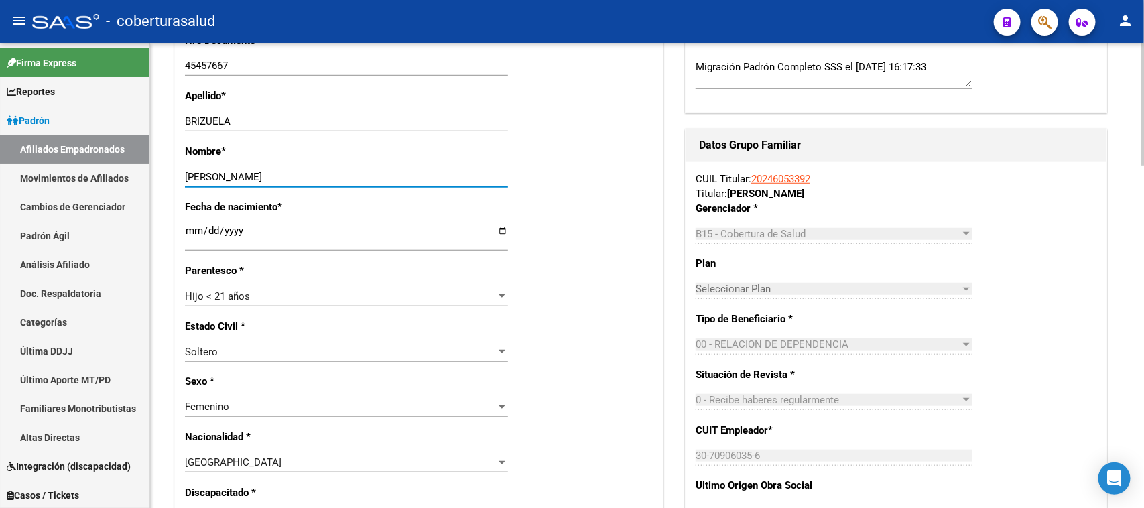
type input "[PERSON_NAME]"
click at [325, 286] on div "Hijo < 21 años Seleccionar parentesco" at bounding box center [346, 296] width 323 height 20
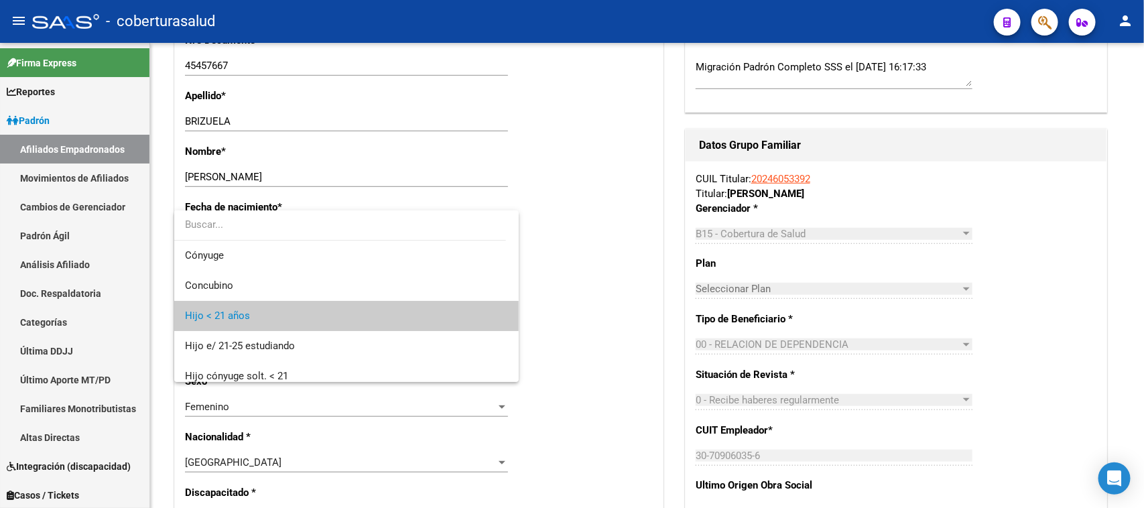
scroll to position [20, 0]
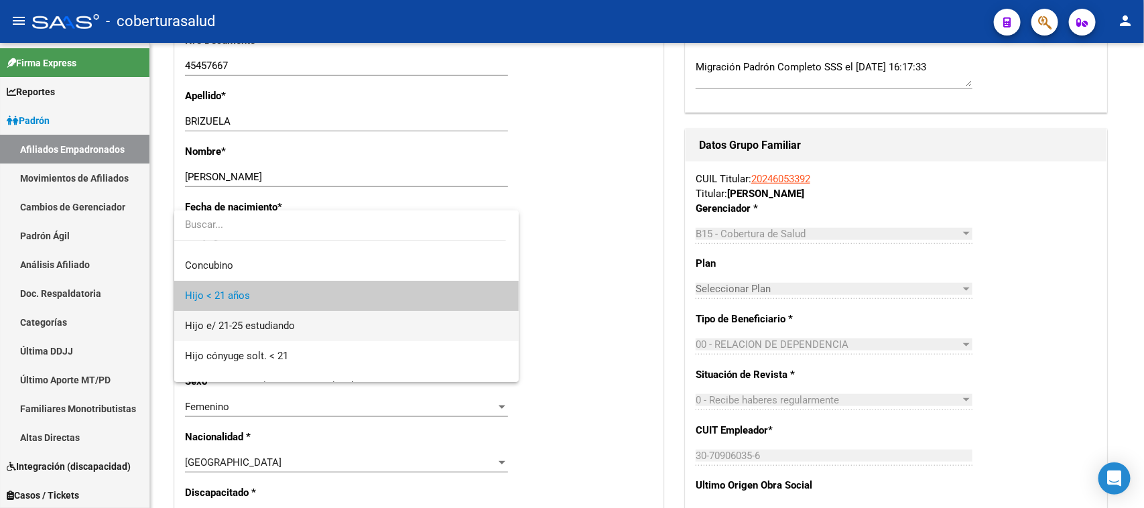
click at [316, 317] on span "Hijo e/ 21-25 estudiando" at bounding box center [346, 326] width 322 height 30
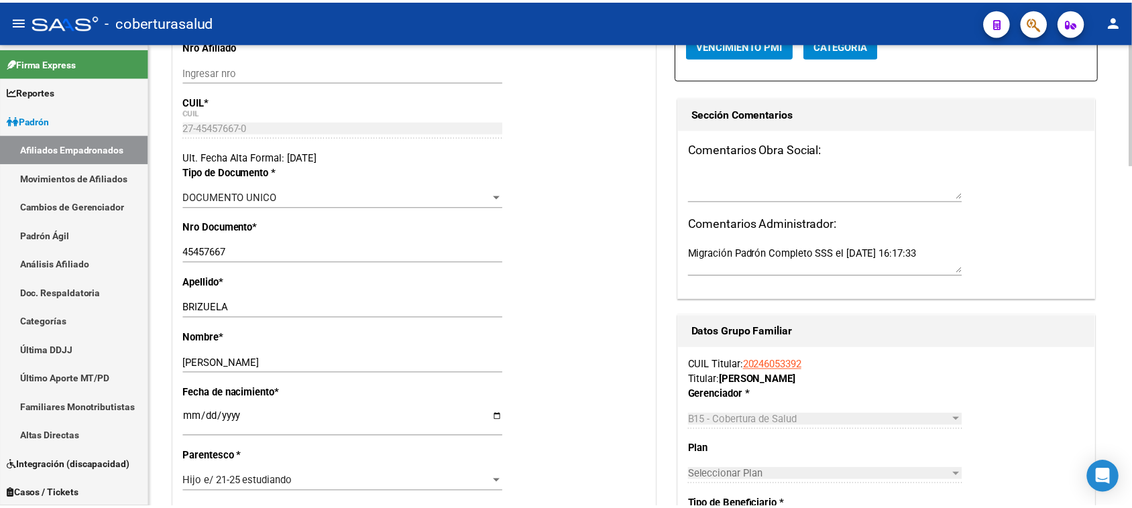
scroll to position [0, 0]
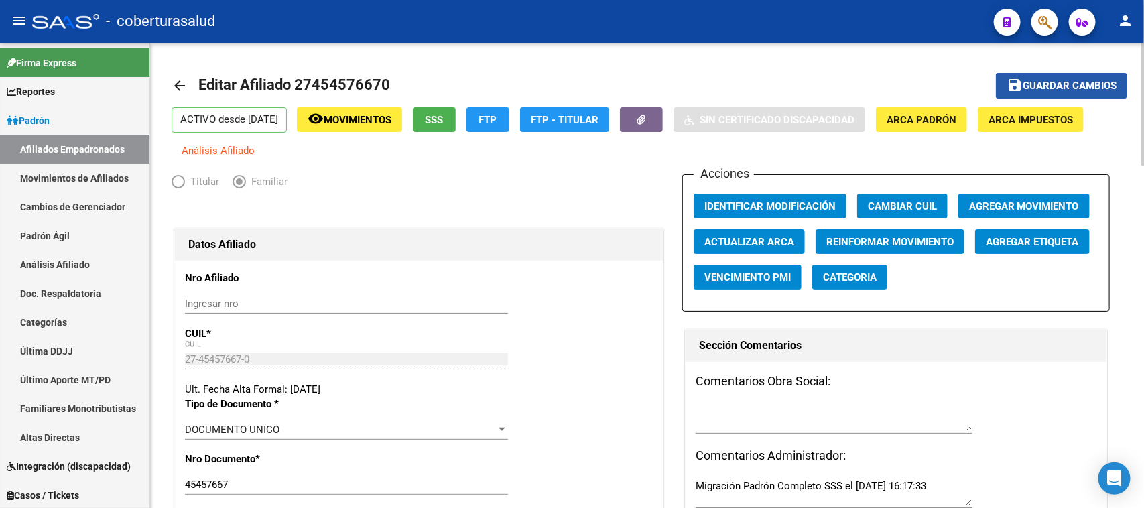
click at [1064, 82] on span "Guardar cambios" at bounding box center [1070, 86] width 94 height 12
click at [1020, 202] on span "Agregar Movimiento" at bounding box center [1024, 206] width 110 height 12
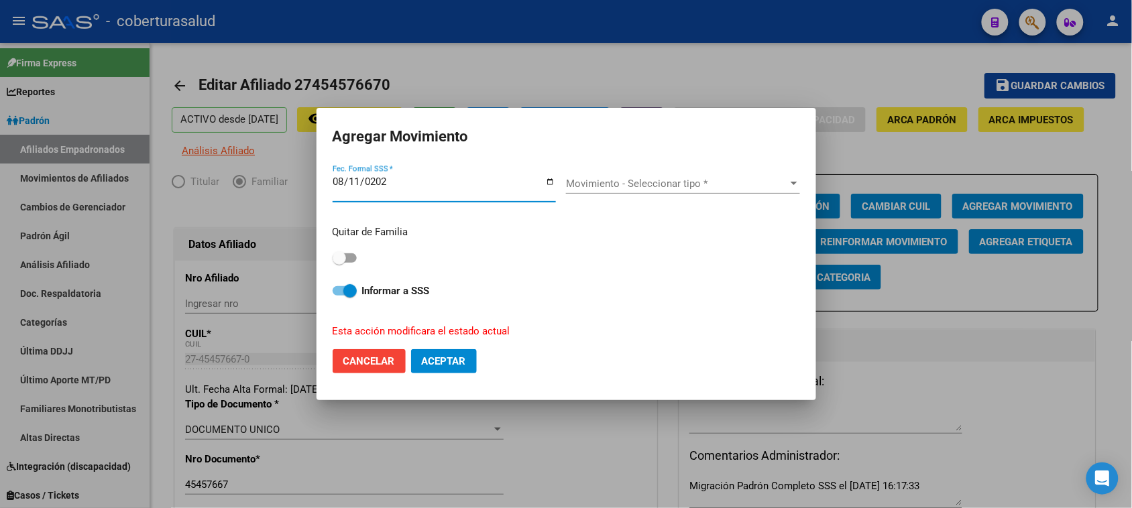
type input "[DATE]"
click at [411, 349] on button "Aceptar" at bounding box center [444, 361] width 66 height 24
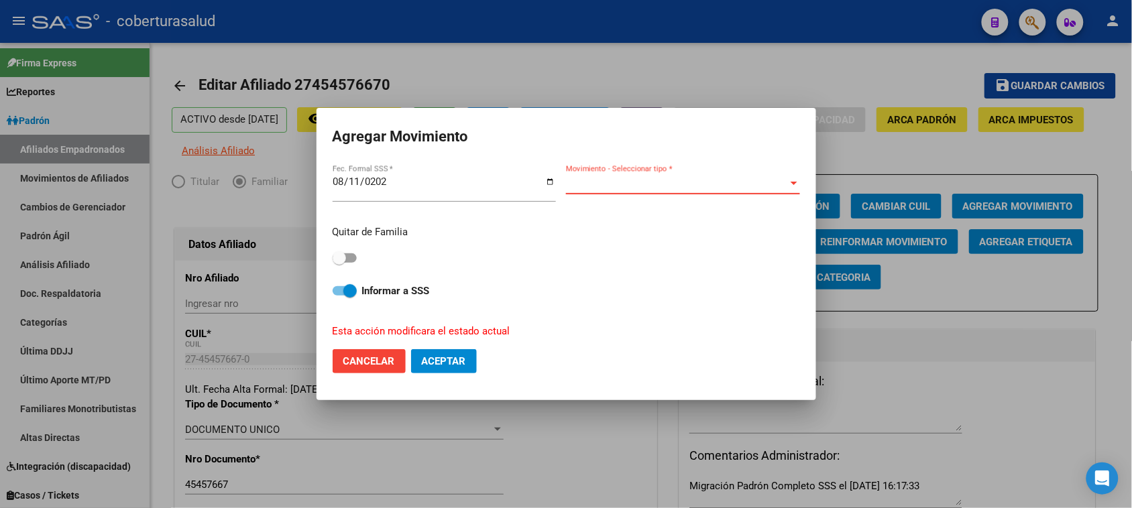
click at [670, 182] on span "Movimiento - Seleccionar tipo *" at bounding box center [677, 184] width 222 height 12
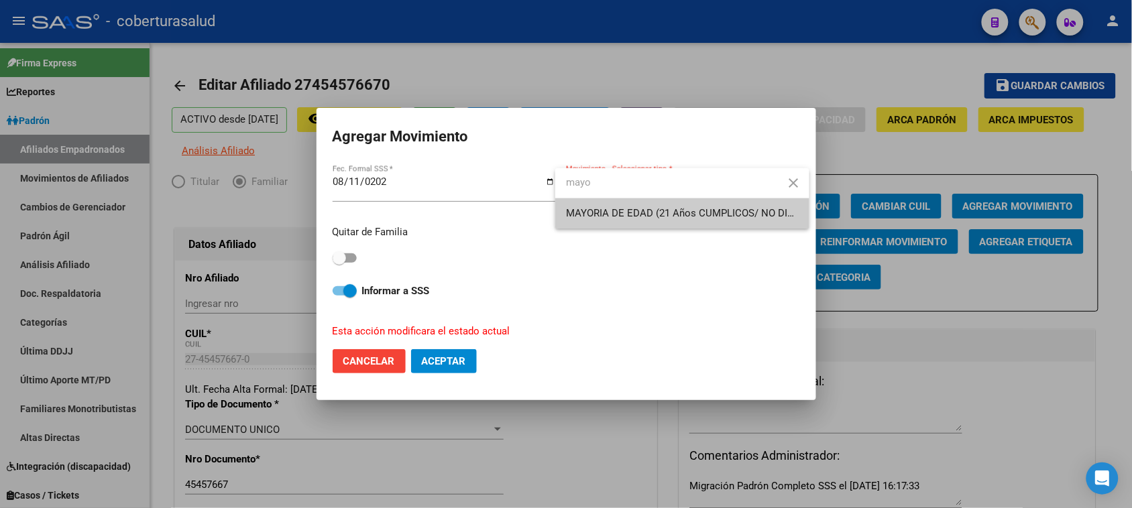
type input "mayo"
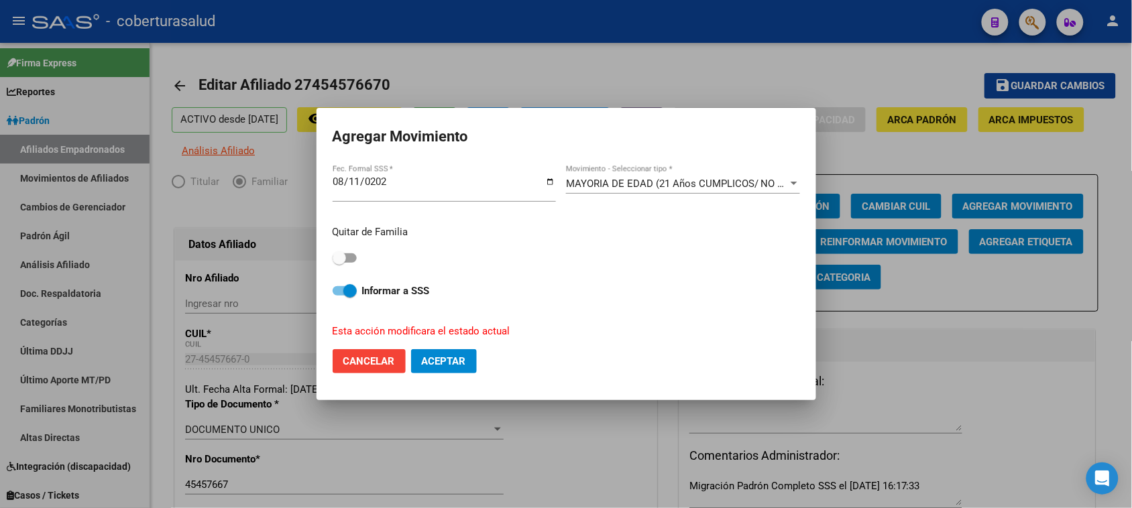
click at [337, 259] on span at bounding box center [339, 257] width 13 height 13
click at [339, 263] on input "checkbox" at bounding box center [339, 263] width 1 height 1
checkbox input "true"
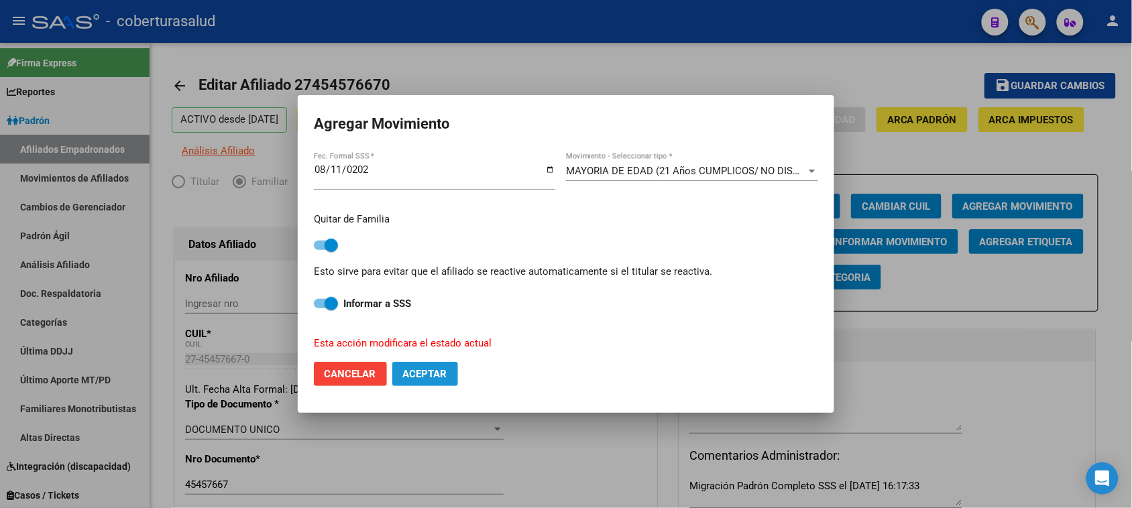
click at [432, 380] on button "Aceptar" at bounding box center [425, 374] width 66 height 24
checkbox input "false"
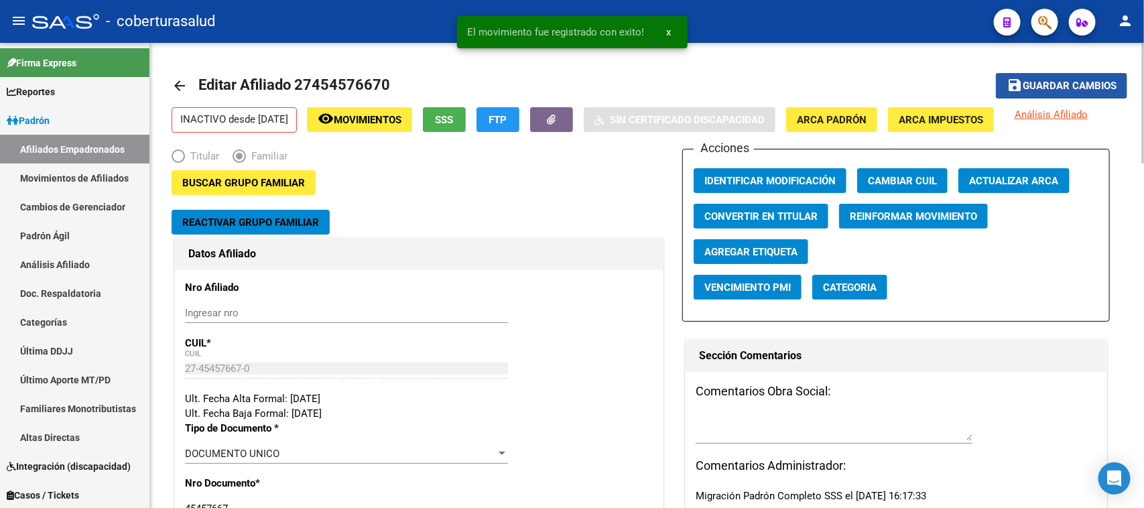
click at [1073, 80] on span "Guardar cambios" at bounding box center [1070, 86] width 94 height 12
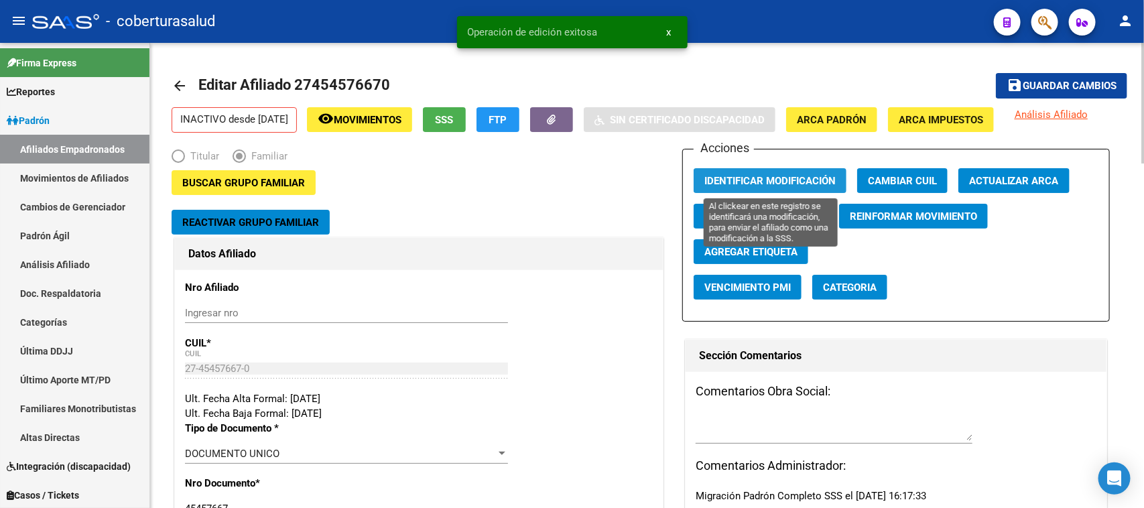
click at [751, 176] on span "Identificar Modificación" at bounding box center [770, 181] width 131 height 12
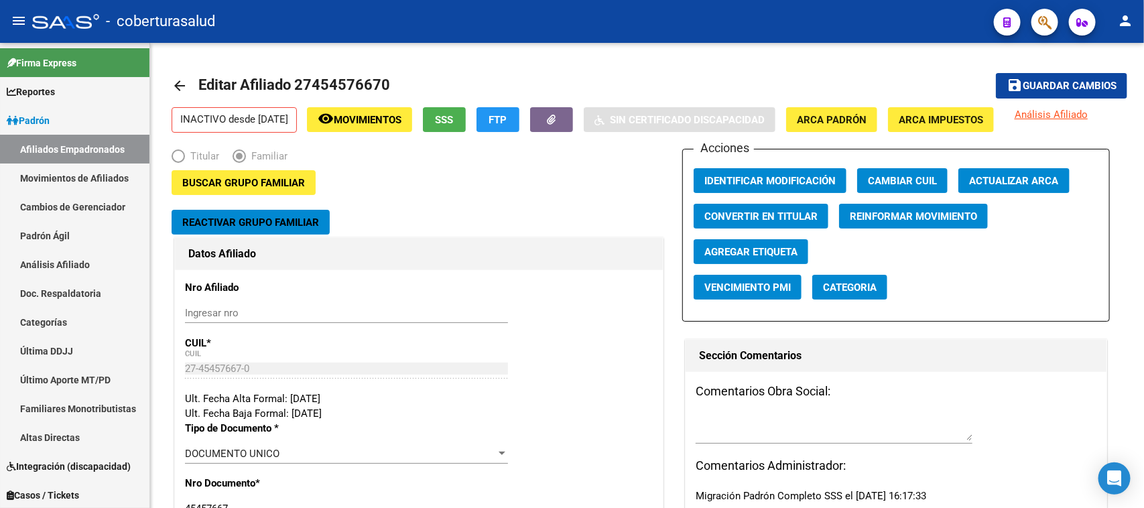
click at [1027, 17] on div at bounding box center [1040, 21] width 38 height 27
click at [1039, 13] on span "button" at bounding box center [1045, 22] width 13 height 27
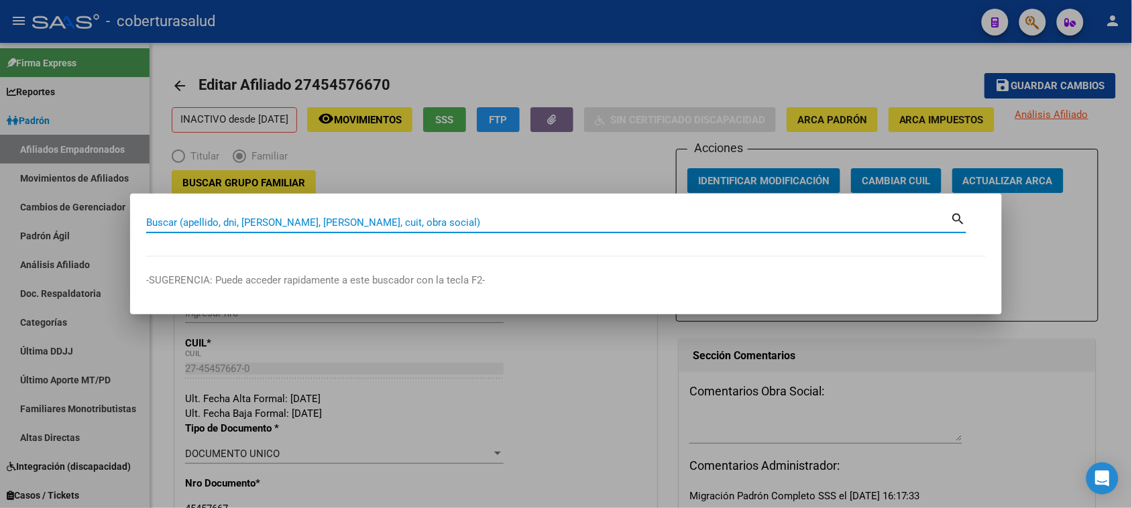
paste input "45767720"
type input "45767720"
